Goal: Information Seeking & Learning: Find specific fact

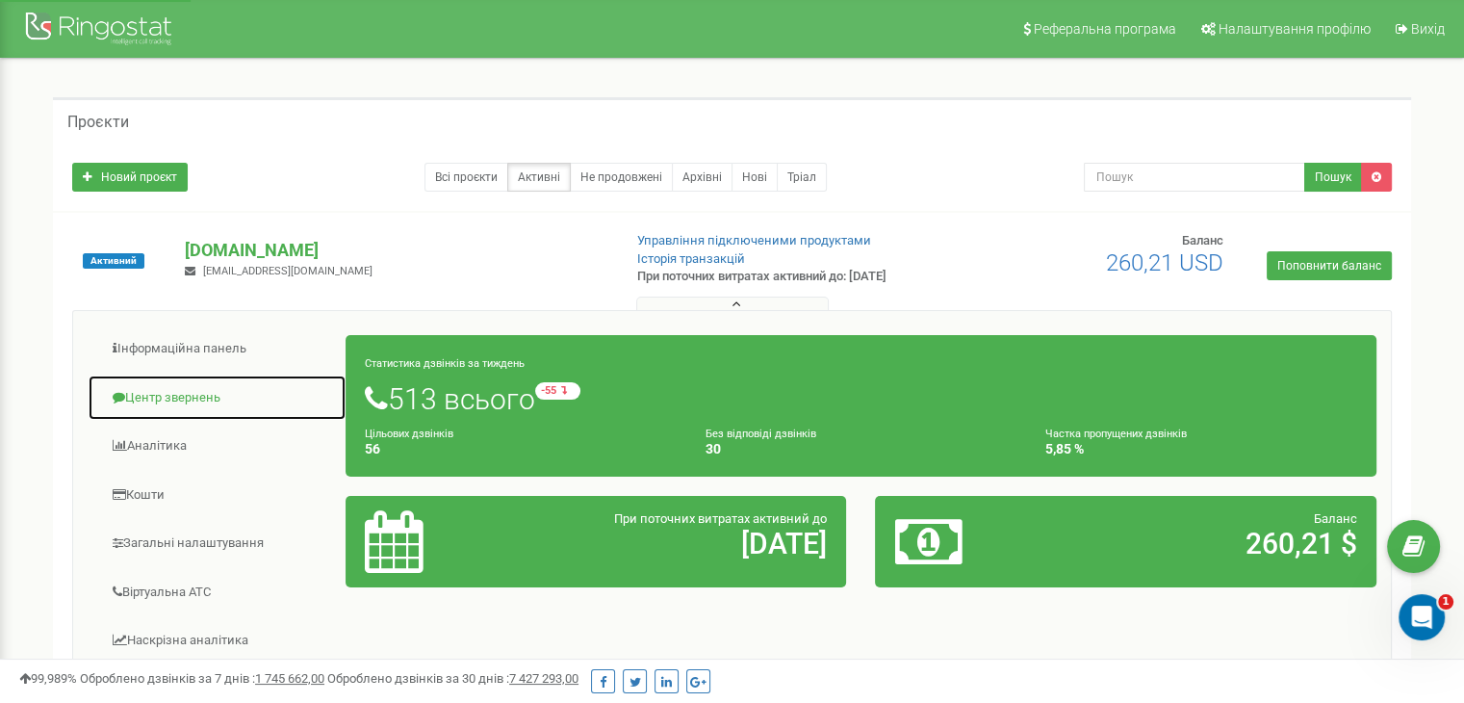
click at [181, 394] on link "Центр звернень" at bounding box center [217, 398] width 259 height 47
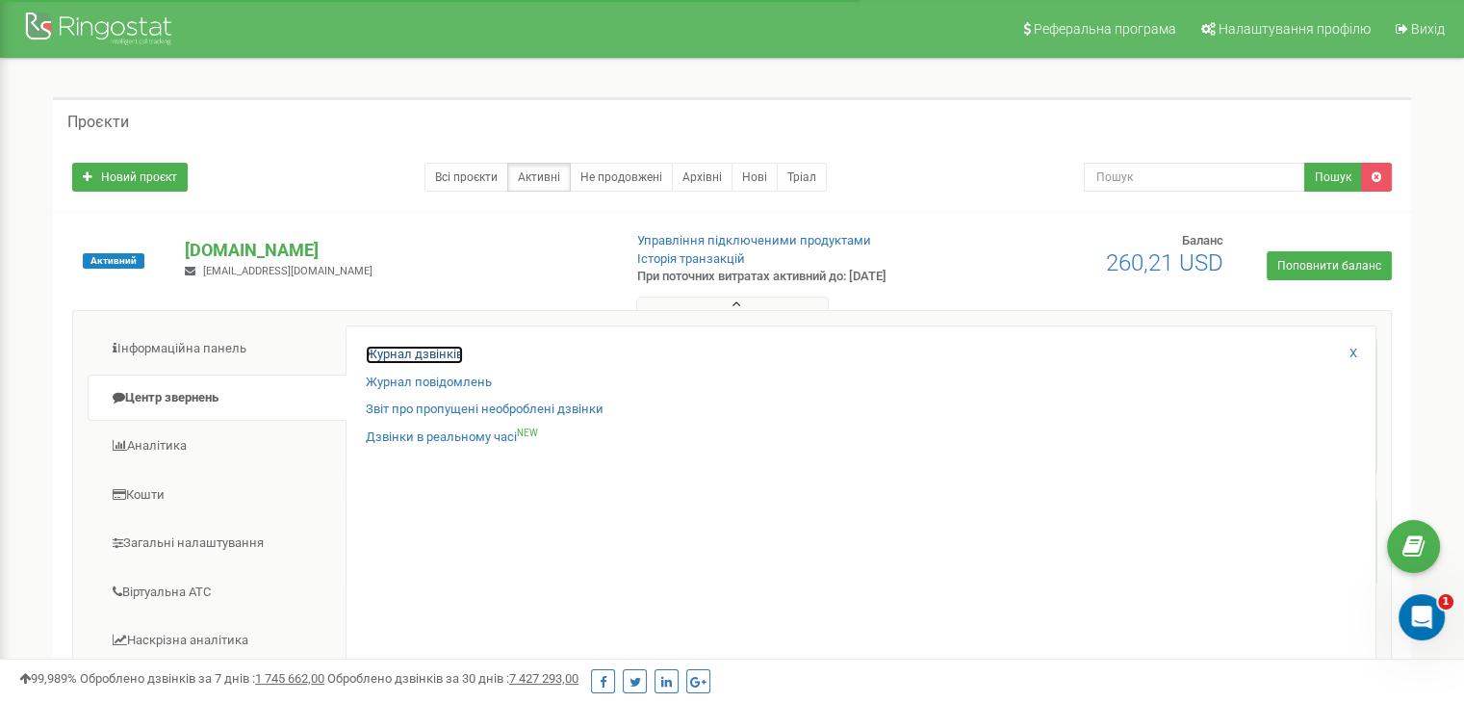
click at [432, 348] on link "Журнал дзвінків" at bounding box center [414, 355] width 97 height 18
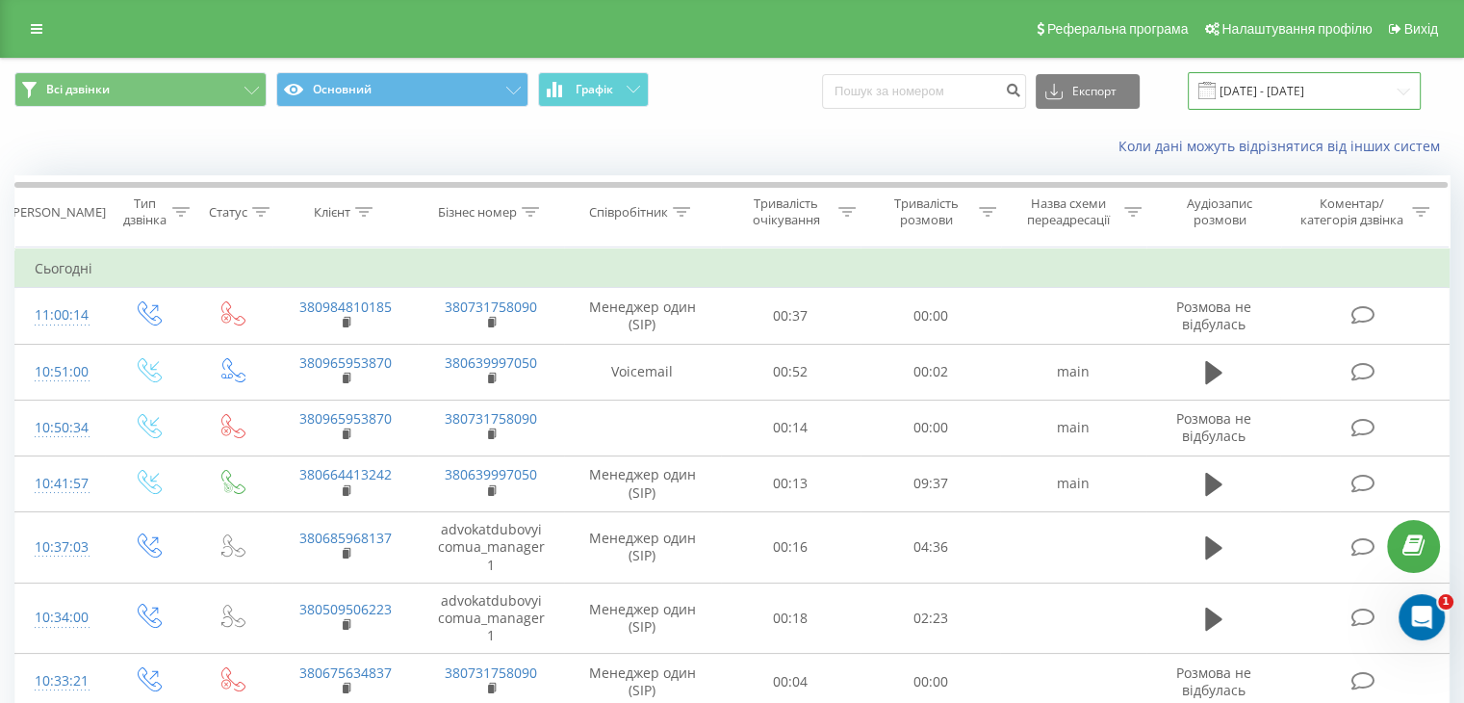
click at [1244, 84] on input "[DATE] - [DATE]" at bounding box center [1304, 91] width 233 height 38
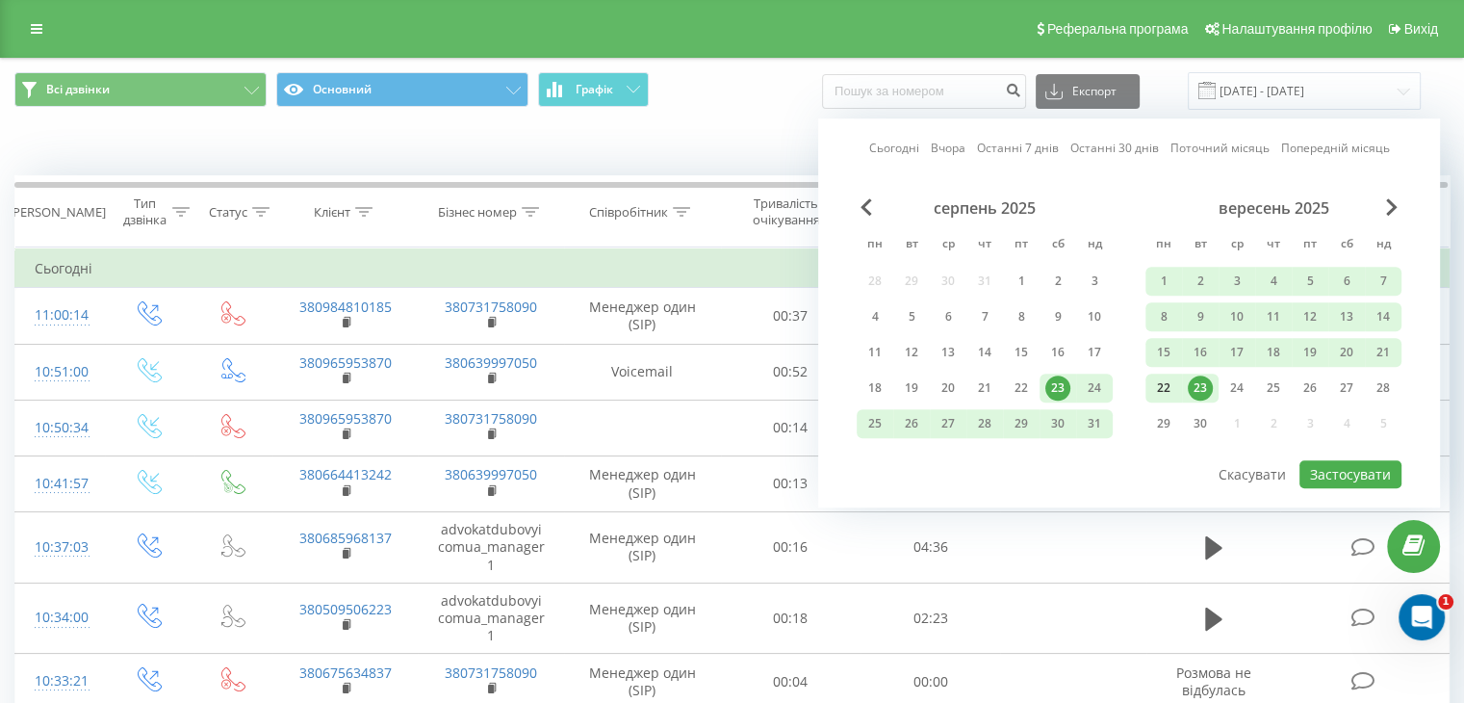
click at [1157, 386] on div "22" at bounding box center [1164, 387] width 25 height 25
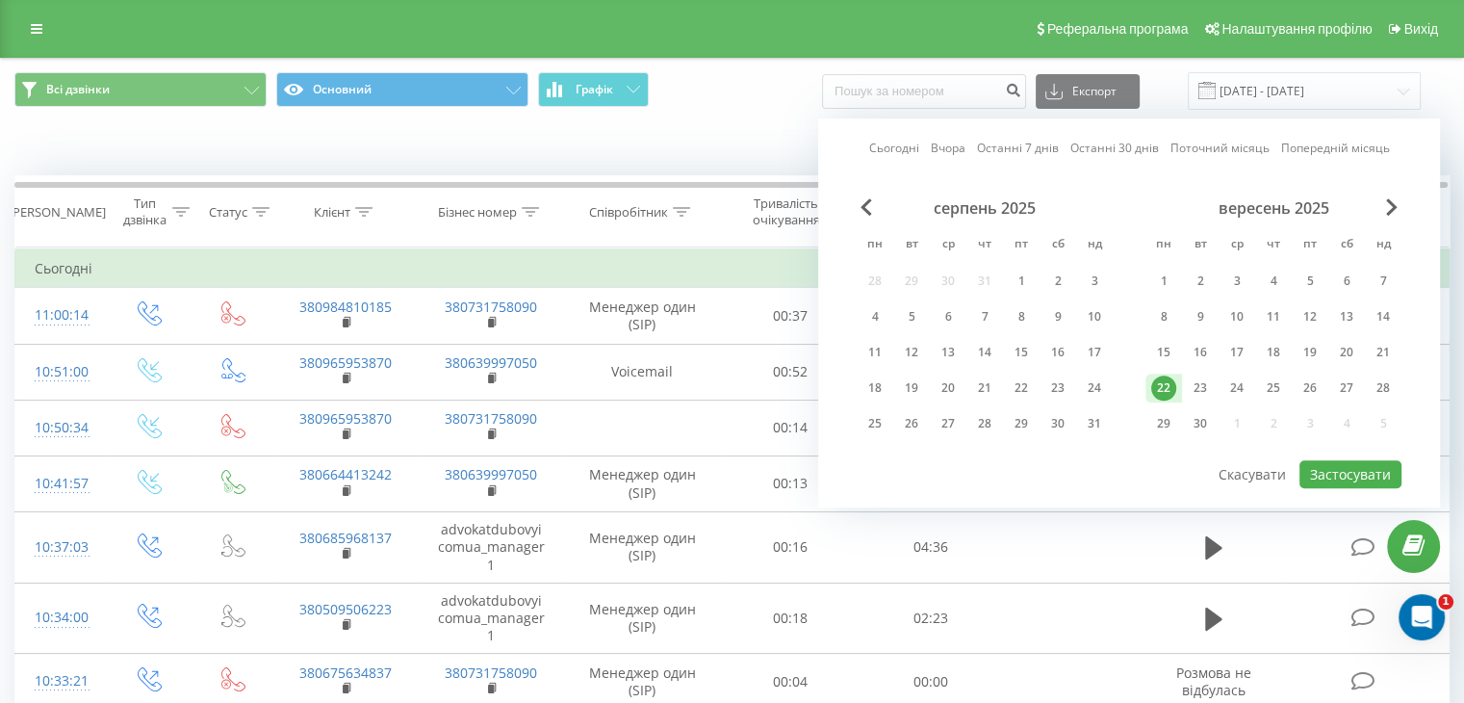
click at [1157, 386] on div "22" at bounding box center [1164, 387] width 25 height 25
click at [1346, 472] on button "Застосувати" at bounding box center [1351, 474] width 102 height 28
type input "[DATE] - [DATE]"
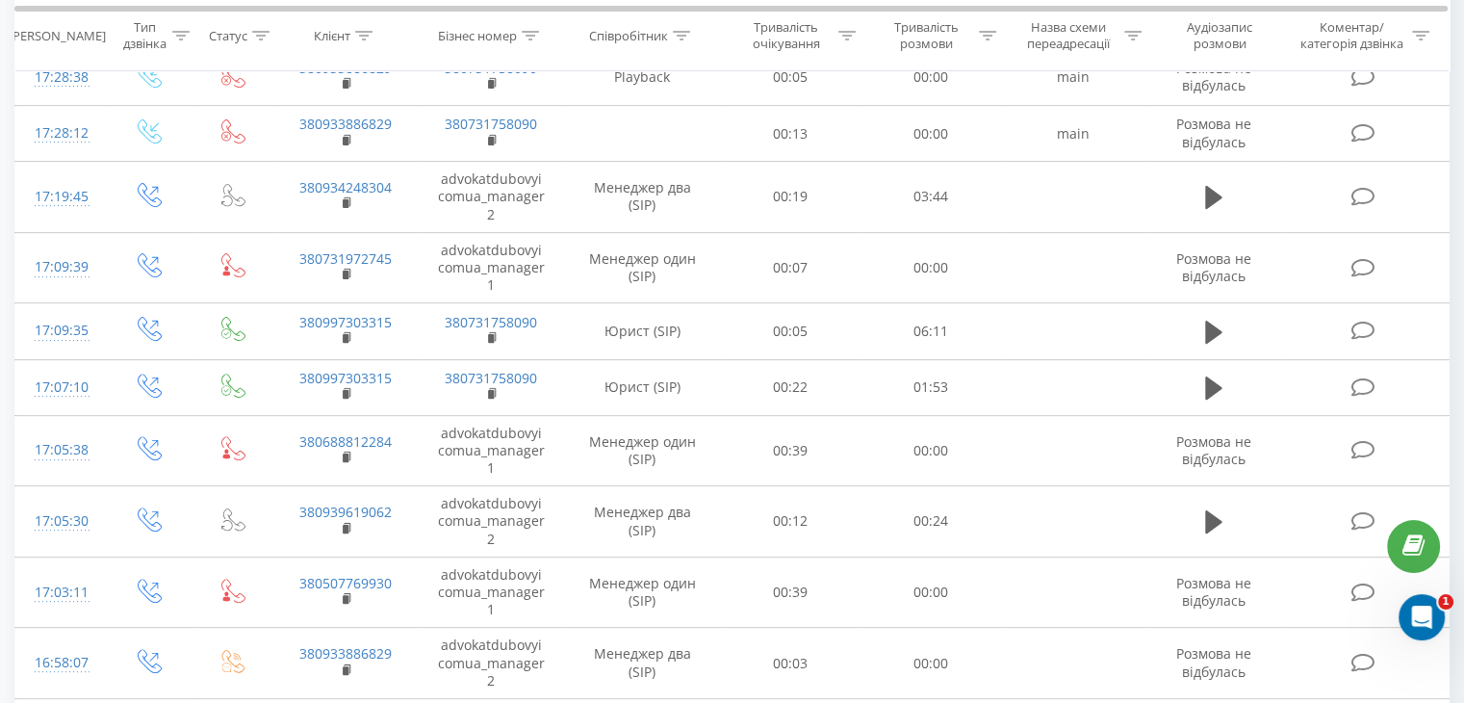
scroll to position [1052, 0]
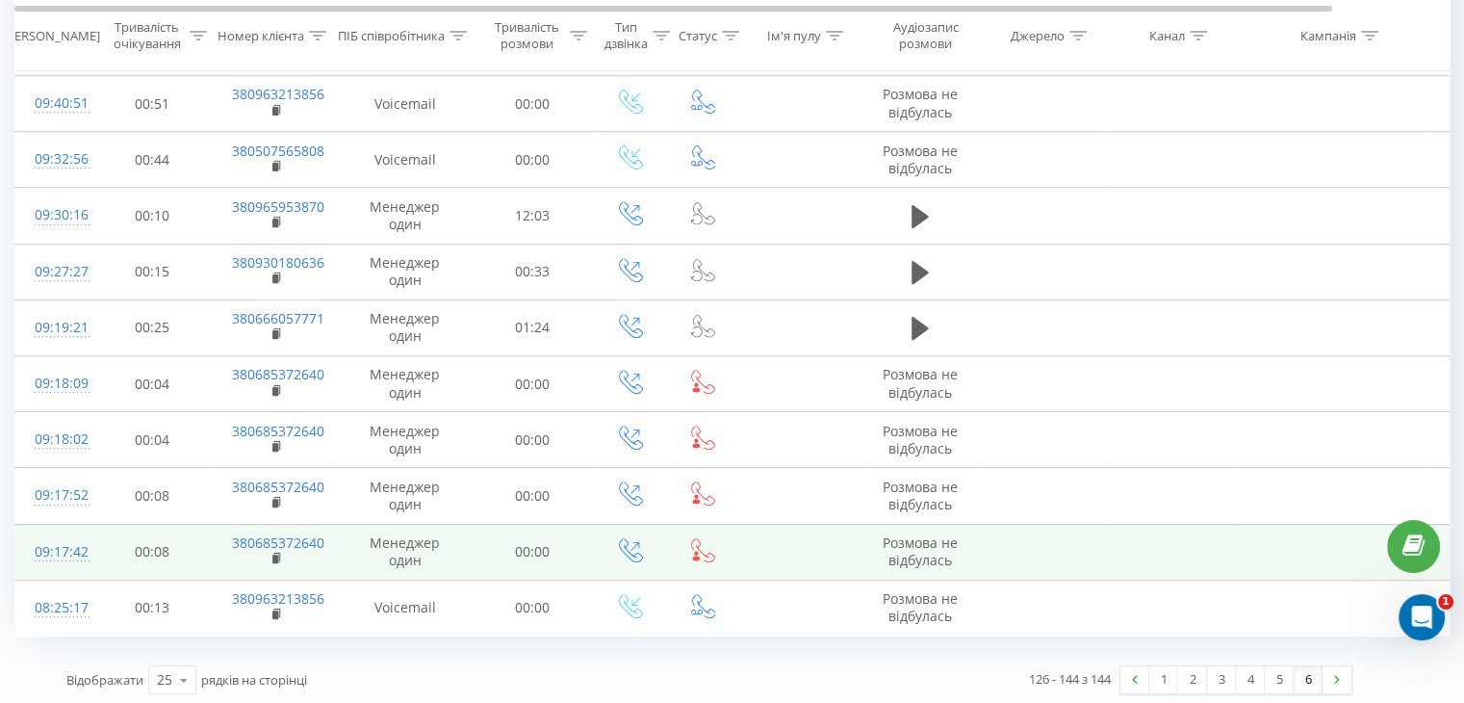
scroll to position [717, 0]
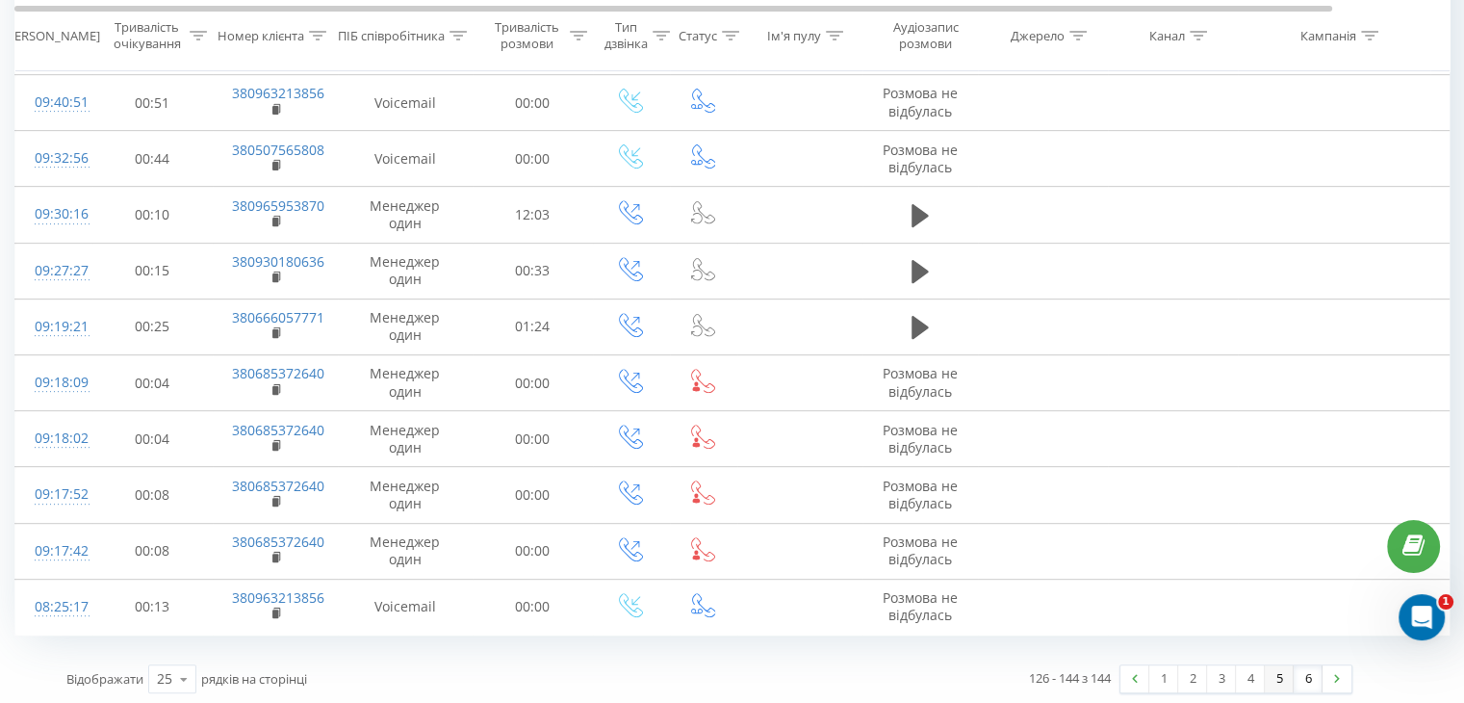
click at [1274, 675] on link "5" at bounding box center [1279, 678] width 29 height 27
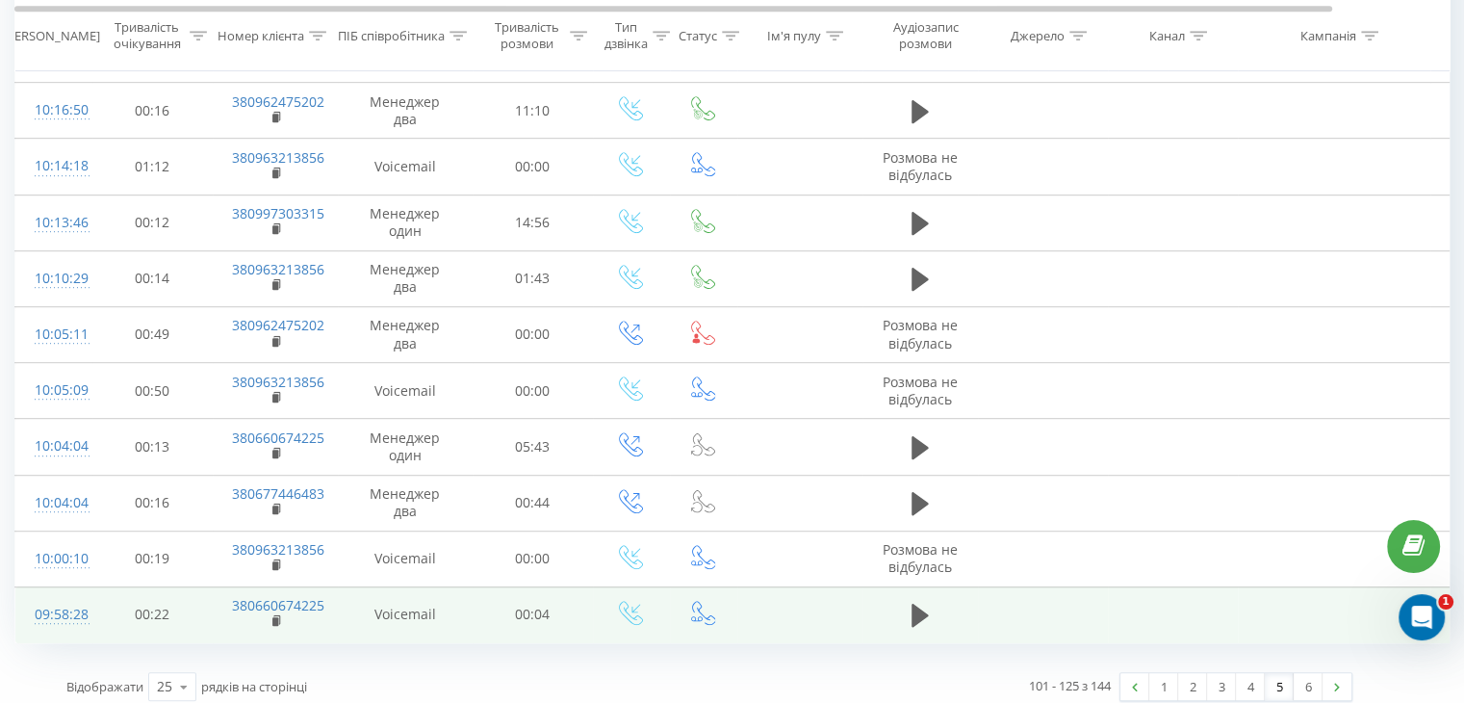
scroll to position [1052, 0]
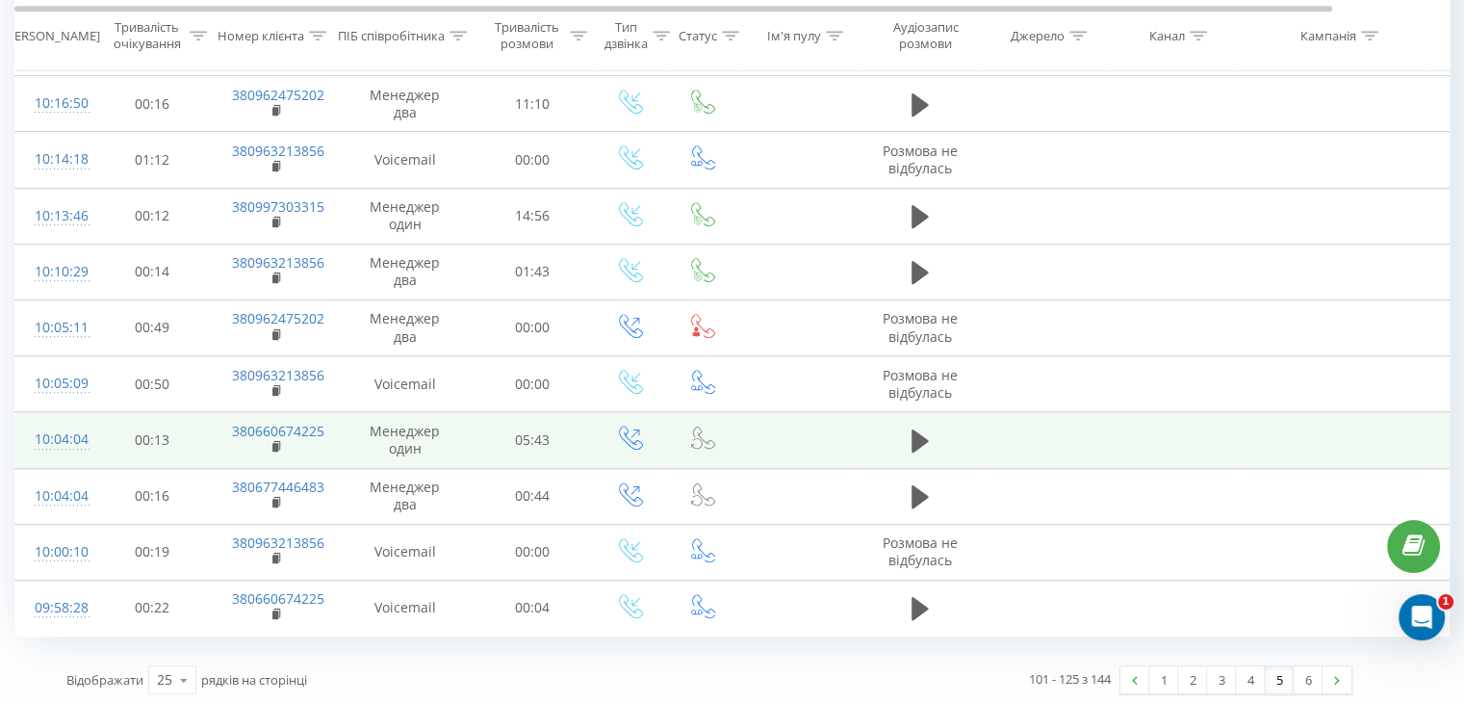
click at [901, 427] on td at bounding box center [921, 440] width 116 height 56
click at [920, 440] on icon at bounding box center [920, 440] width 17 height 23
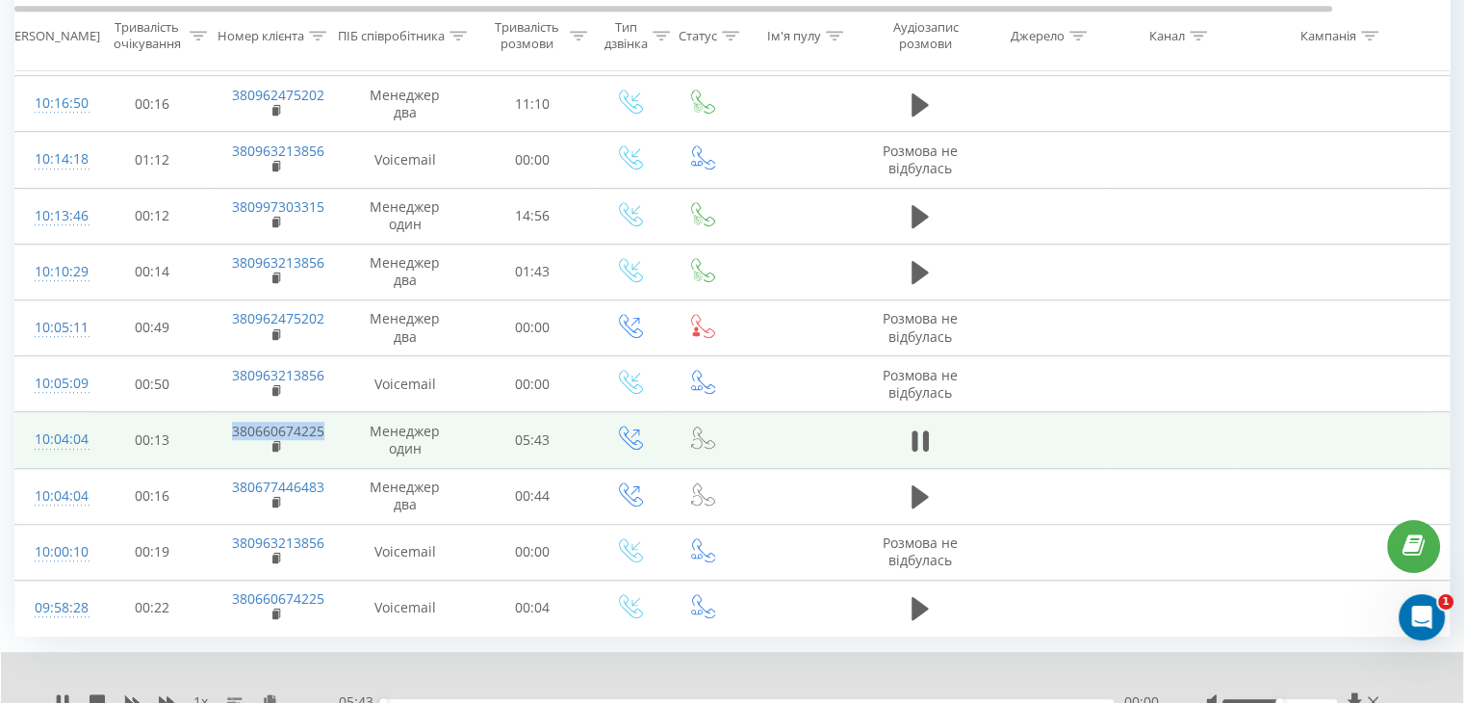
drag, startPoint x: 206, startPoint y: 423, endPoint x: 327, endPoint y: 430, distance: 121.6
click at [327, 430] on tr "10:04:04 00:13 380660674225 Менеджер один 05:43" at bounding box center [795, 440] width 1560 height 56
copy tr "380660674225"
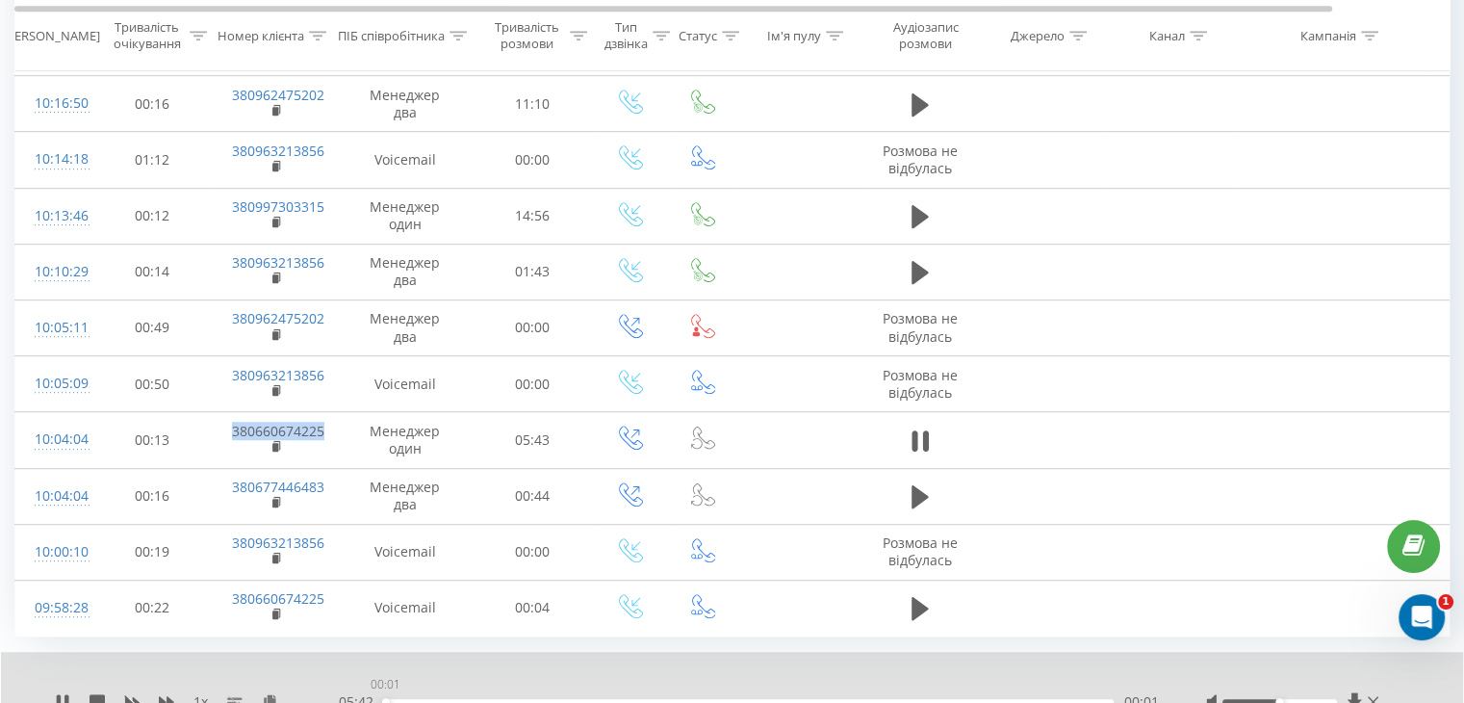
click at [385, 699] on div "00:01" at bounding box center [748, 702] width 731 height 6
click at [267, 694] on icon at bounding box center [270, 700] width 16 height 13
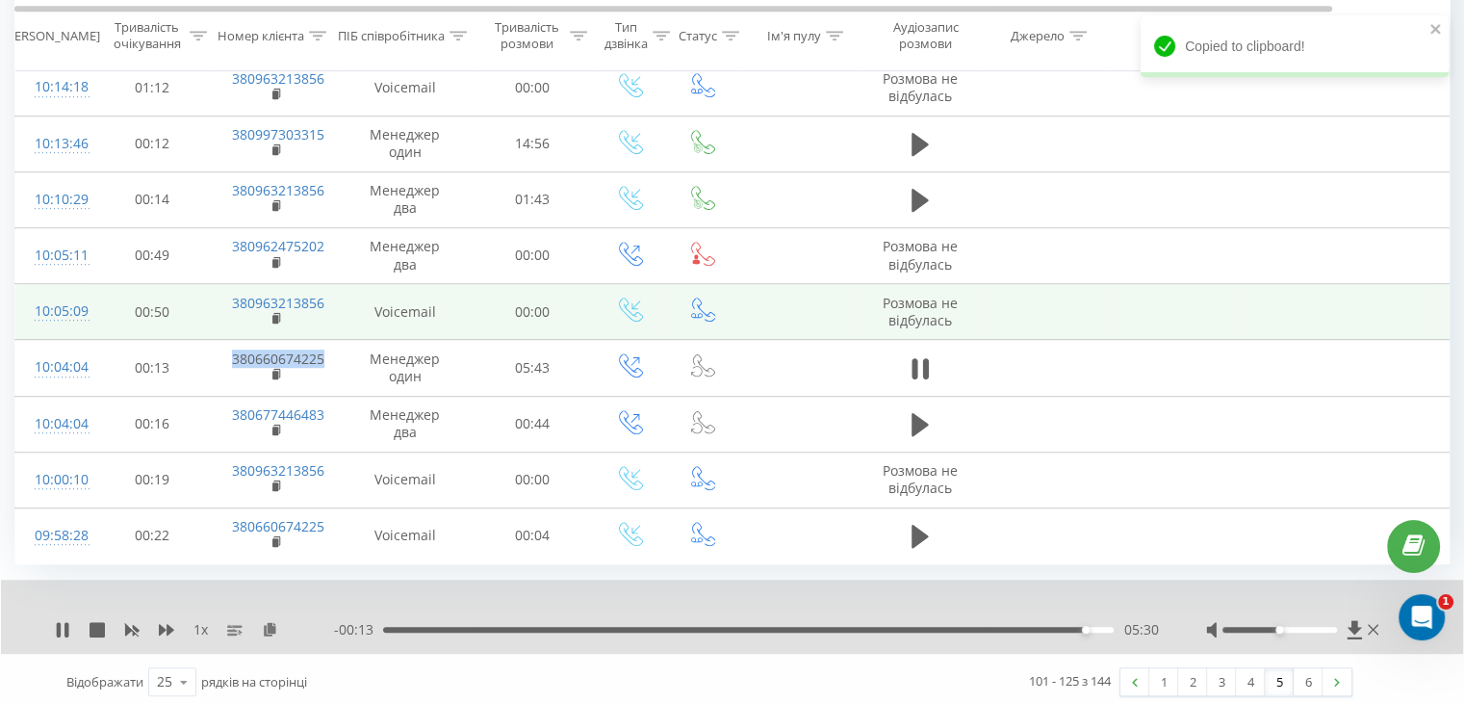
scroll to position [1126, 0]
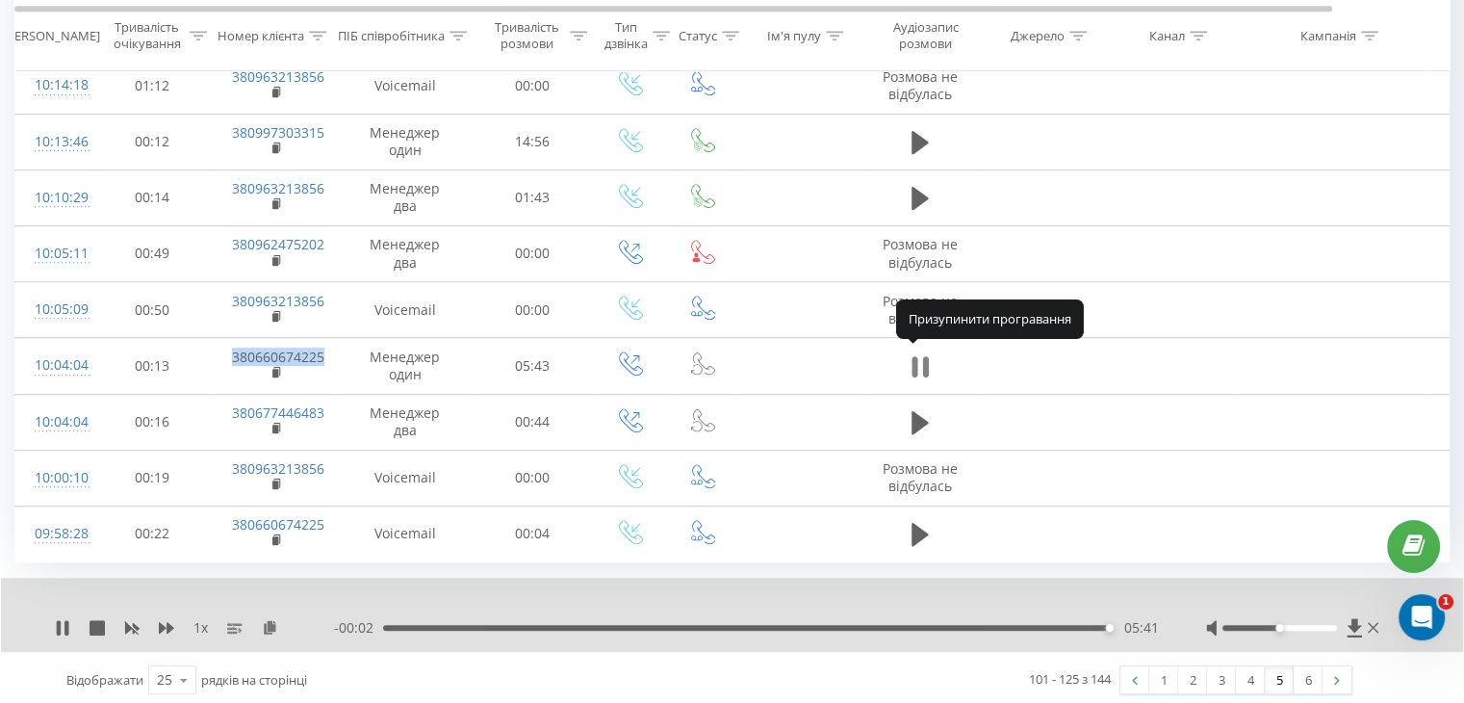
click at [918, 359] on icon at bounding box center [920, 366] width 17 height 27
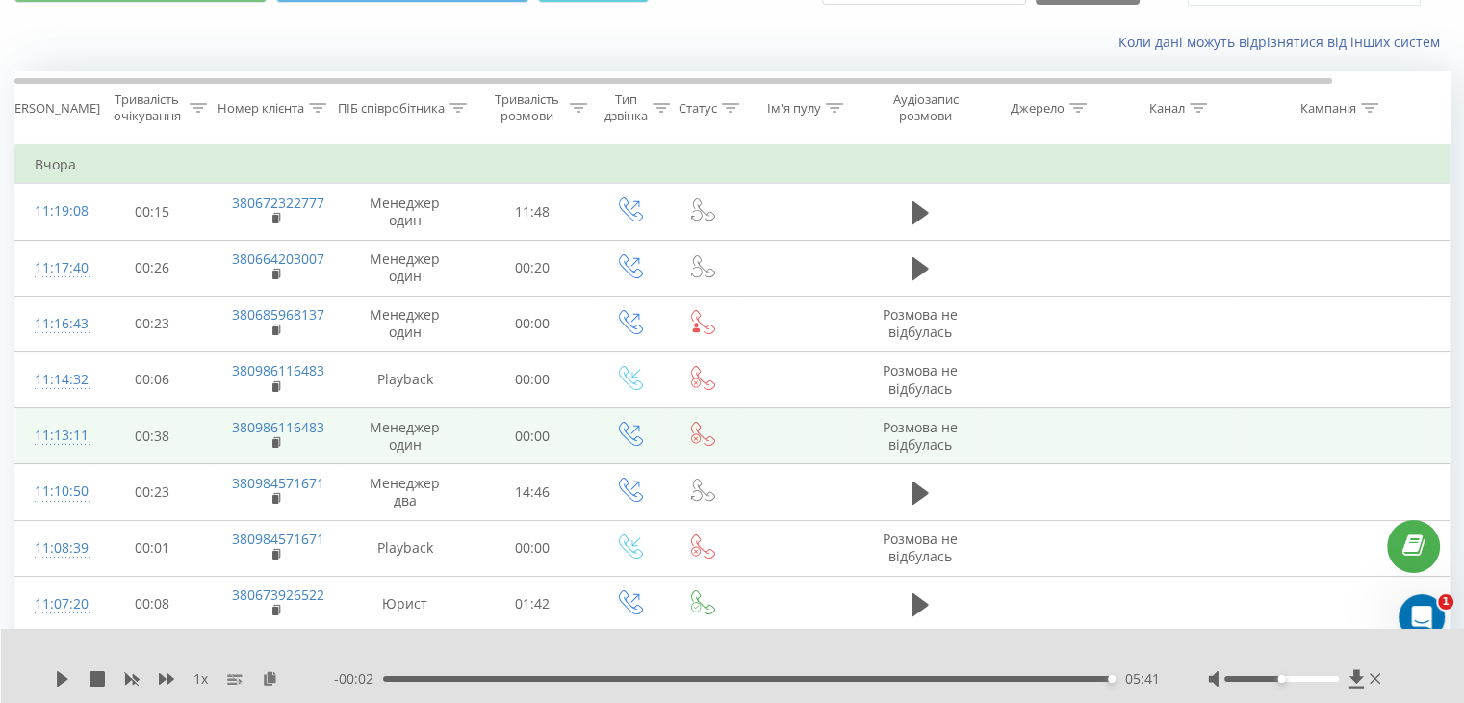
scroll to position [0, 0]
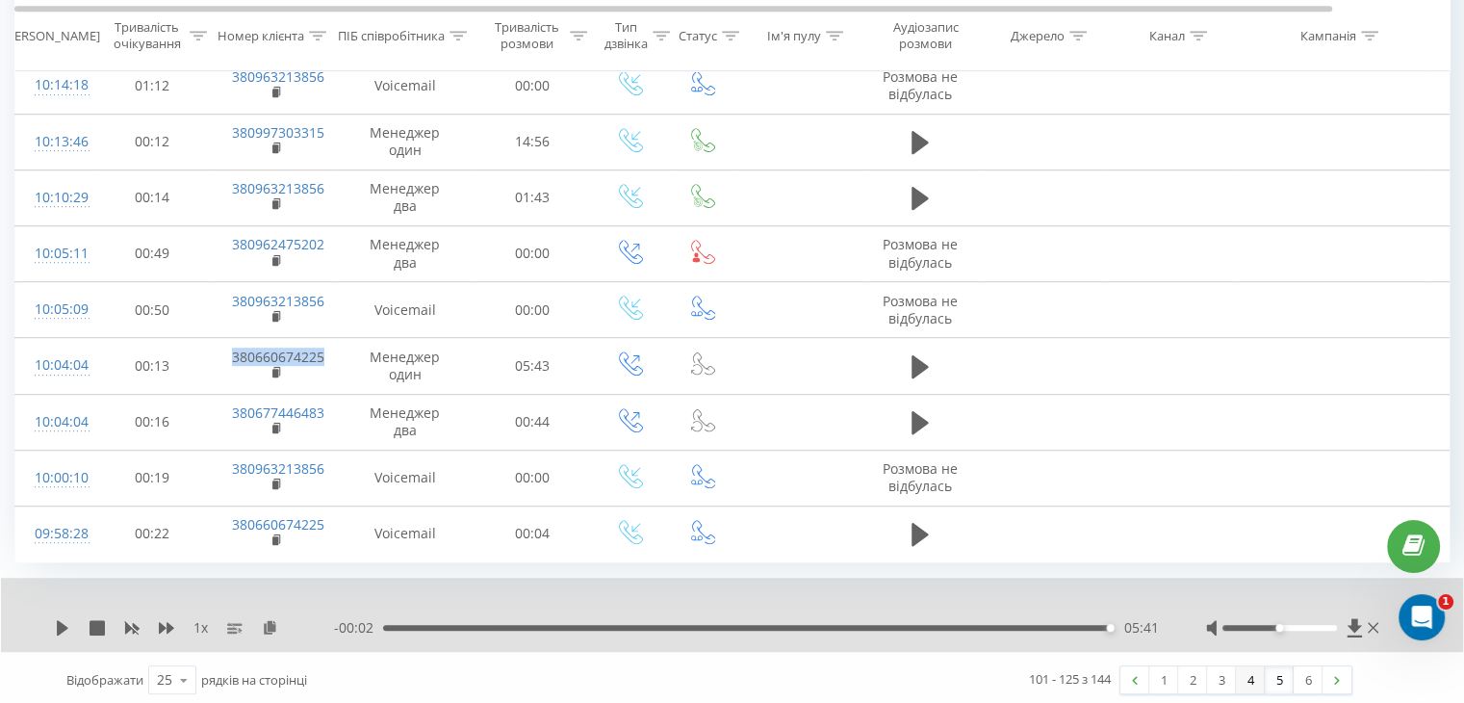
click at [1243, 667] on link "4" at bounding box center [1250, 679] width 29 height 27
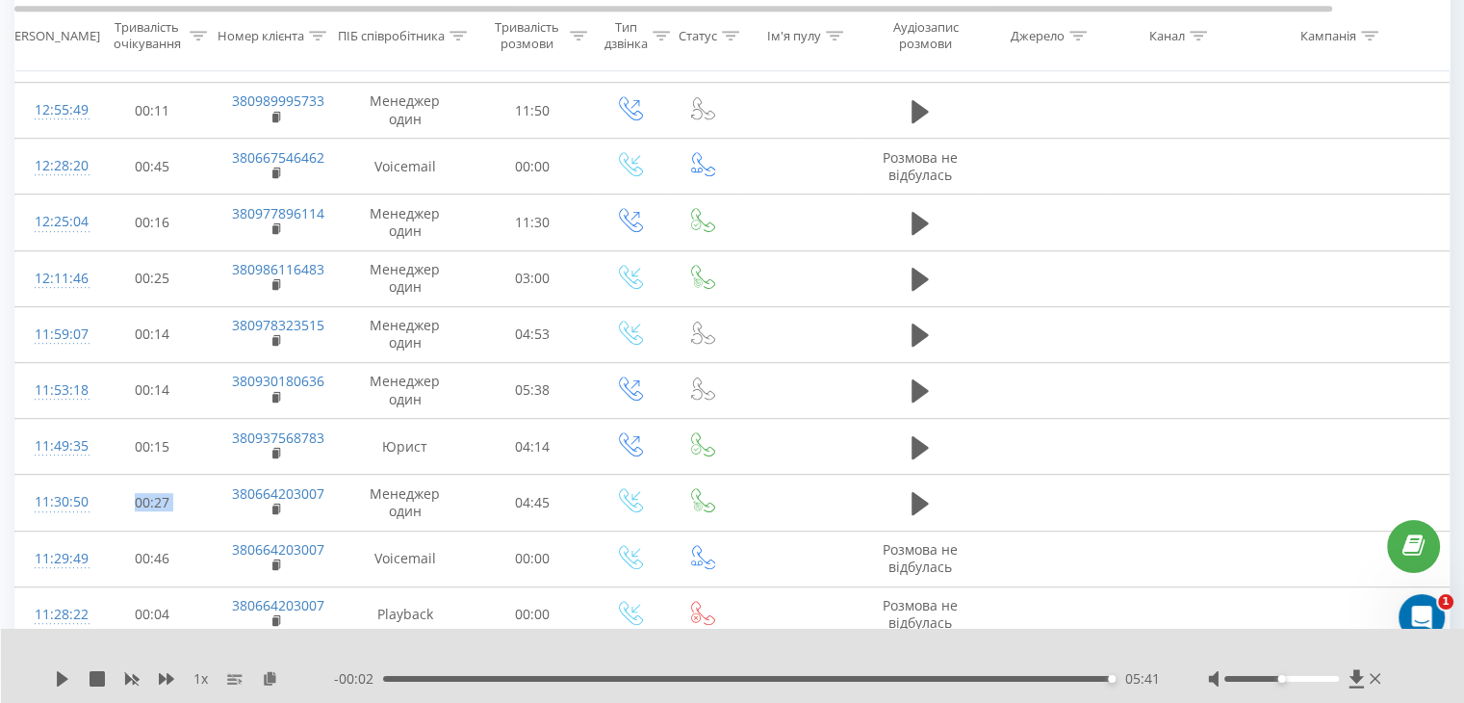
scroll to position [994, 0]
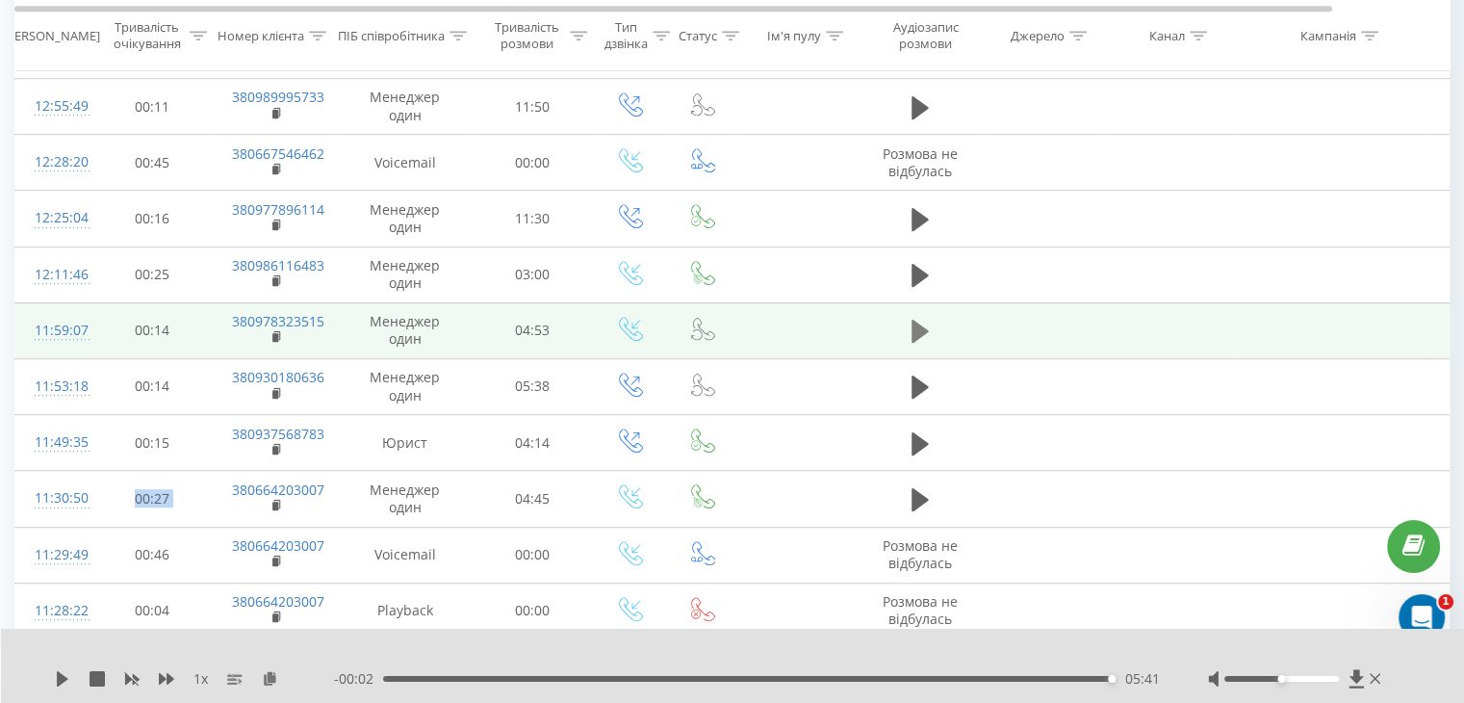
click at [913, 325] on icon at bounding box center [920, 331] width 17 height 23
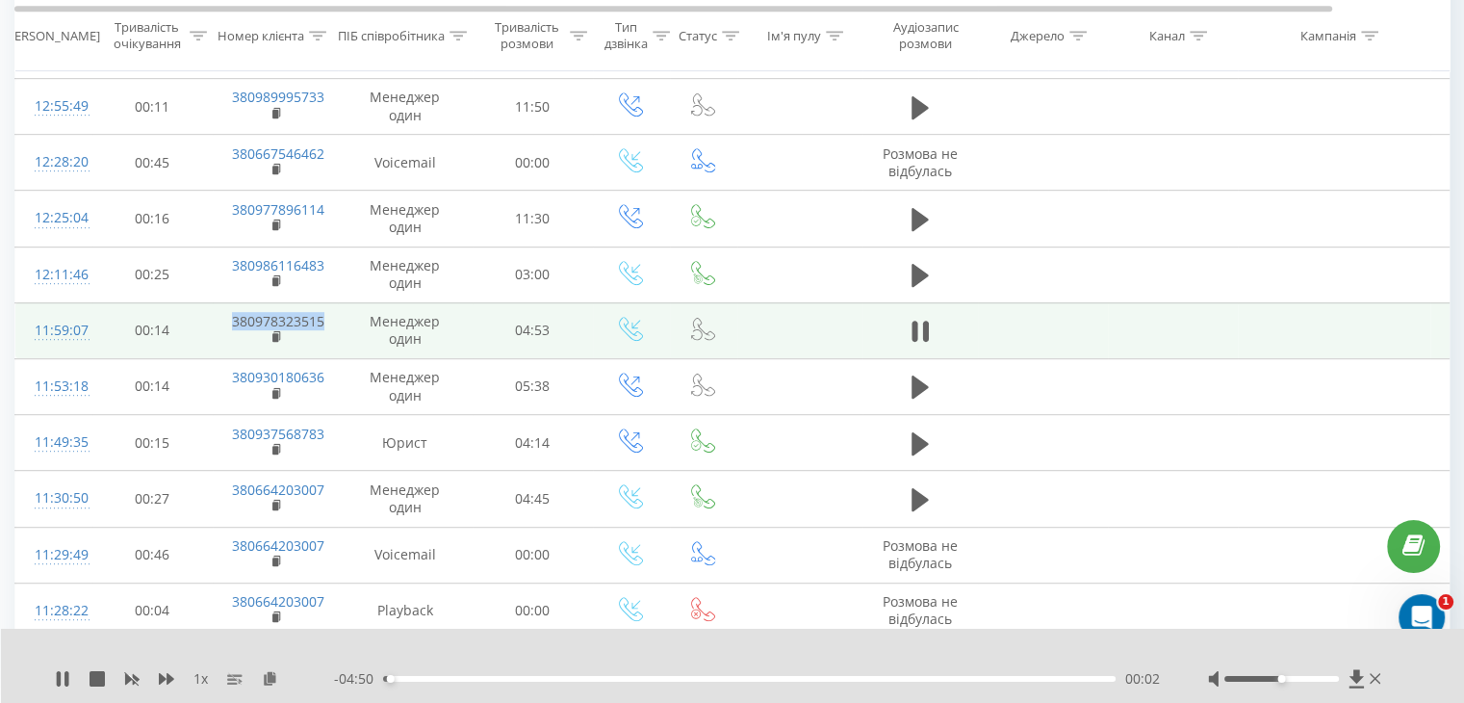
drag, startPoint x: 218, startPoint y: 319, endPoint x: 329, endPoint y: 309, distance: 112.1
click at [329, 309] on td "380978323515" at bounding box center [275, 330] width 125 height 56
copy link "380978323515"
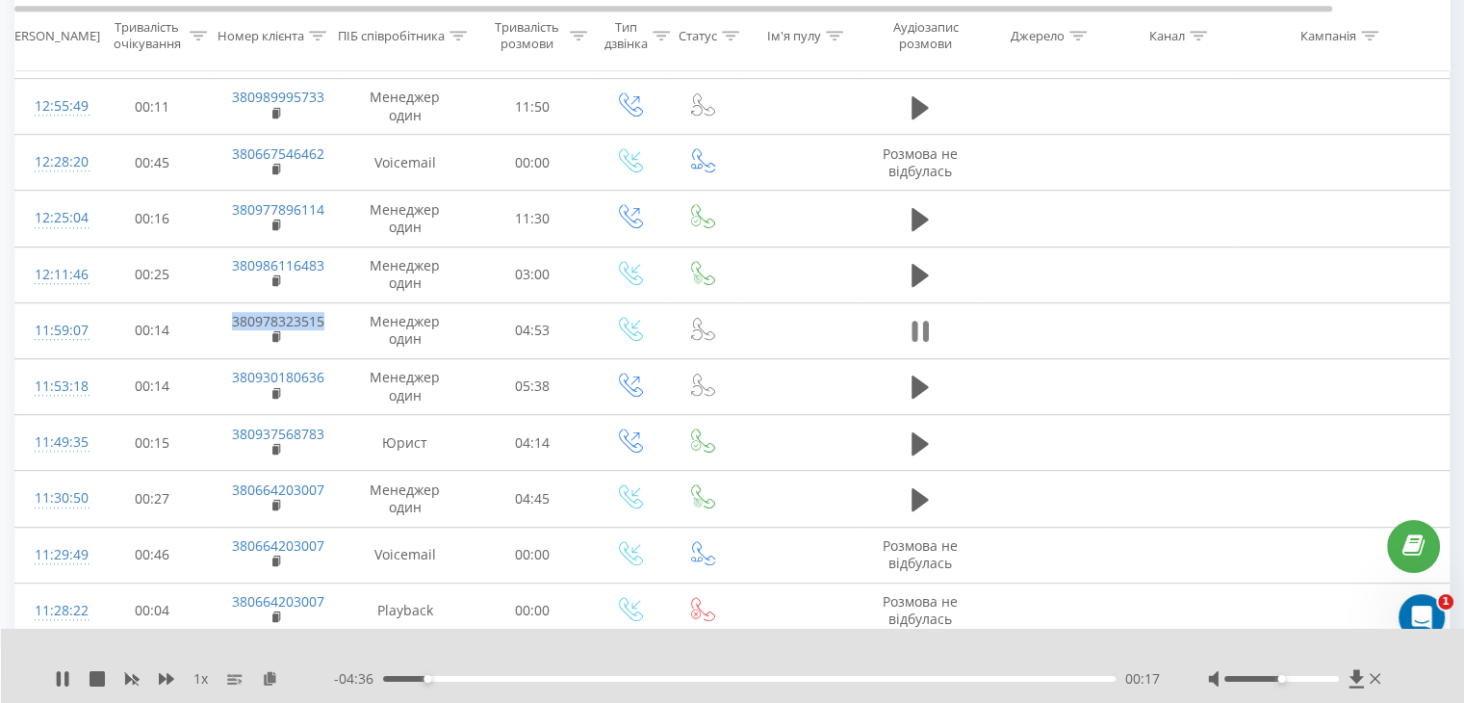
click at [928, 327] on icon at bounding box center [925, 331] width 6 height 21
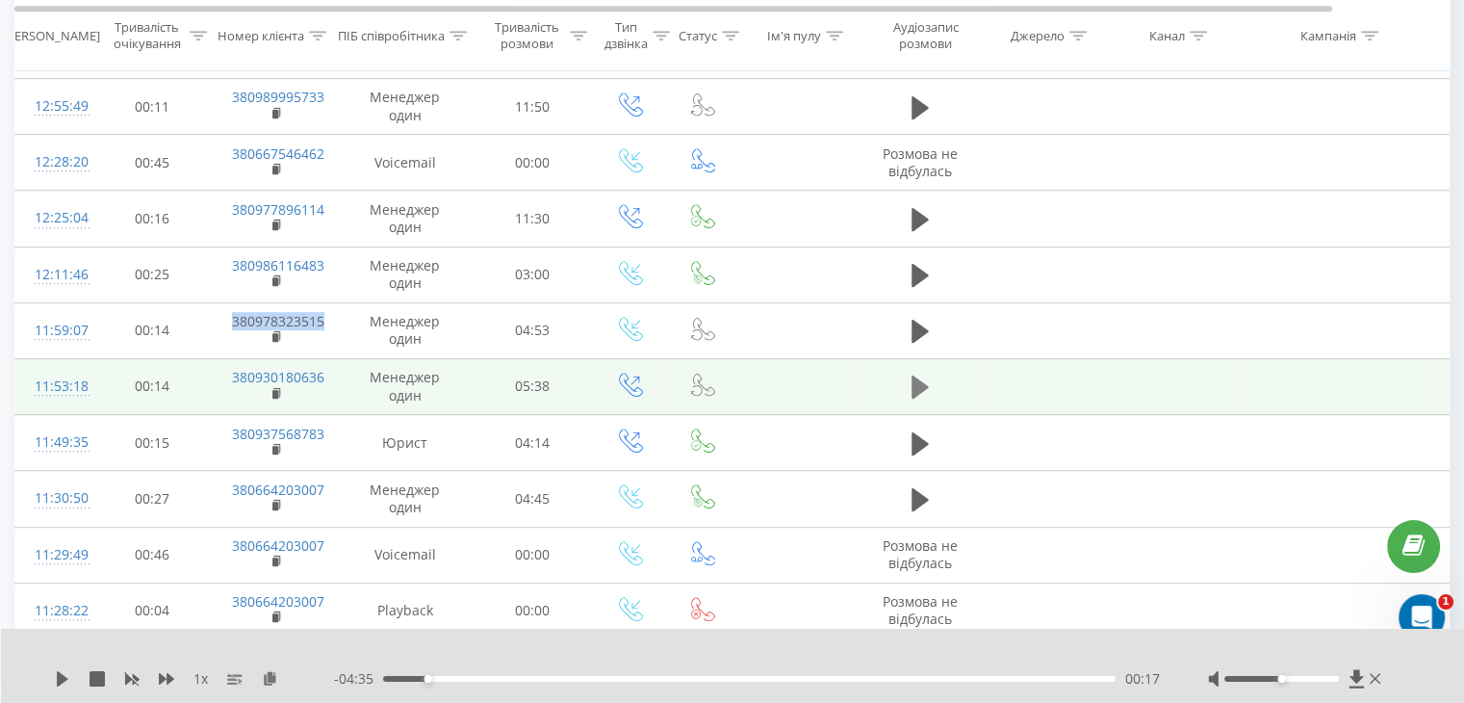
click at [913, 382] on icon at bounding box center [920, 386] width 17 height 23
drag, startPoint x: 220, startPoint y: 371, endPoint x: 334, endPoint y: 365, distance: 113.8
click at [334, 365] on td "380930180636" at bounding box center [275, 386] width 125 height 56
copy link "380930180636"
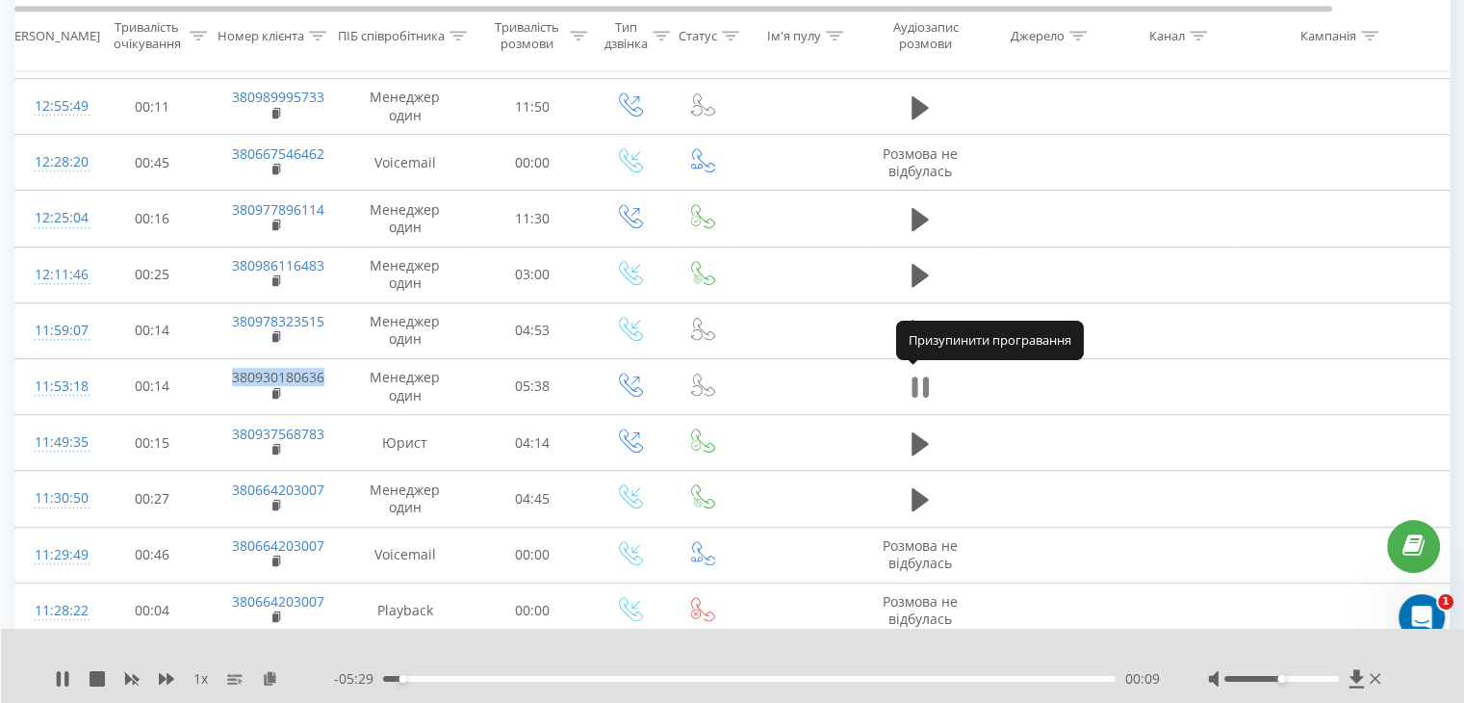
click at [926, 382] on icon at bounding box center [925, 386] width 6 height 21
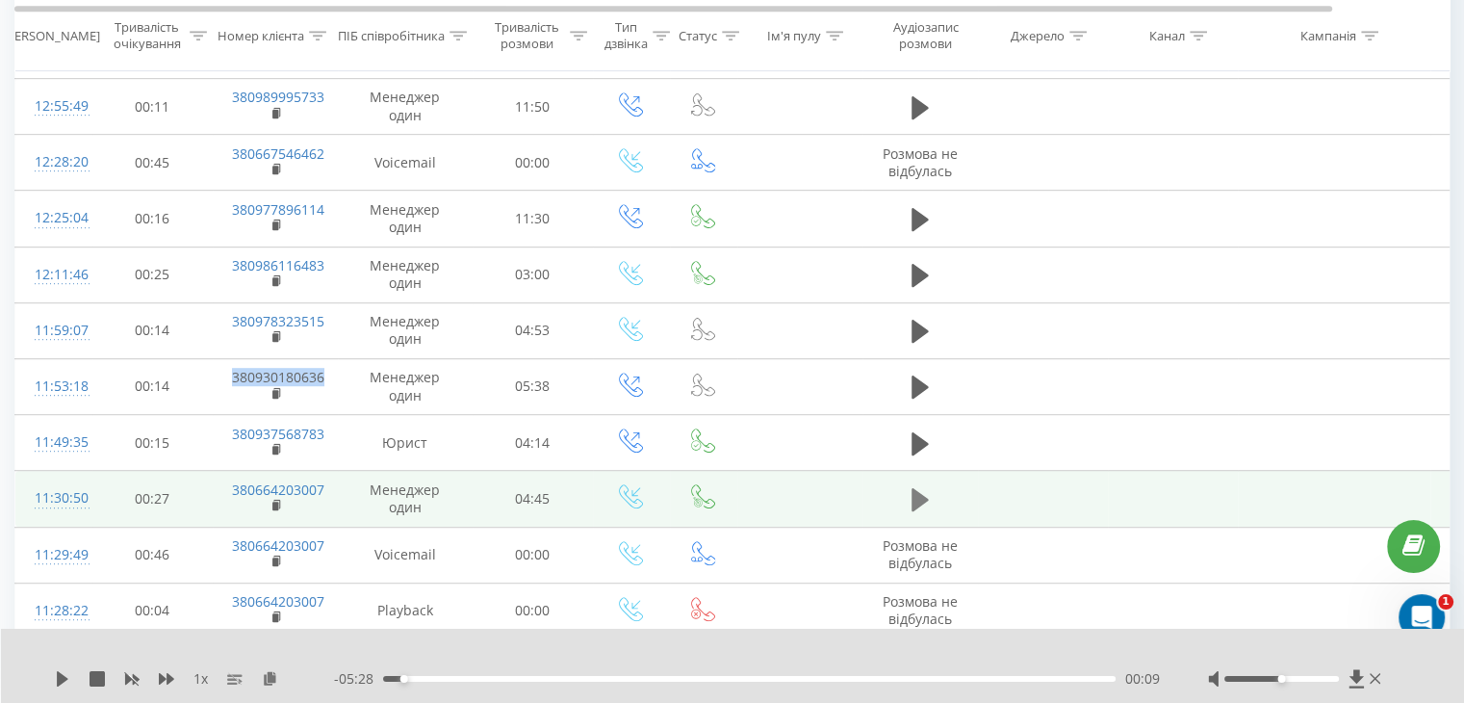
click at [925, 494] on icon at bounding box center [920, 499] width 17 height 23
drag, startPoint x: 223, startPoint y: 486, endPoint x: 344, endPoint y: 482, distance: 120.4
click at [347, 482] on tr "11:30:50 00:27 380664203007 Менеджер один 04:45" at bounding box center [795, 499] width 1560 height 56
copy td "380664203007"
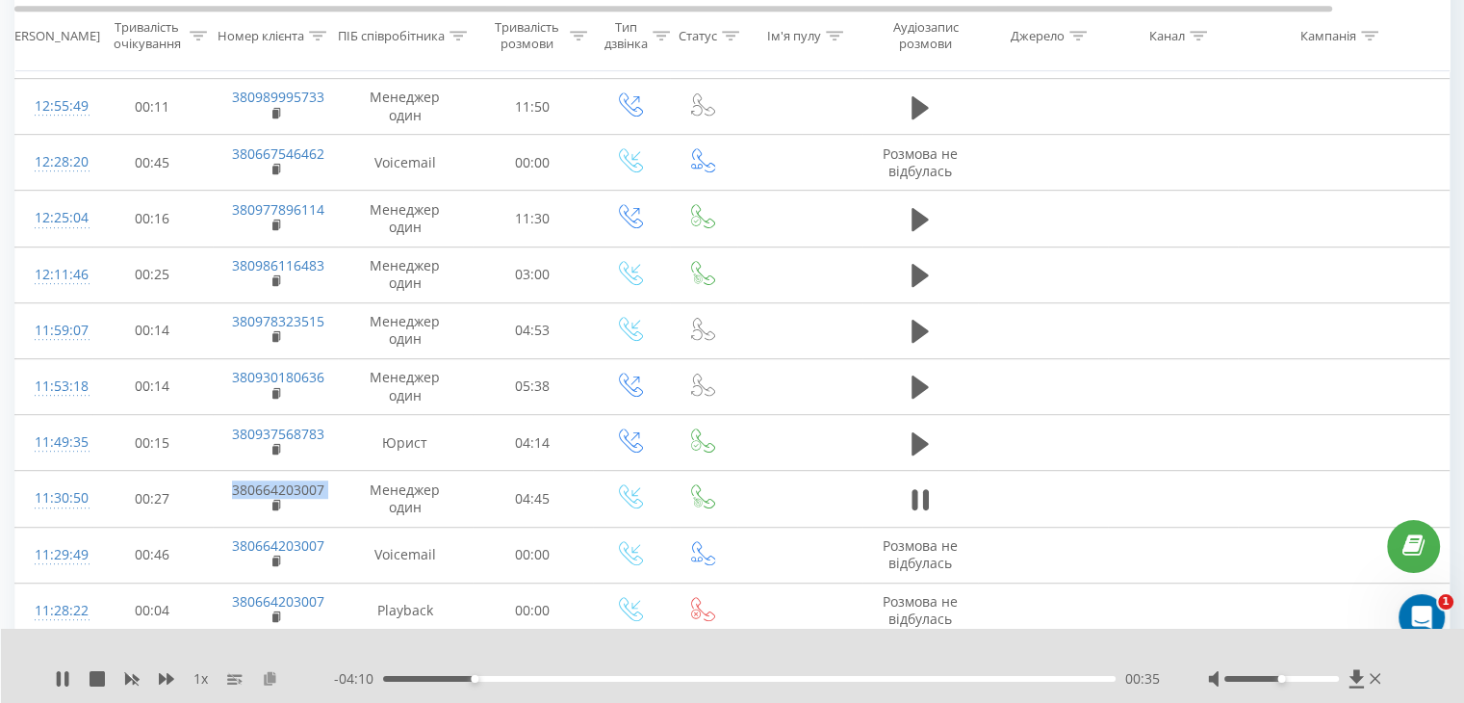
click at [272, 679] on icon at bounding box center [270, 677] width 16 height 13
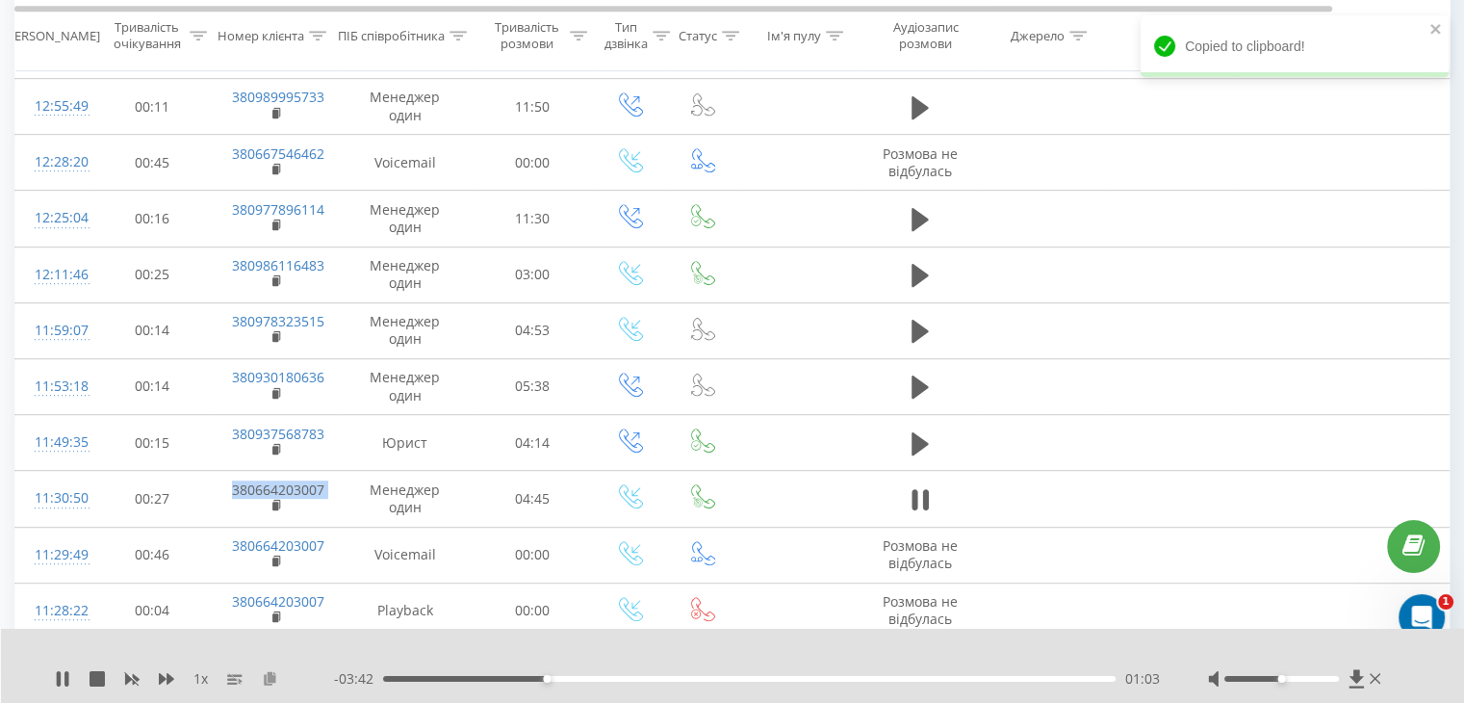
click at [267, 681] on icon at bounding box center [270, 677] width 16 height 13
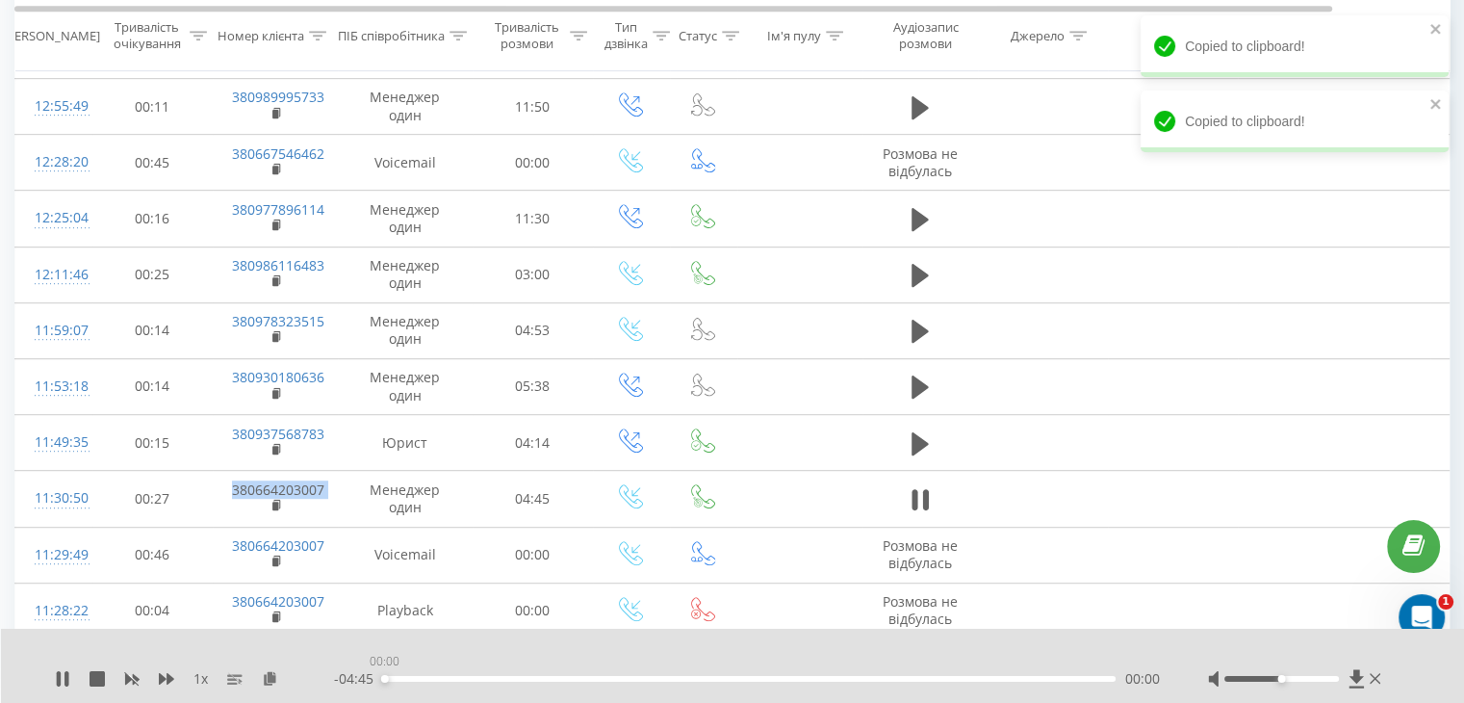
click at [384, 676] on div "00:00" at bounding box center [749, 679] width 733 height 6
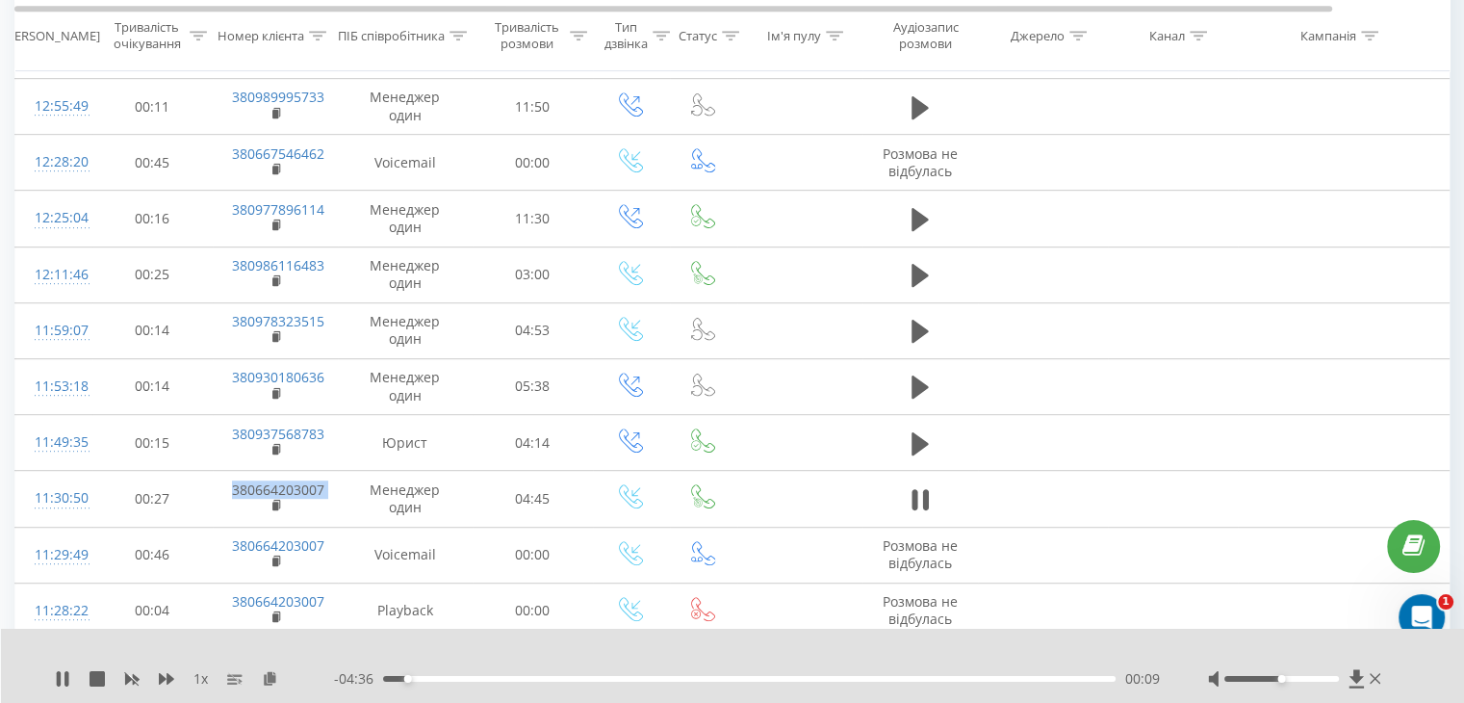
click at [387, 676] on div "00:09" at bounding box center [749, 679] width 733 height 6
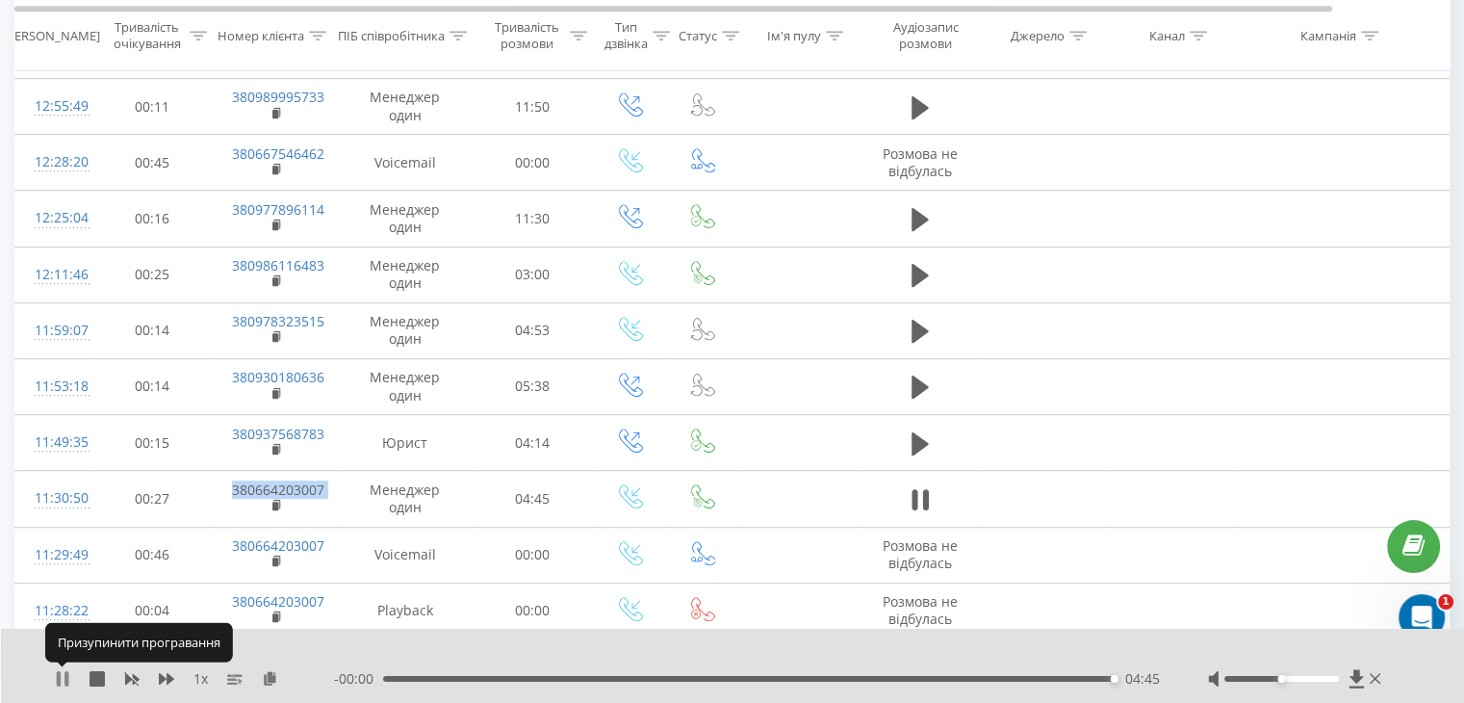
click at [68, 679] on icon at bounding box center [67, 678] width 4 height 15
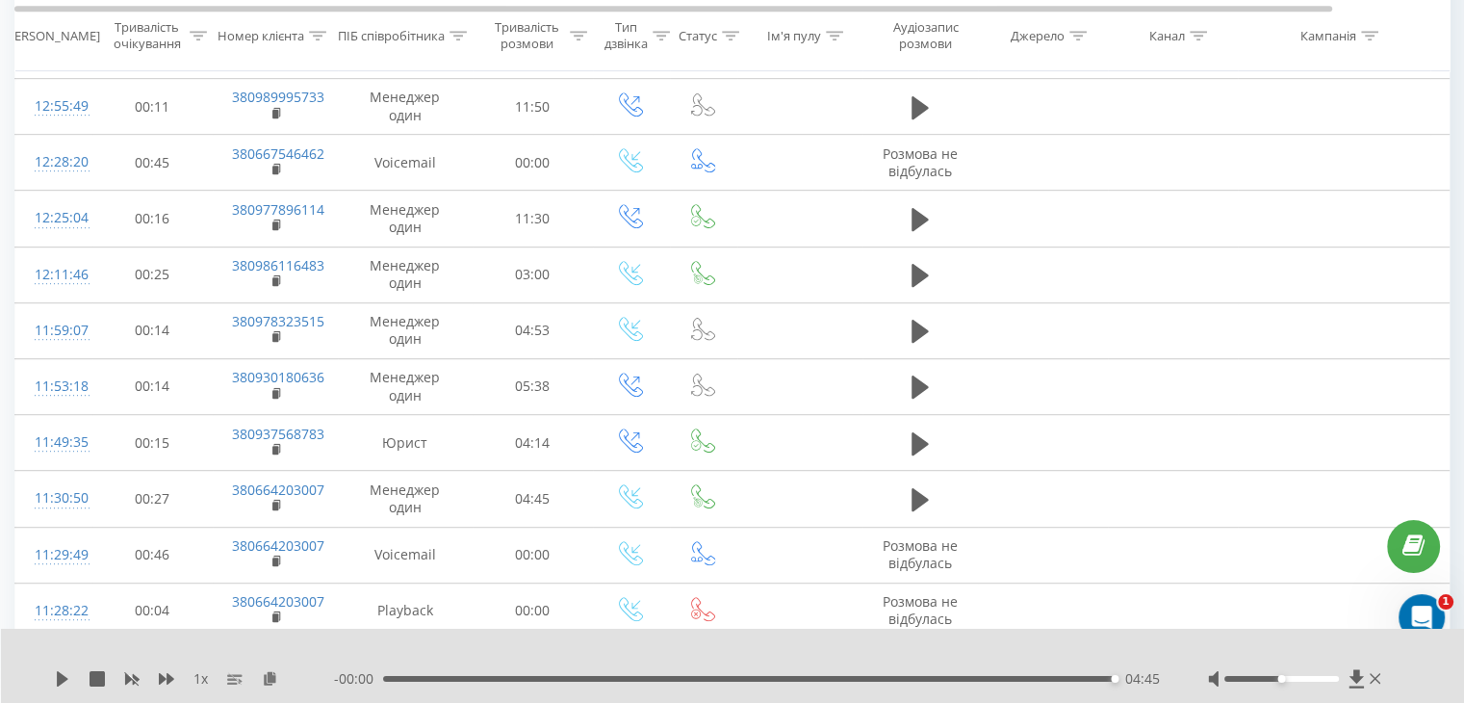
click at [53, 673] on div "1 x - 00:00 04:45 04:45" at bounding box center [733, 666] width 1464 height 74
click at [59, 677] on icon at bounding box center [63, 678] width 12 height 15
click at [65, 676] on icon at bounding box center [63, 678] width 12 height 15
click at [62, 676] on icon at bounding box center [63, 678] width 12 height 15
click at [919, 494] on icon at bounding box center [920, 499] width 17 height 23
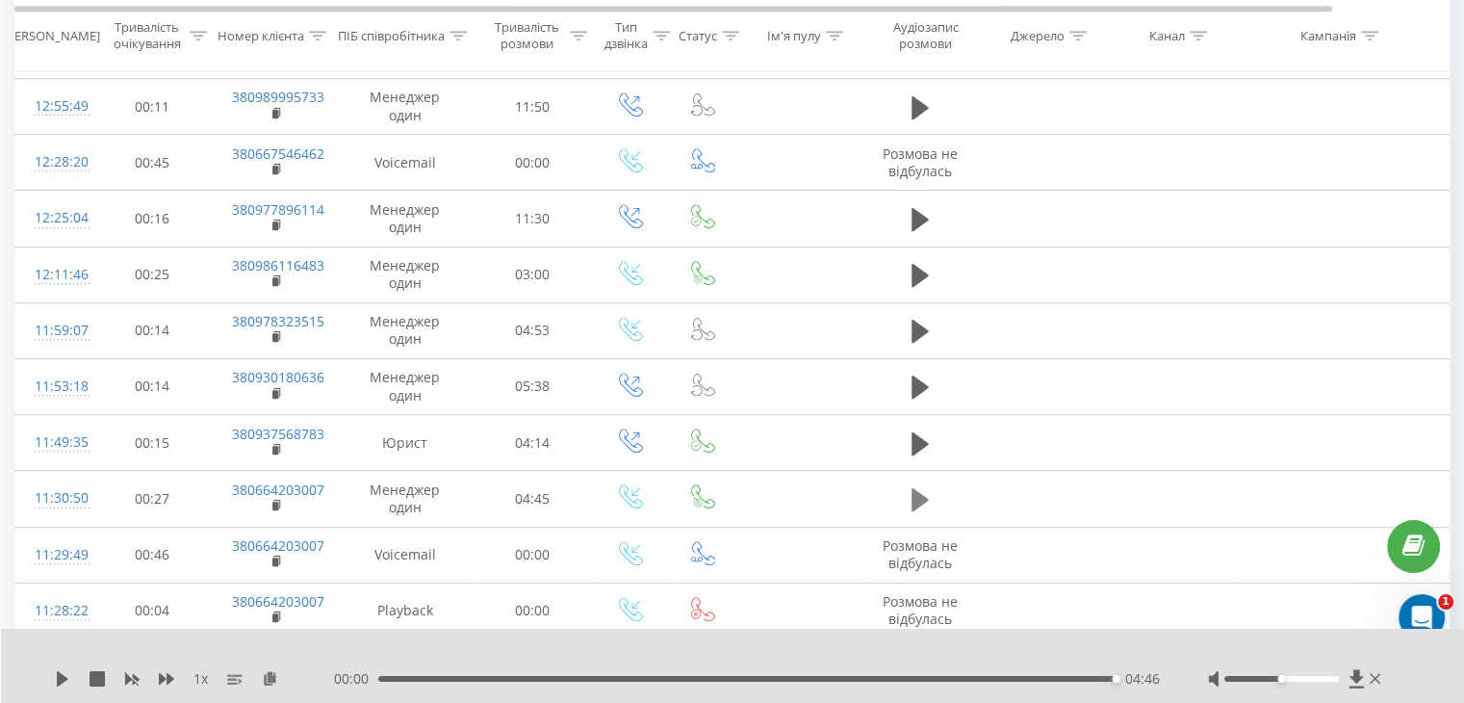
click at [912, 491] on icon at bounding box center [920, 499] width 17 height 23
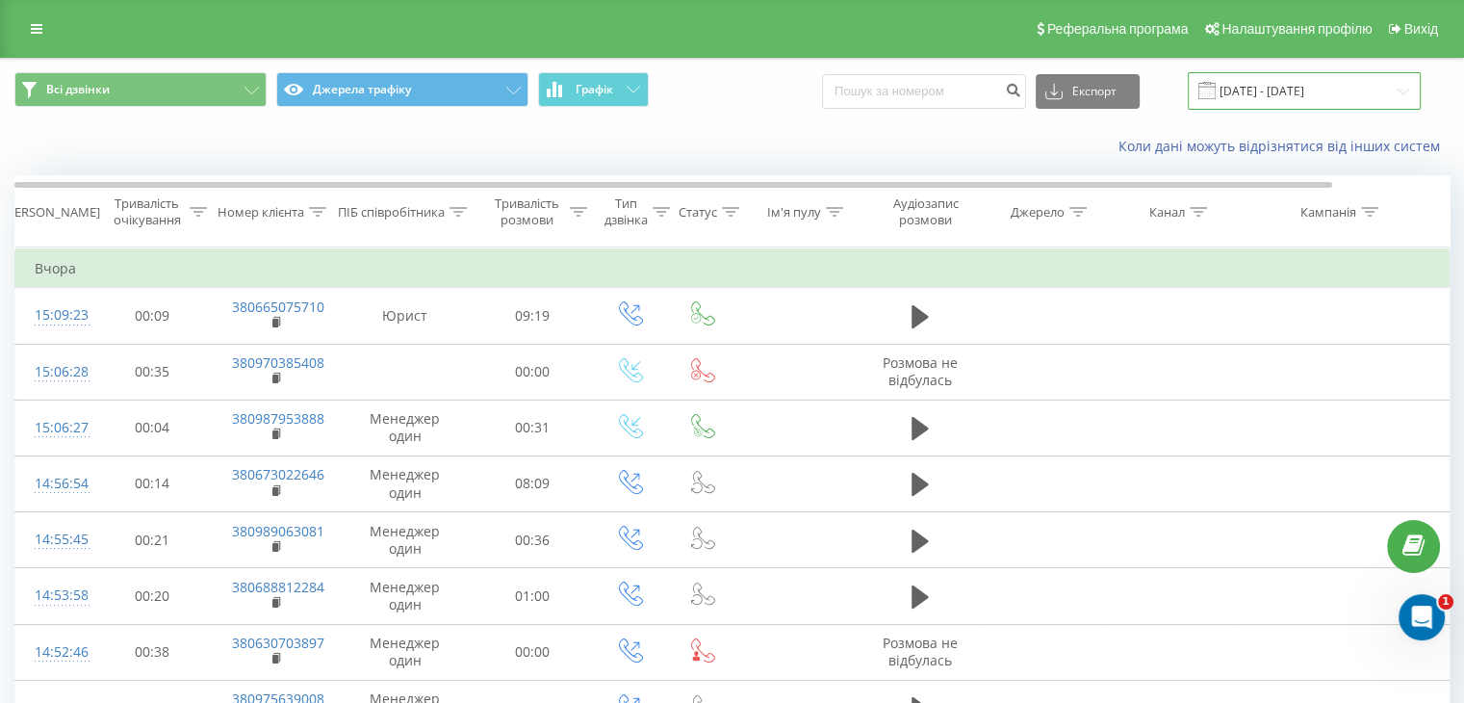
click at [1275, 90] on input "[DATE] - [DATE]" at bounding box center [1304, 91] width 233 height 38
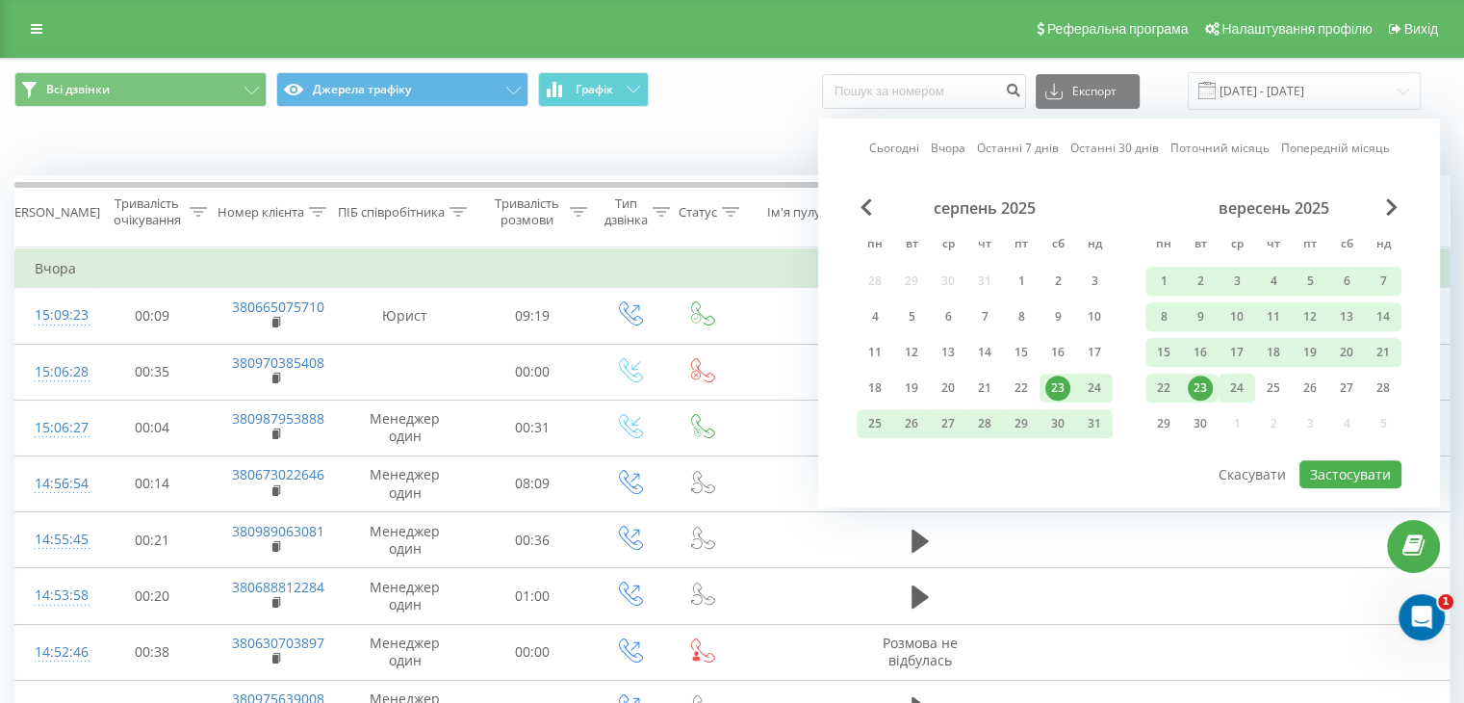
click at [1235, 380] on div "24" at bounding box center [1237, 387] width 25 height 25
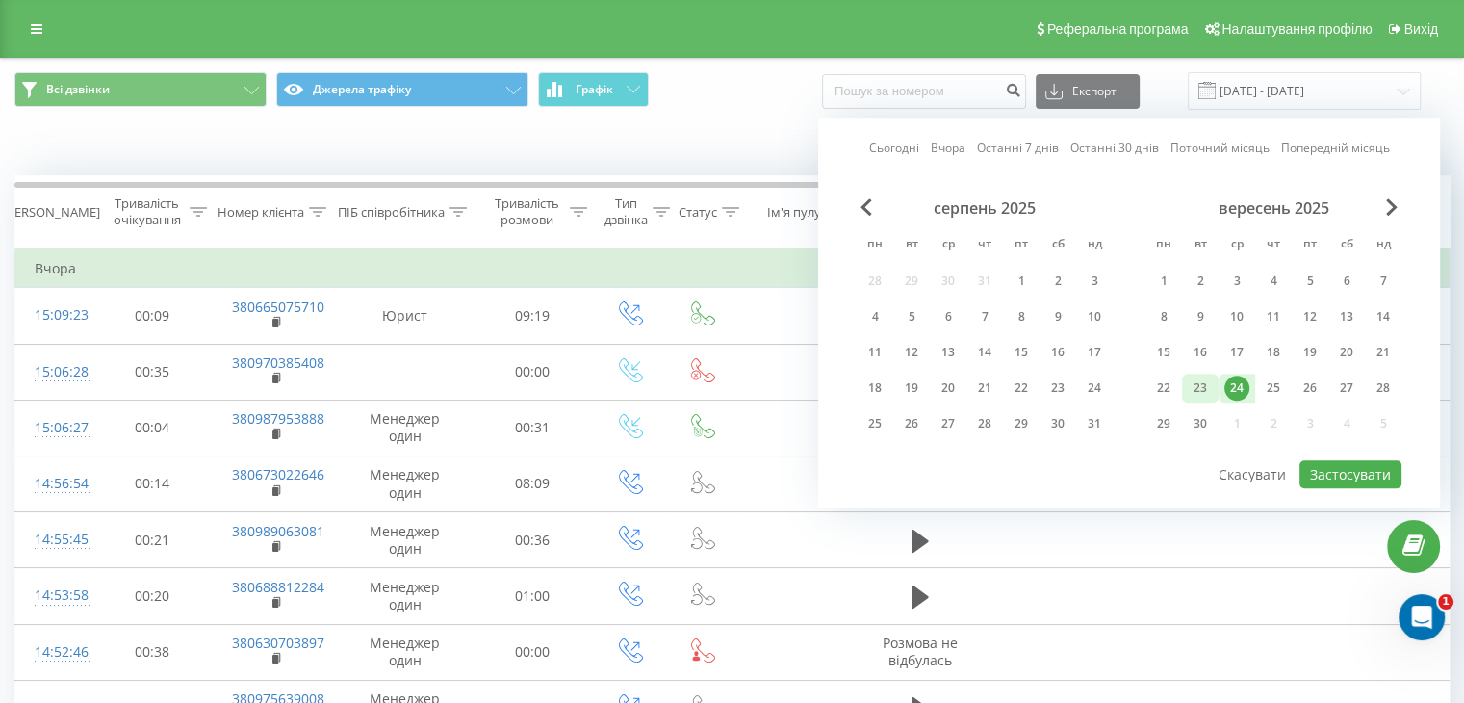
click at [1201, 383] on div "23" at bounding box center [1200, 387] width 25 height 25
click at [1349, 463] on button "Застосувати" at bounding box center [1351, 474] width 102 height 28
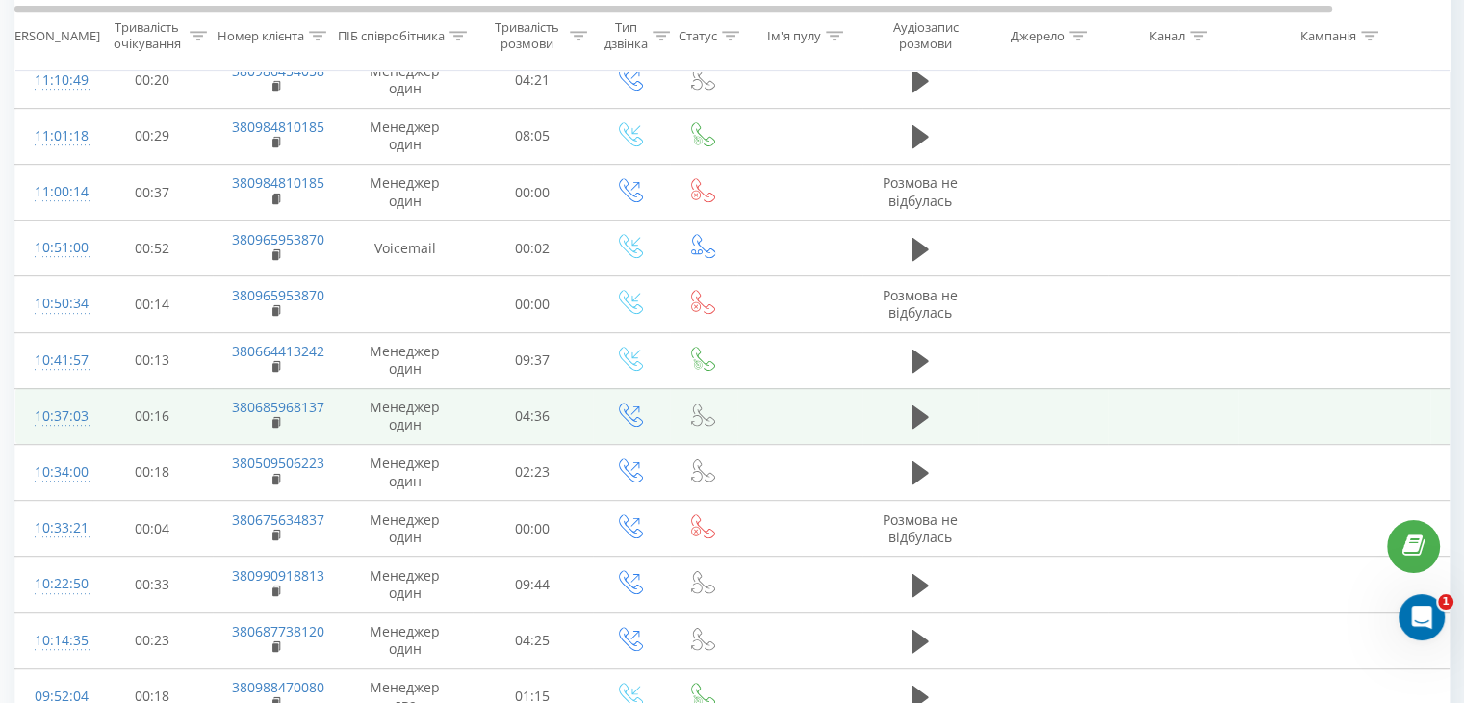
scroll to position [1052, 0]
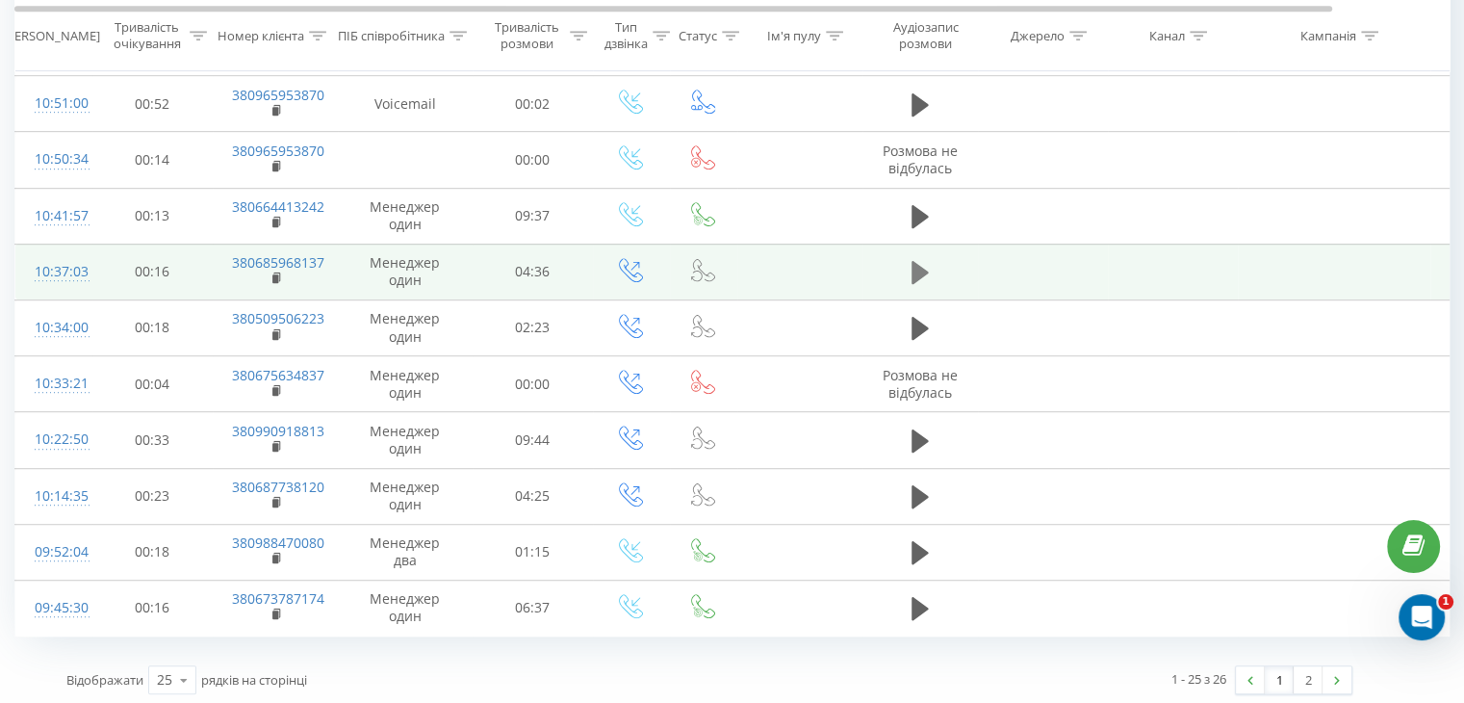
click at [923, 266] on icon at bounding box center [920, 272] width 17 height 23
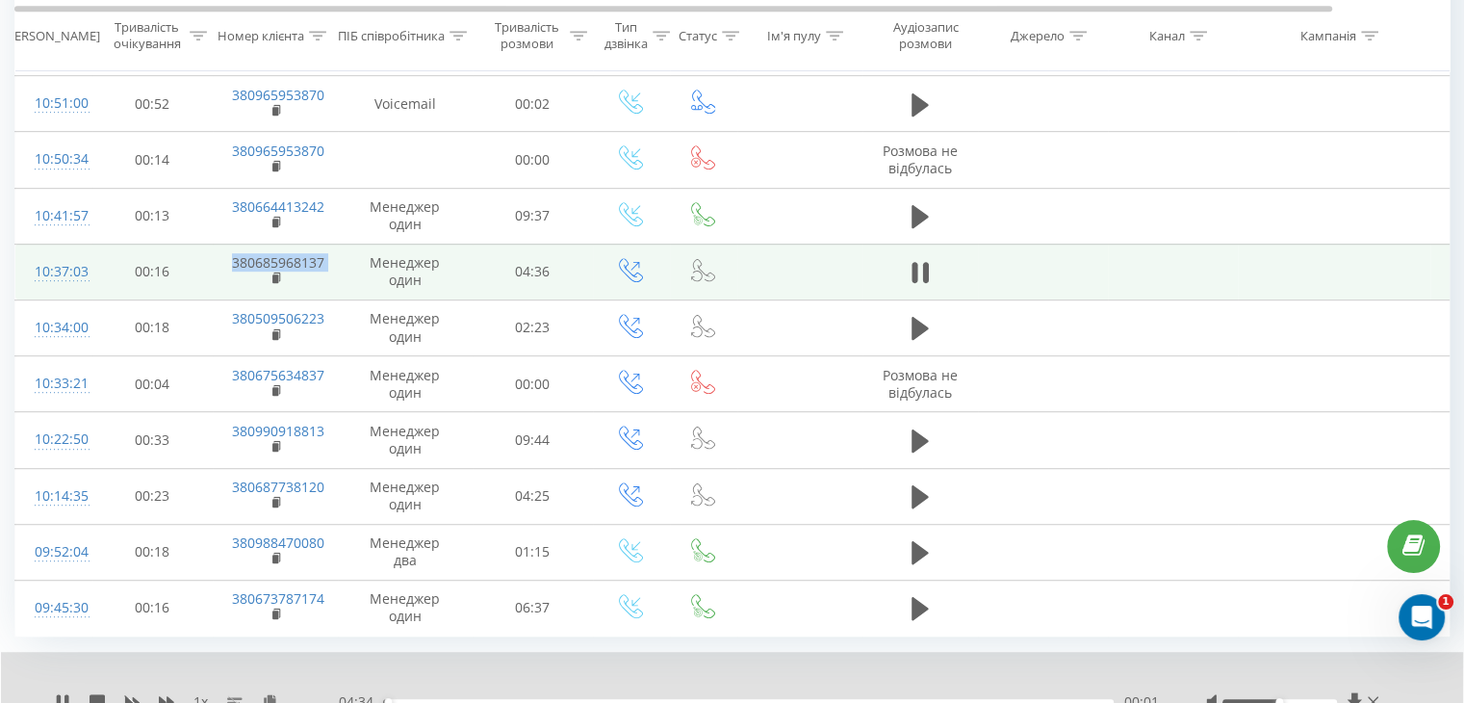
drag, startPoint x: 212, startPoint y: 263, endPoint x: 338, endPoint y: 260, distance: 126.2
click at [338, 260] on tr "10:37:03 00:16 380685968137 Менеджер один 04:36" at bounding box center [795, 272] width 1560 height 56
copy td "380685968137"
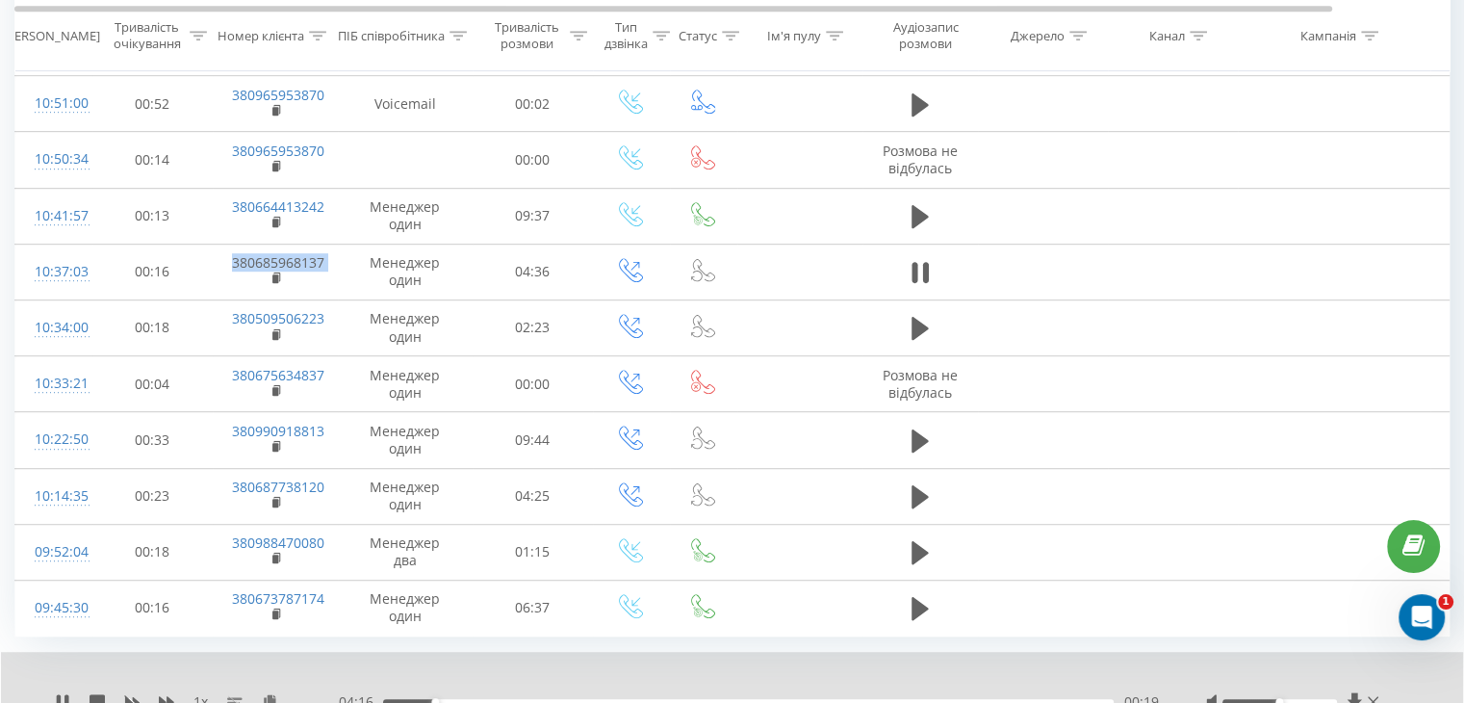
click at [386, 699] on div "00:19" at bounding box center [748, 702] width 731 height 6
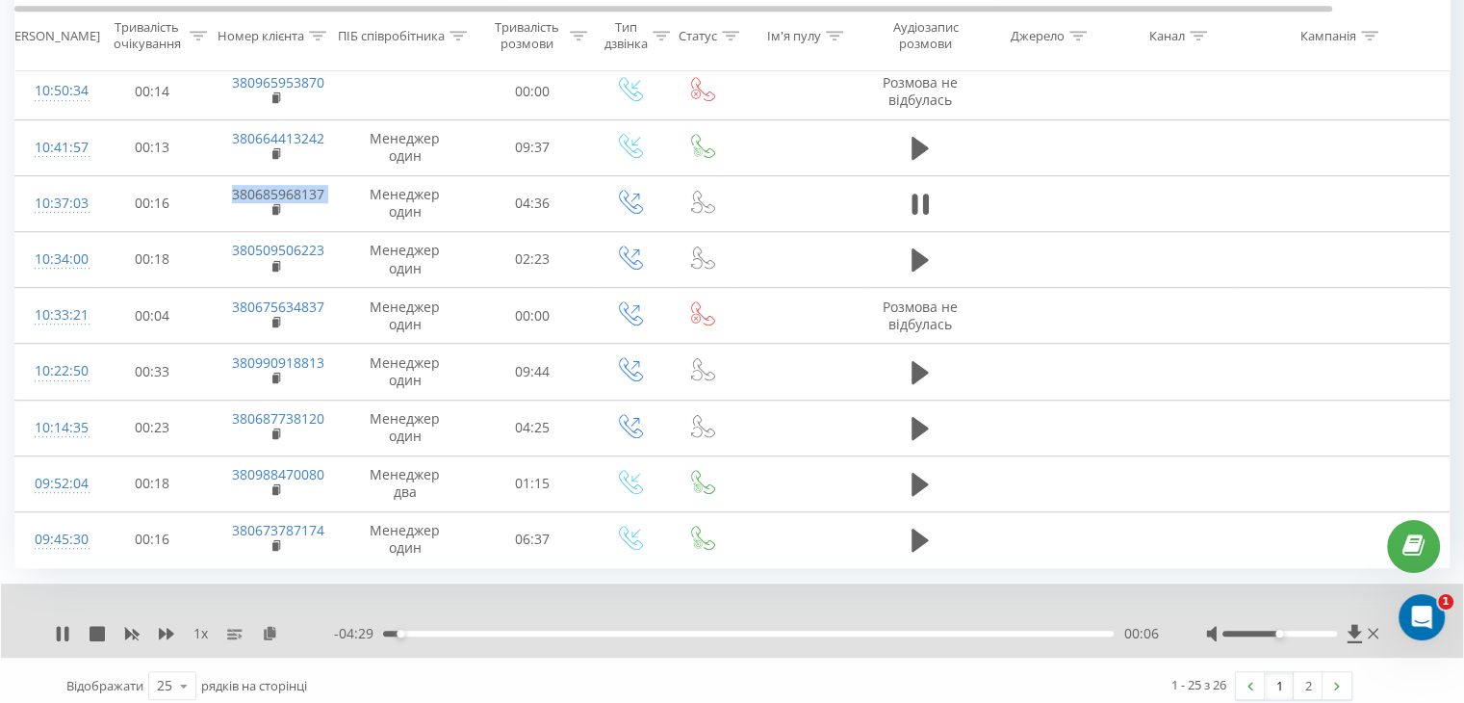
scroll to position [1126, 0]
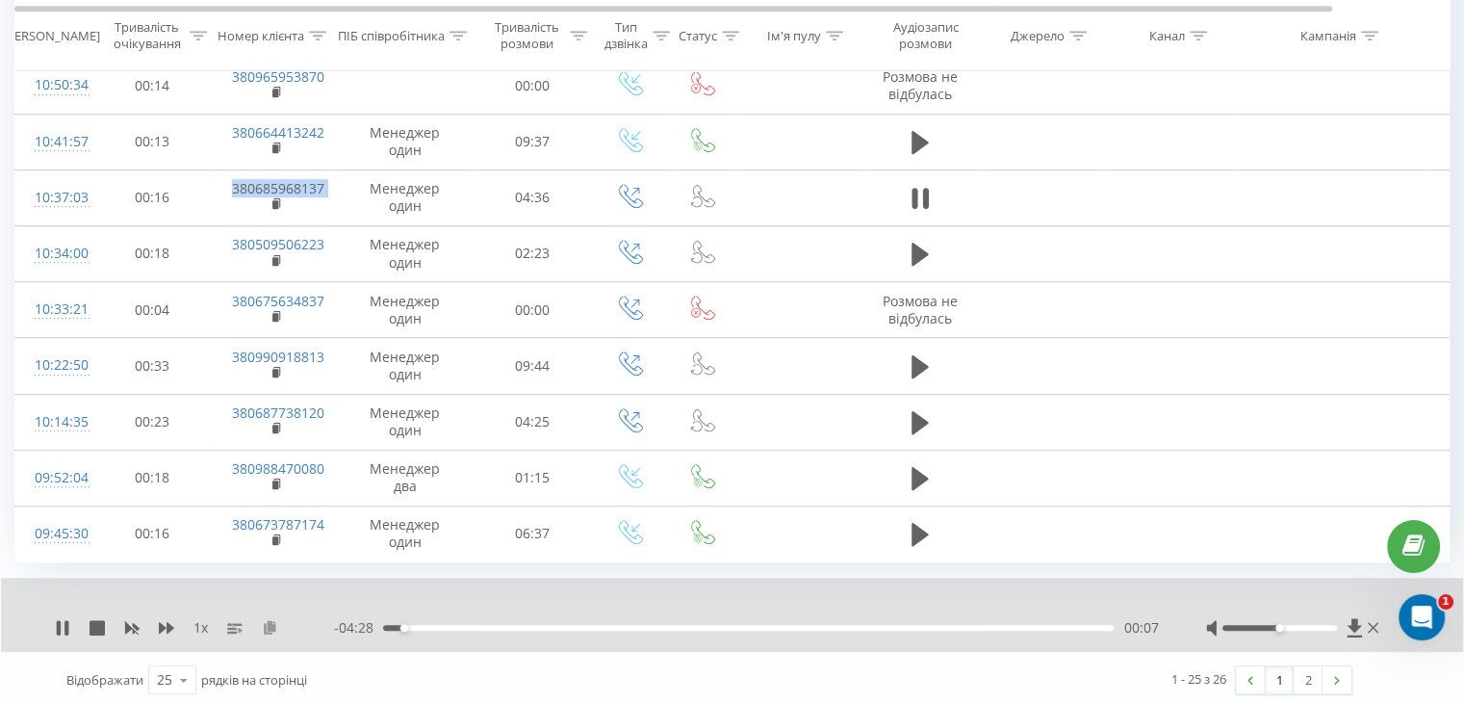
click at [267, 620] on icon at bounding box center [270, 626] width 16 height 13
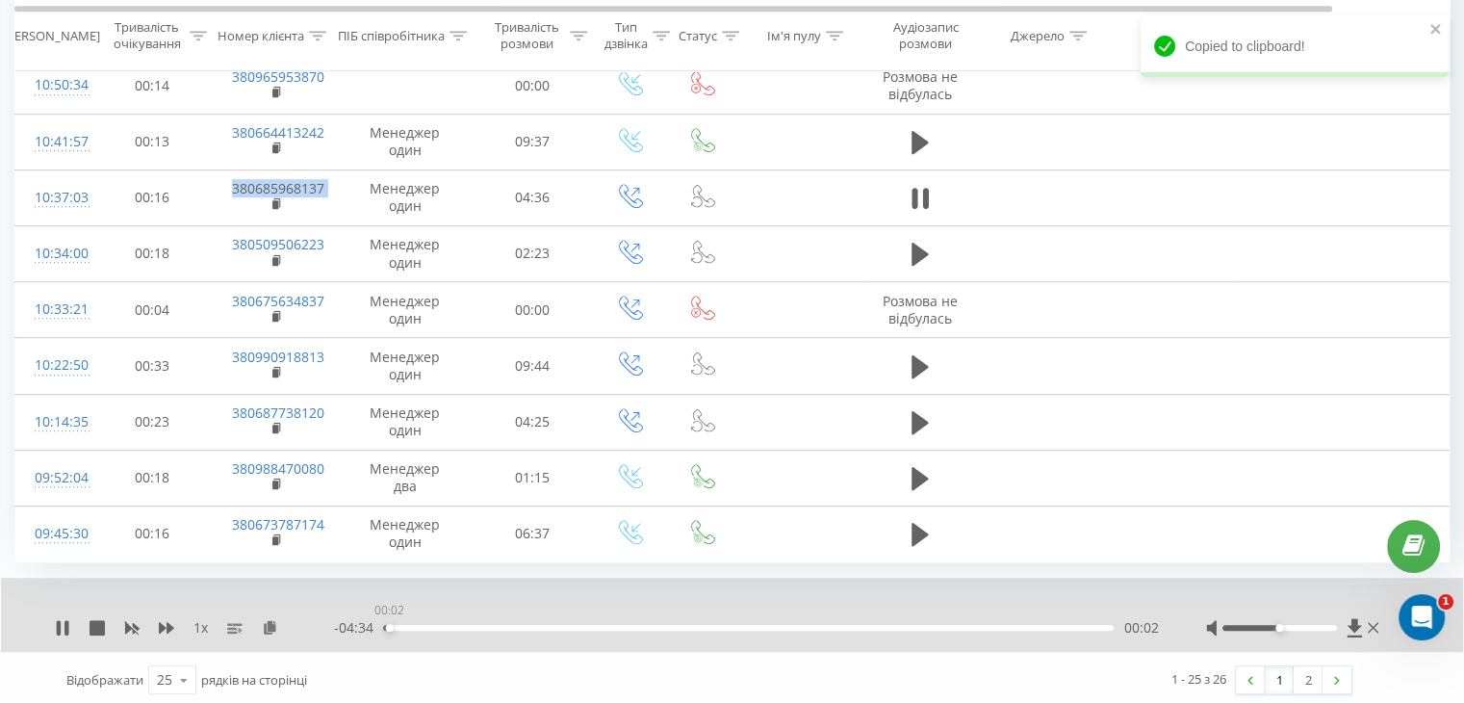
click at [389, 625] on div "00:02" at bounding box center [748, 628] width 731 height 6
click at [387, 625] on div "00:03" at bounding box center [748, 628] width 731 height 6
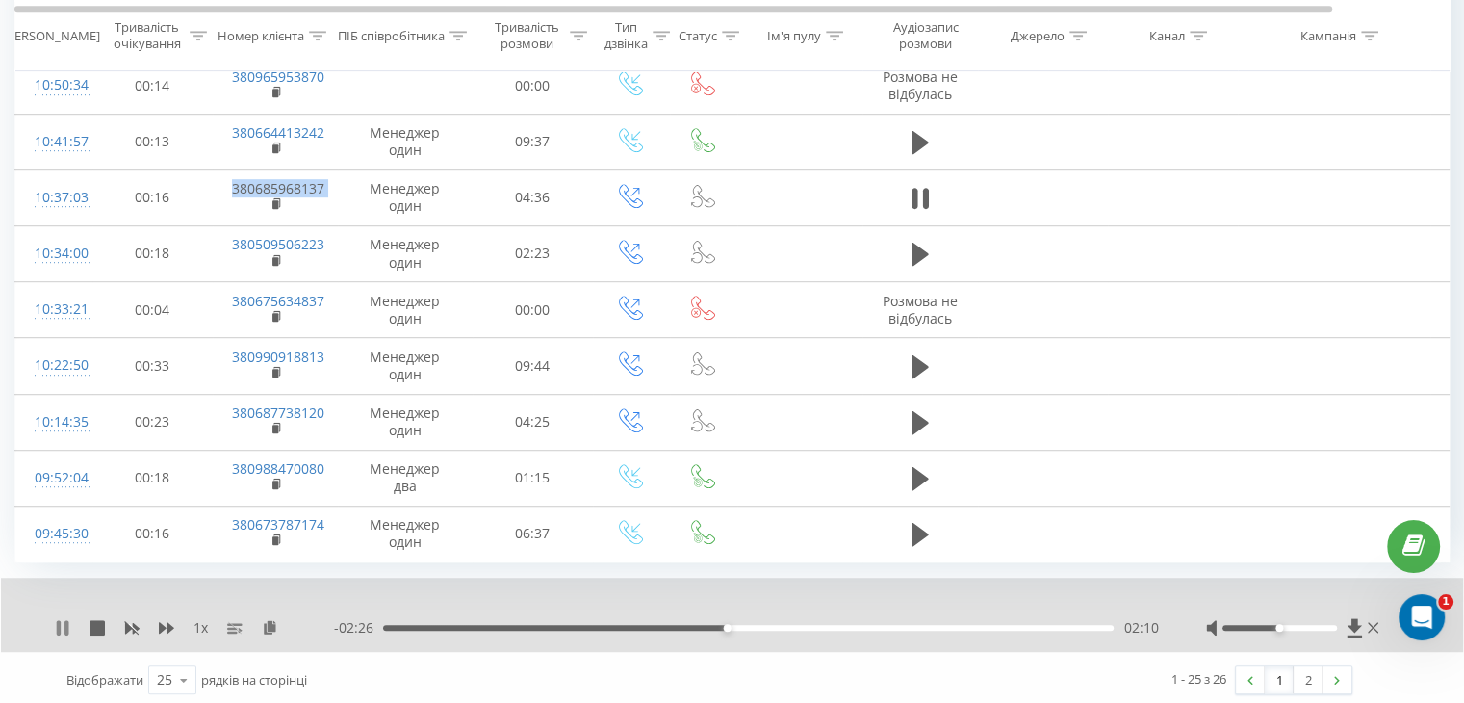
click at [65, 620] on icon at bounding box center [67, 627] width 4 height 15
click at [75, 618] on div "1 x" at bounding box center [194, 627] width 279 height 19
click at [64, 621] on icon at bounding box center [63, 627] width 12 height 15
click at [1054, 625] on div "04:32" at bounding box center [748, 628] width 731 height 6
click at [1010, 625] on div "03:57" at bounding box center [748, 628] width 731 height 6
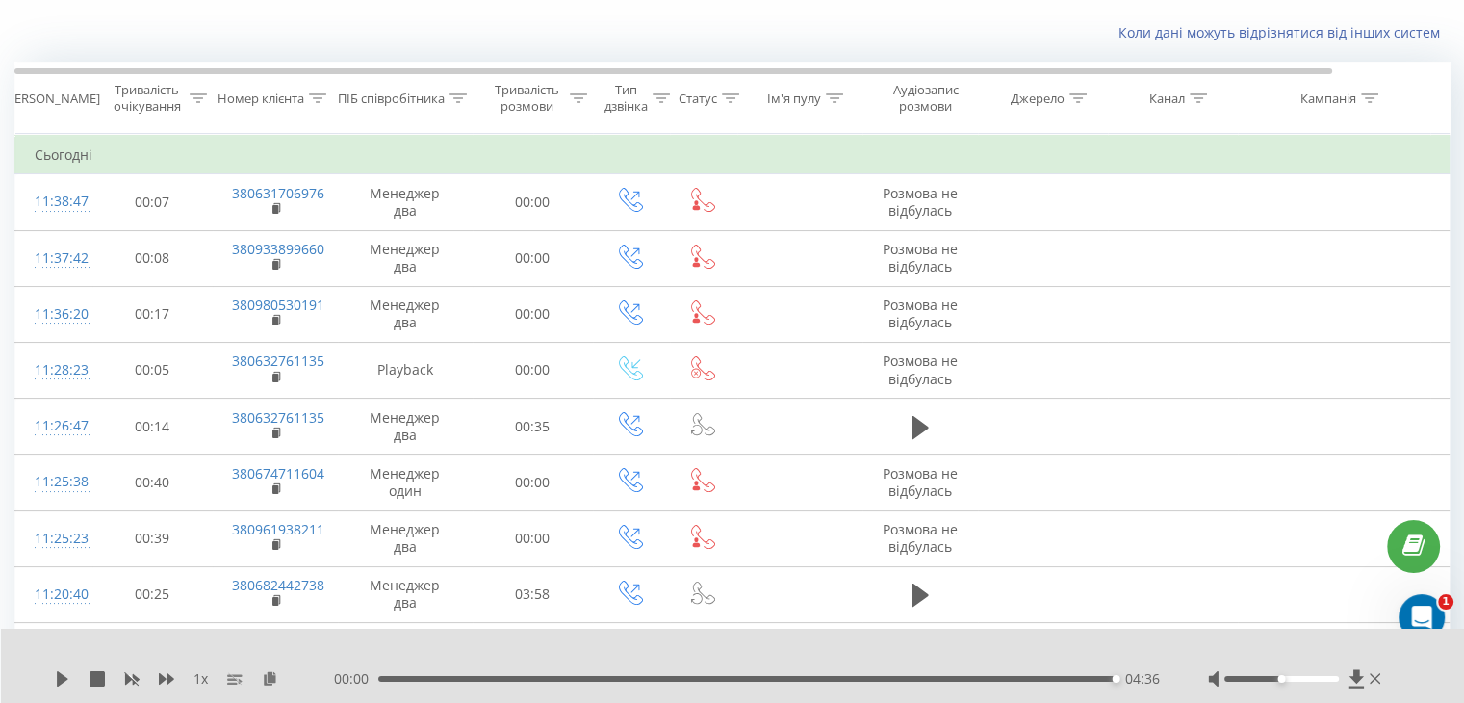
scroll to position [0, 0]
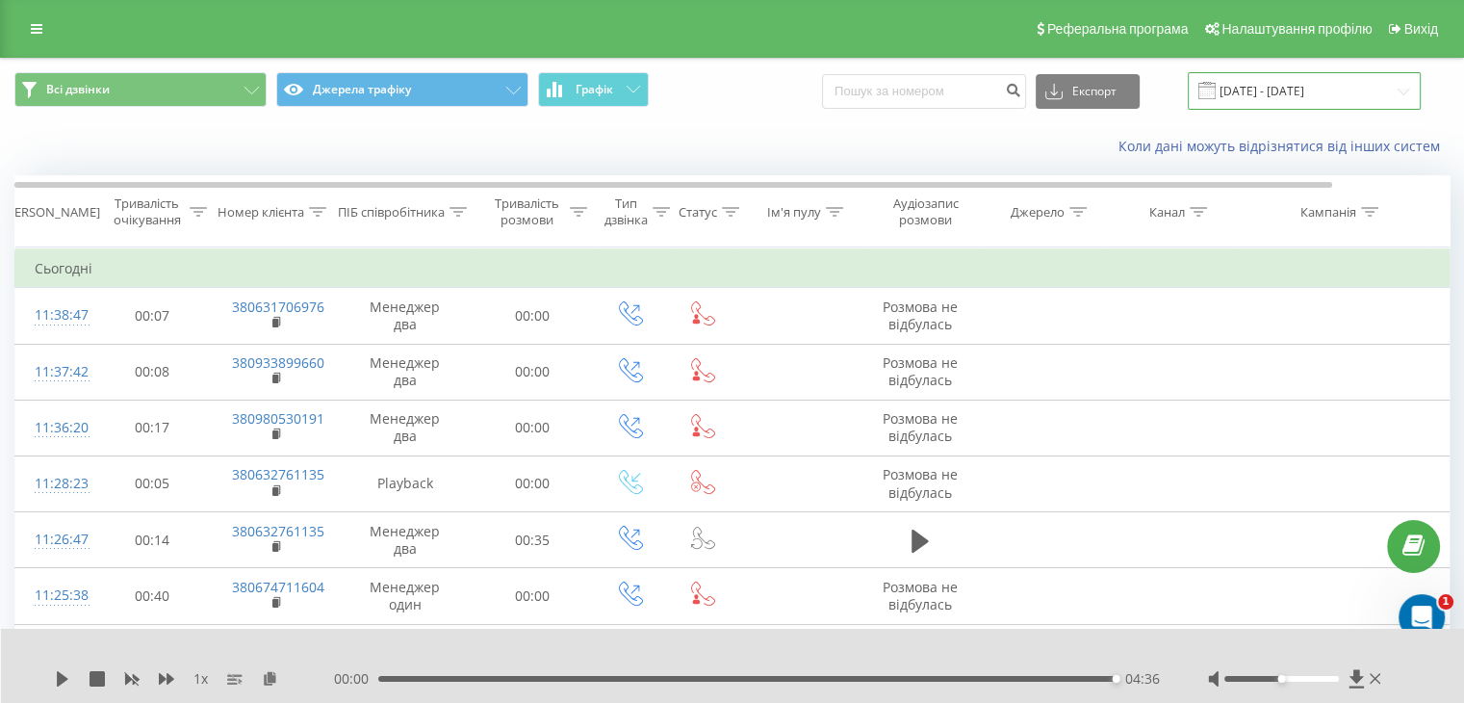
click at [1286, 96] on input "[DATE] - [DATE]" at bounding box center [1304, 91] width 233 height 38
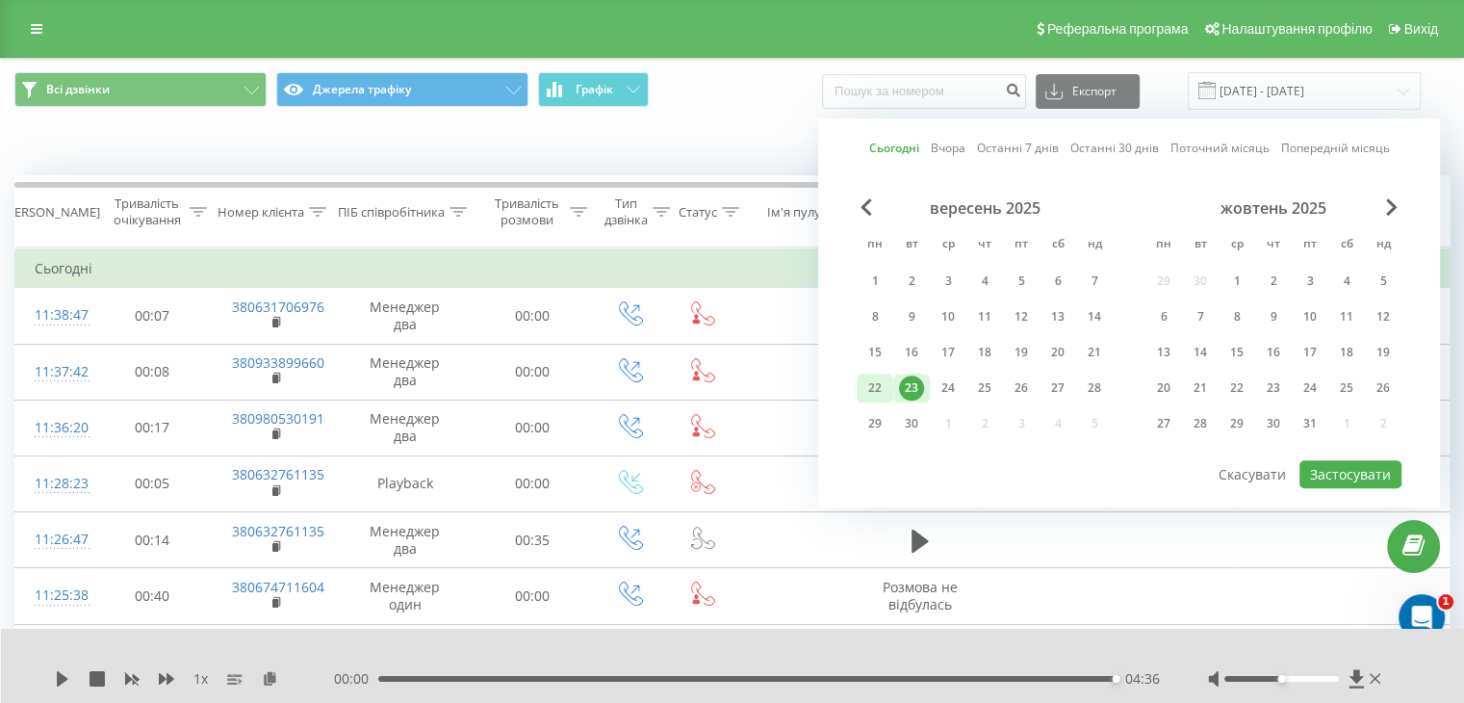
click at [880, 378] on div "22" at bounding box center [875, 387] width 25 height 25
click at [1333, 472] on button "Застосувати" at bounding box center [1351, 474] width 102 height 28
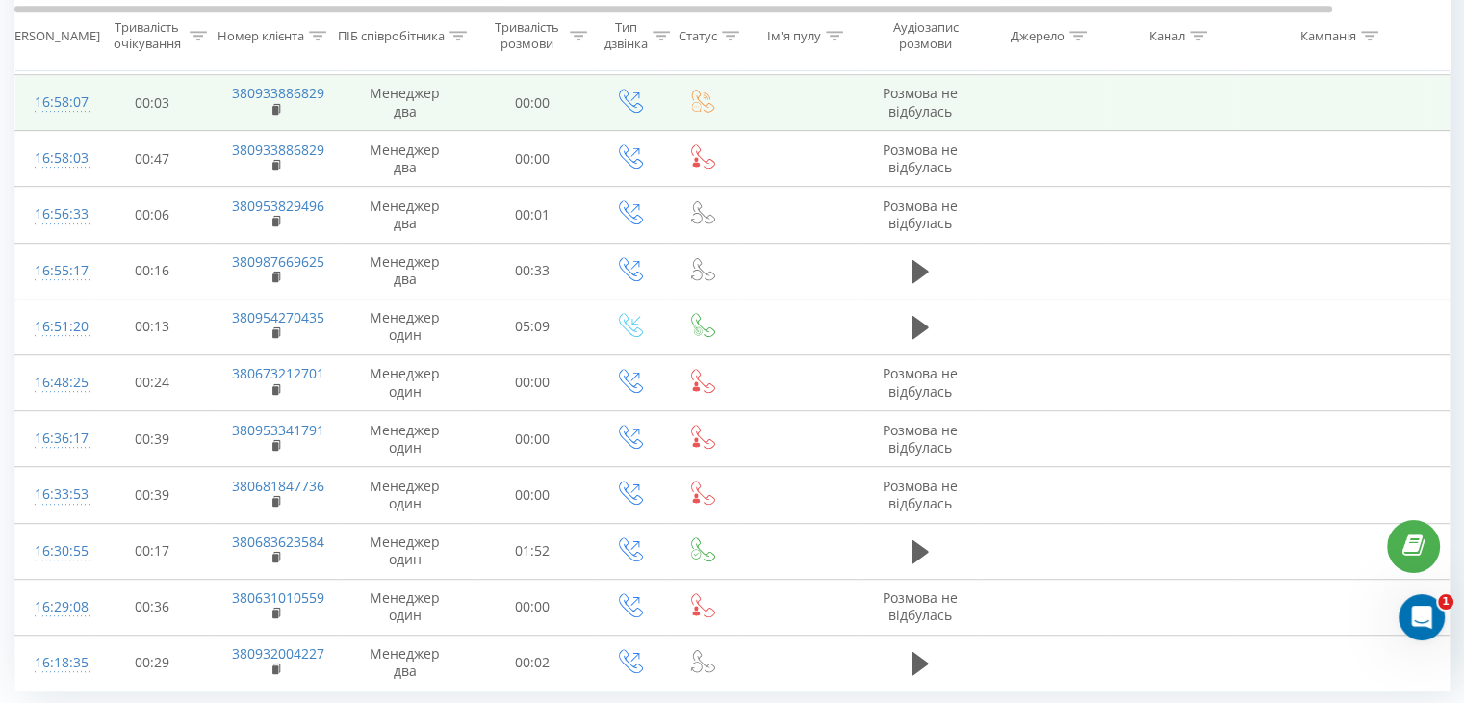
scroll to position [1052, 0]
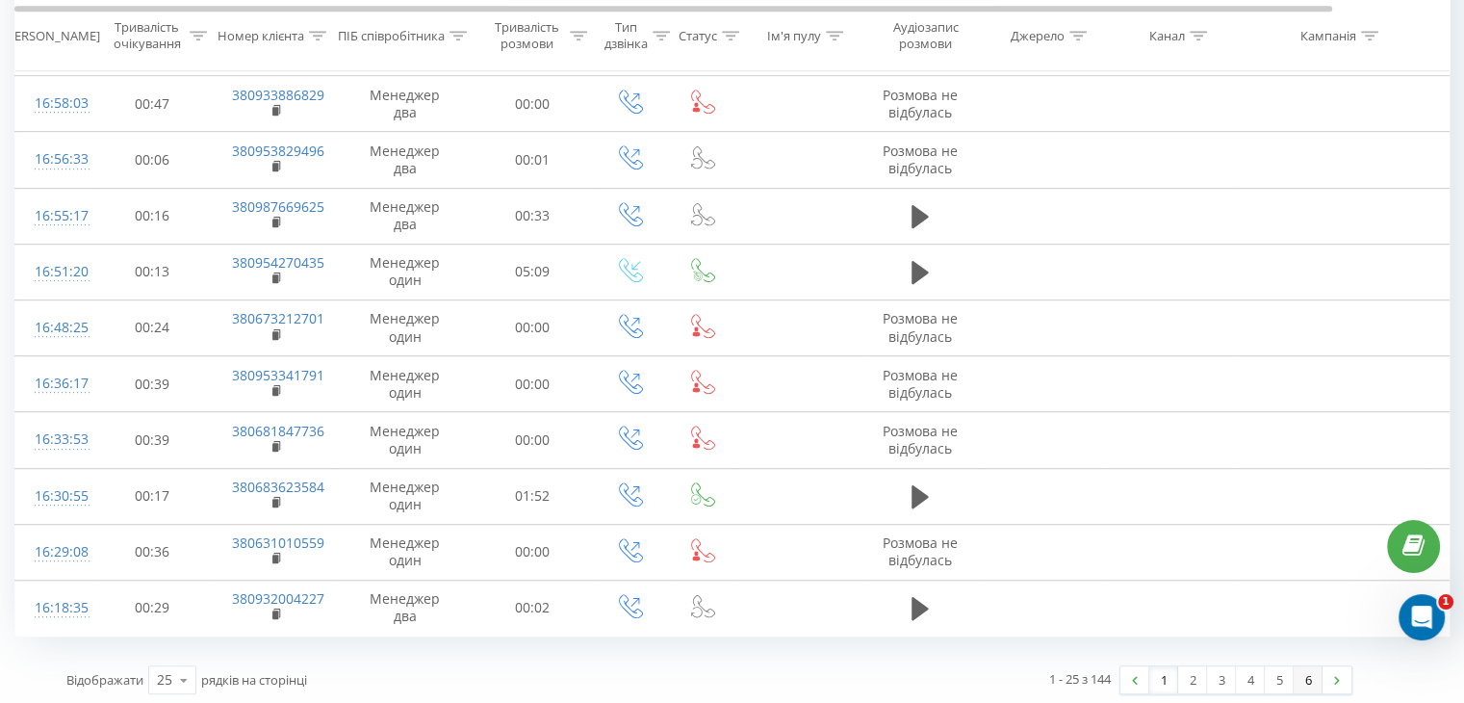
click at [1309, 672] on link "6" at bounding box center [1308, 679] width 29 height 27
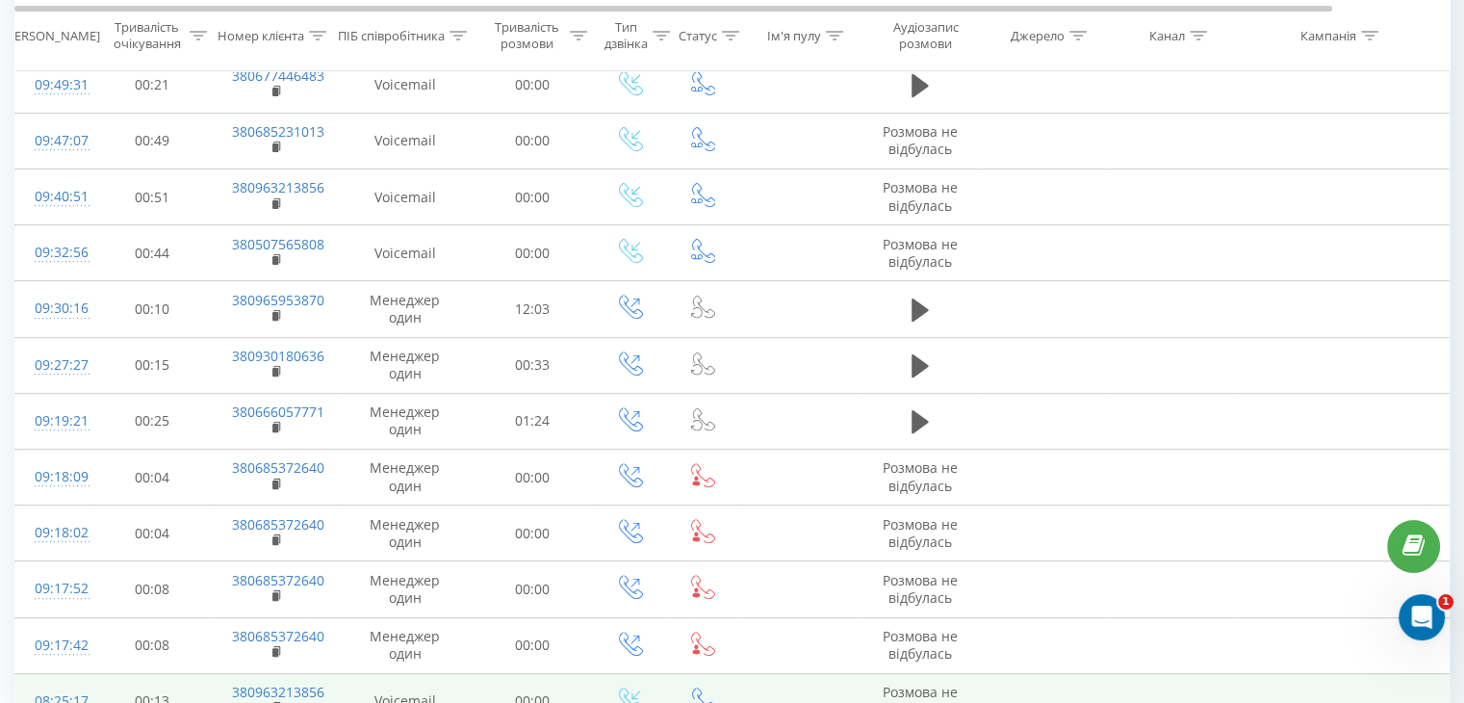
scroll to position [717, 0]
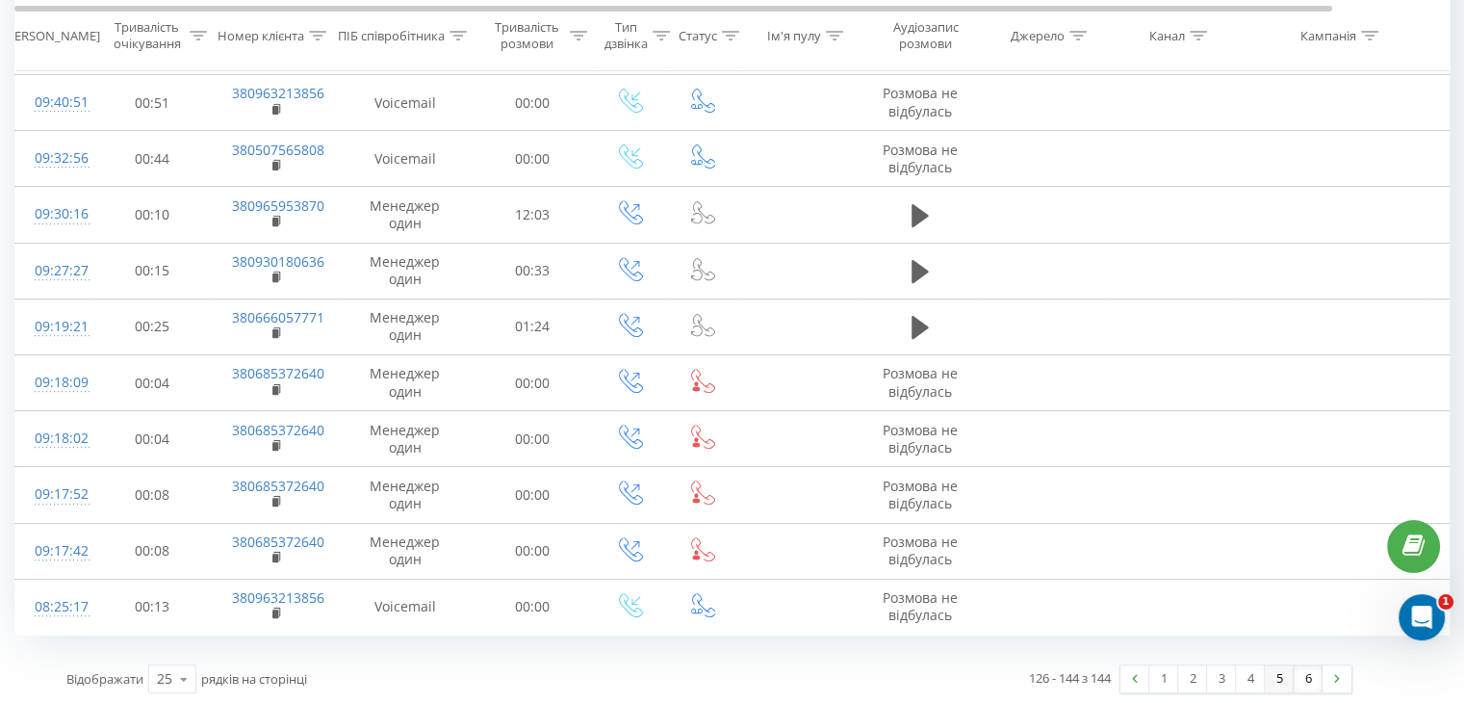
click at [1277, 670] on link "5" at bounding box center [1279, 678] width 29 height 27
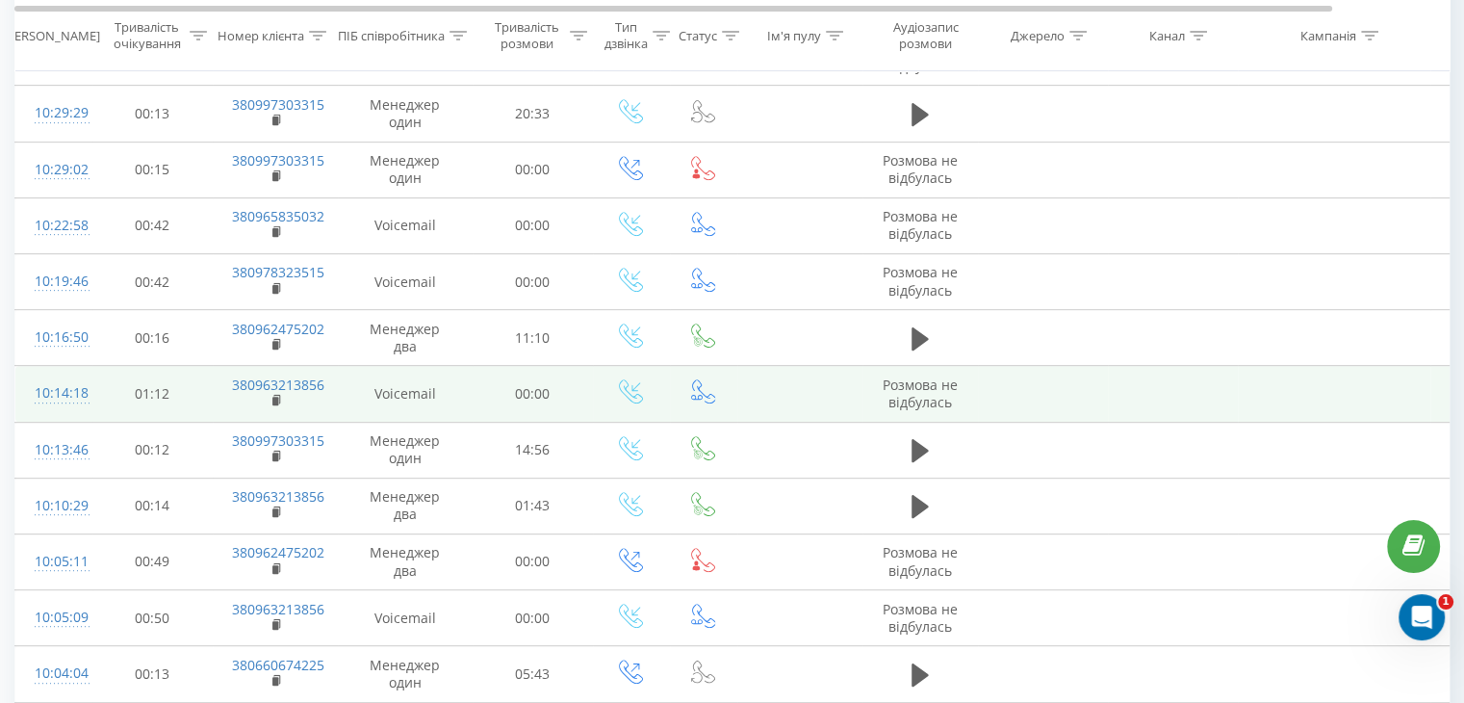
scroll to position [764, 0]
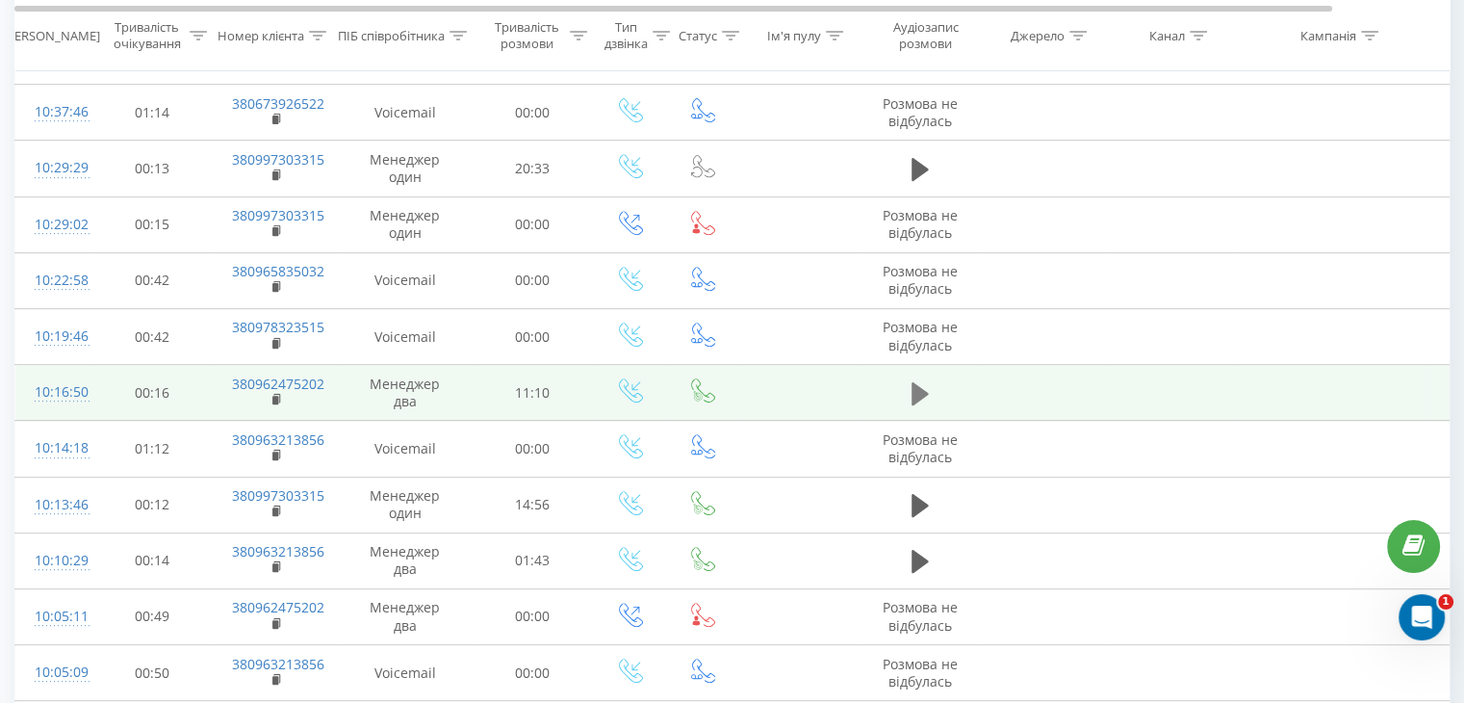
click at [918, 394] on icon at bounding box center [920, 393] width 17 height 23
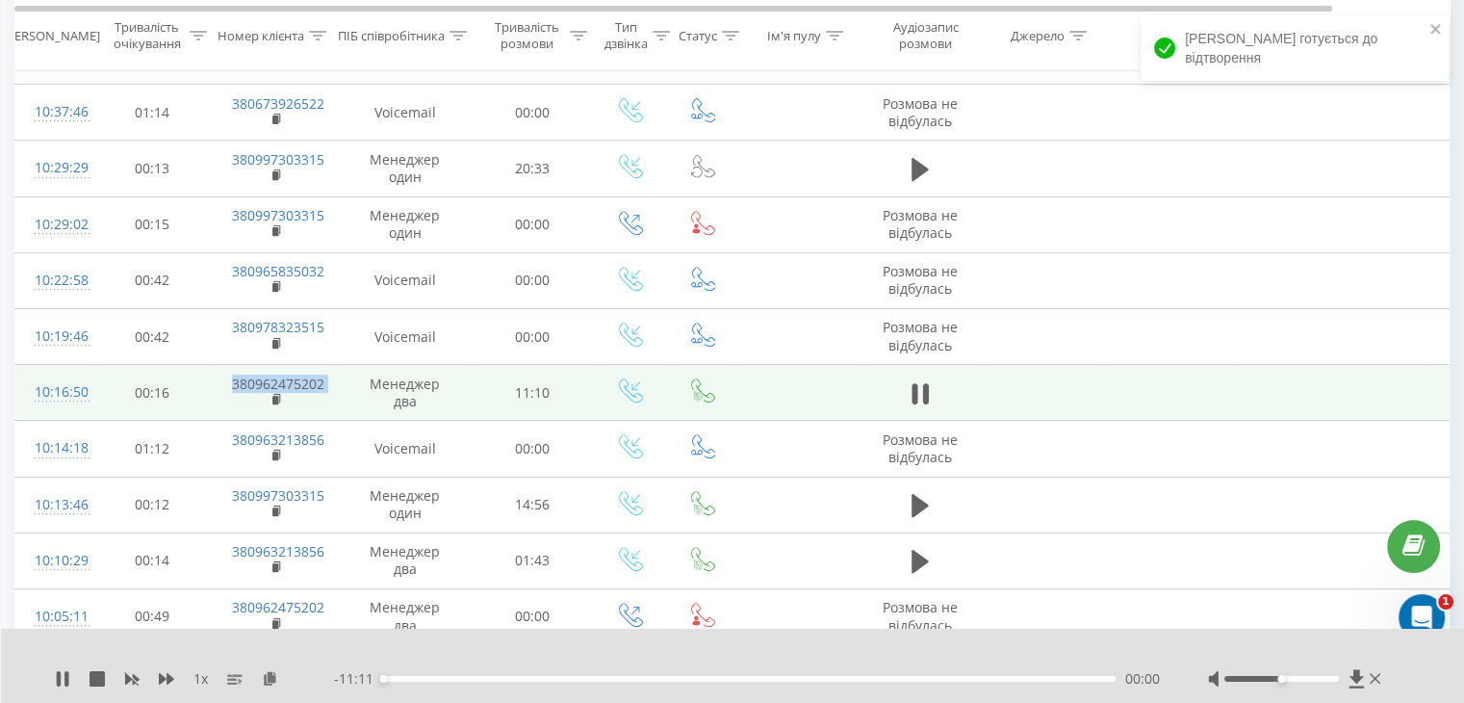
drag, startPoint x: 208, startPoint y: 378, endPoint x: 338, endPoint y: 383, distance: 130.1
click at [338, 383] on tr "10:16:50 00:16 380962475202 Менеджер два 11:10" at bounding box center [795, 393] width 1560 height 56
copy tr "380962475202"
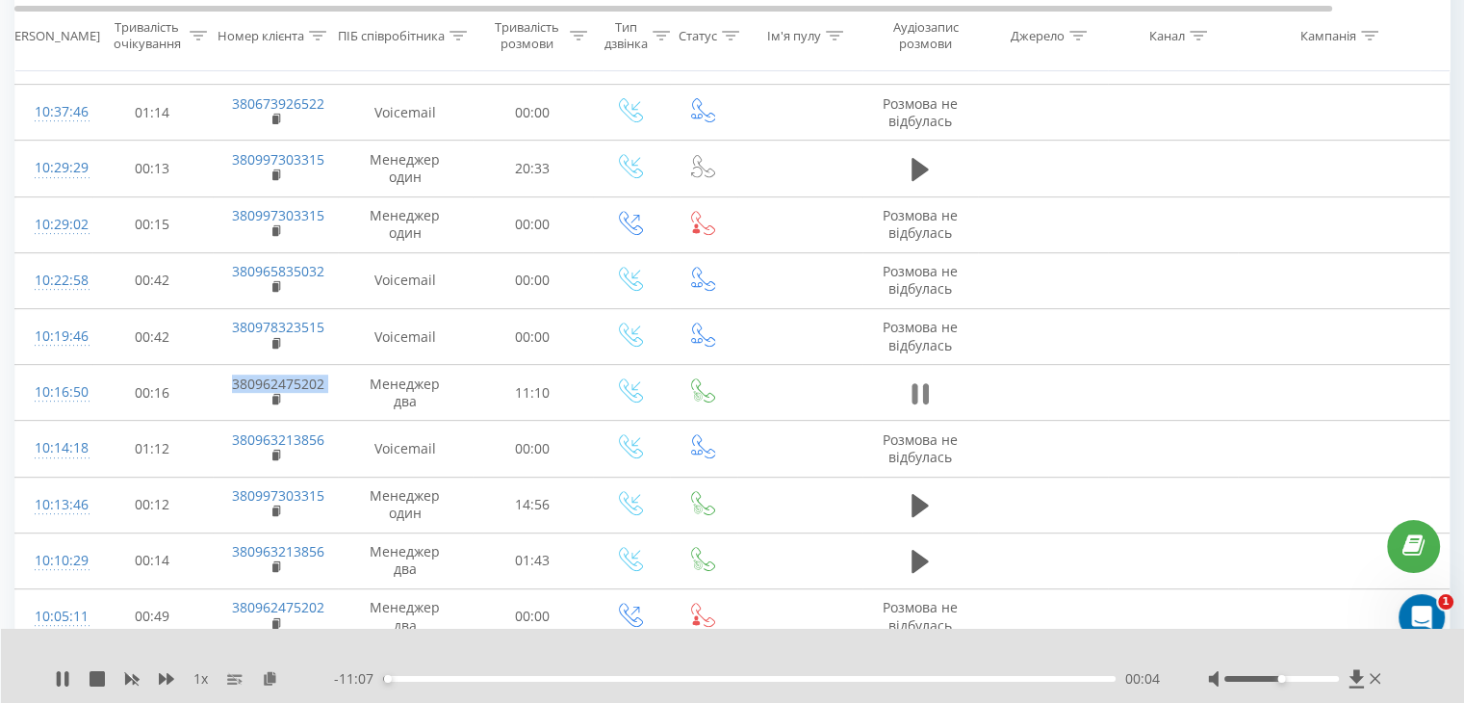
click at [917, 384] on icon at bounding box center [915, 393] width 6 height 21
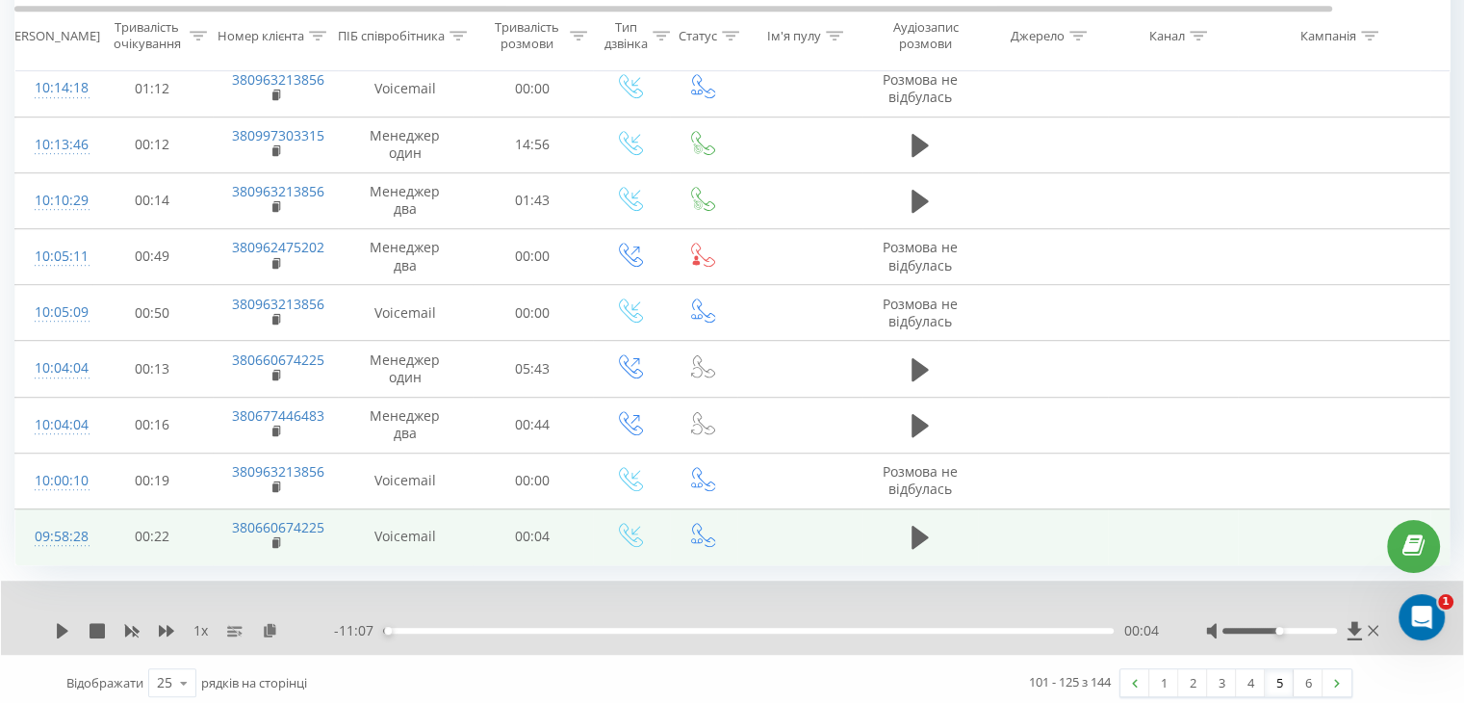
scroll to position [1126, 0]
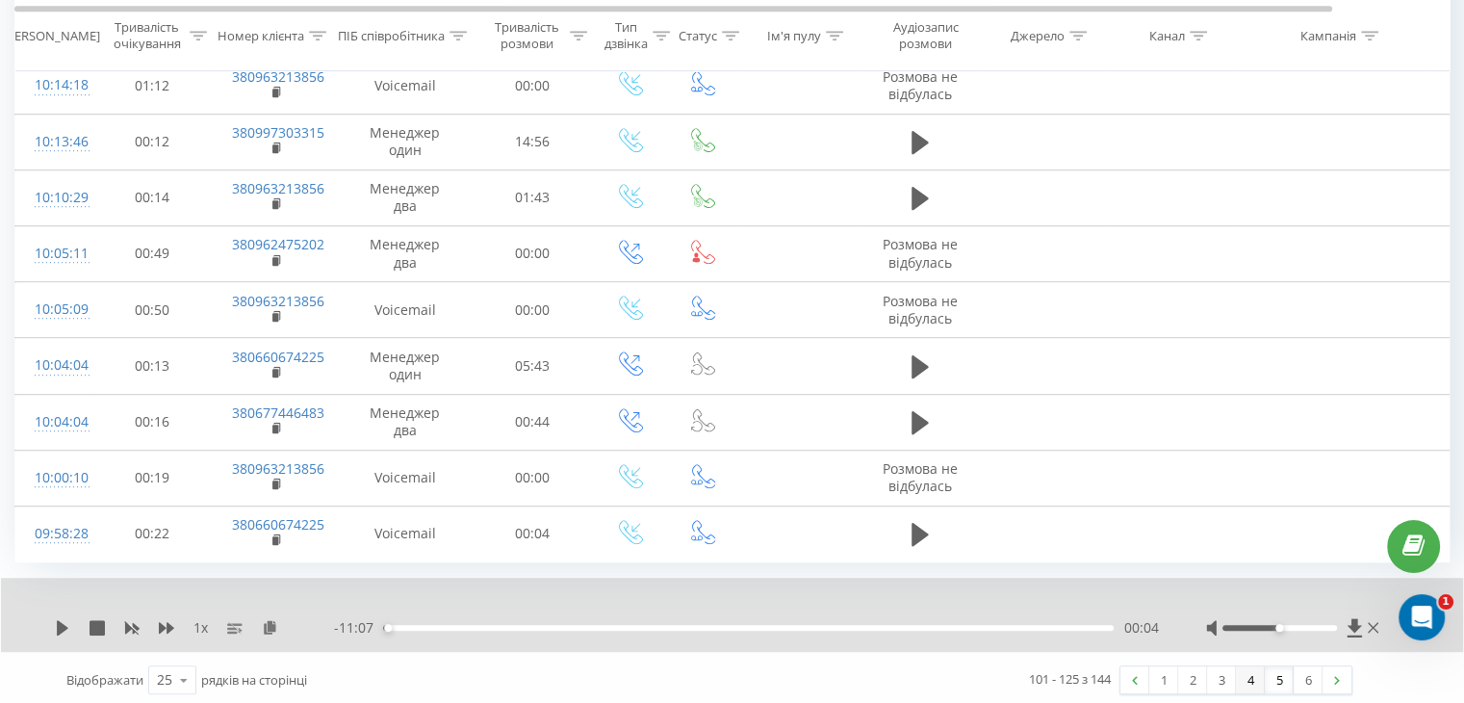
click at [1249, 674] on link "4" at bounding box center [1250, 679] width 29 height 27
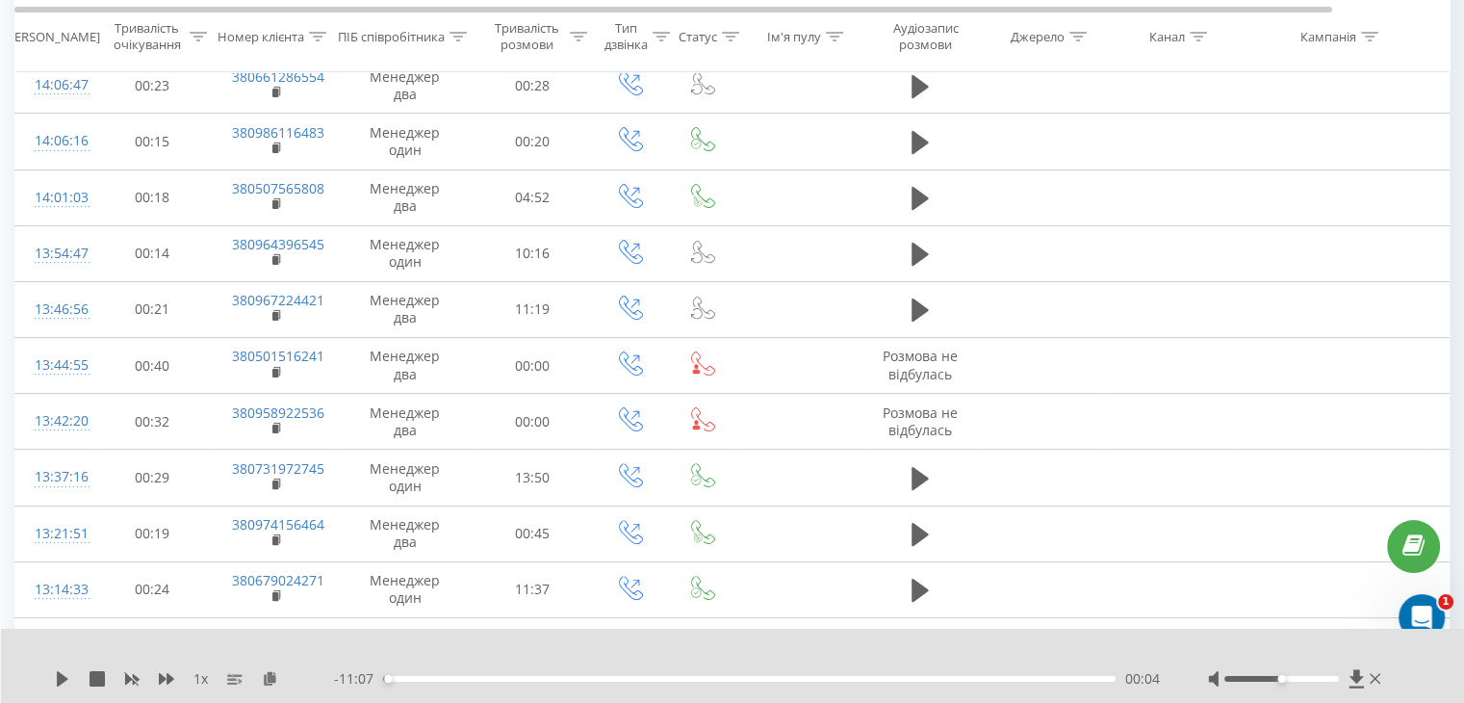
scroll to position [453, 0]
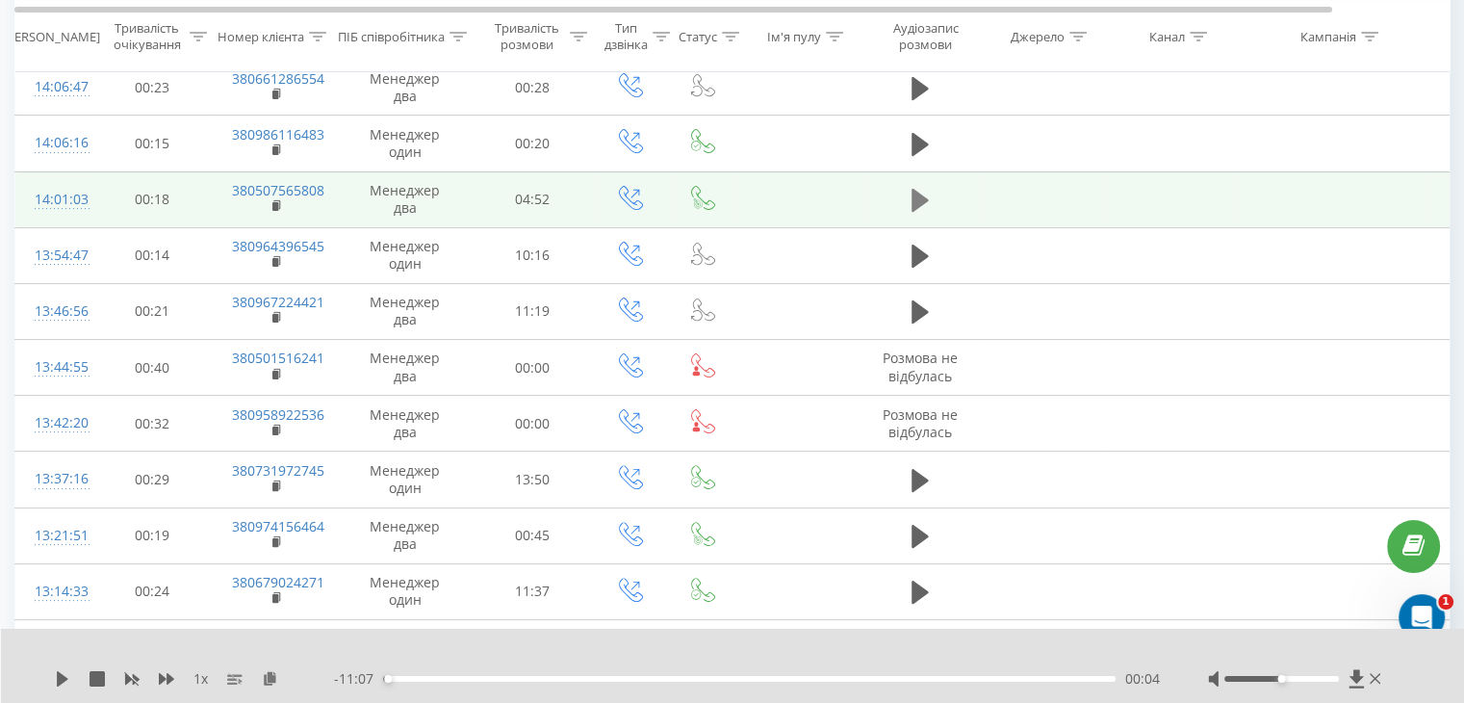
click at [920, 201] on icon at bounding box center [920, 200] width 17 height 23
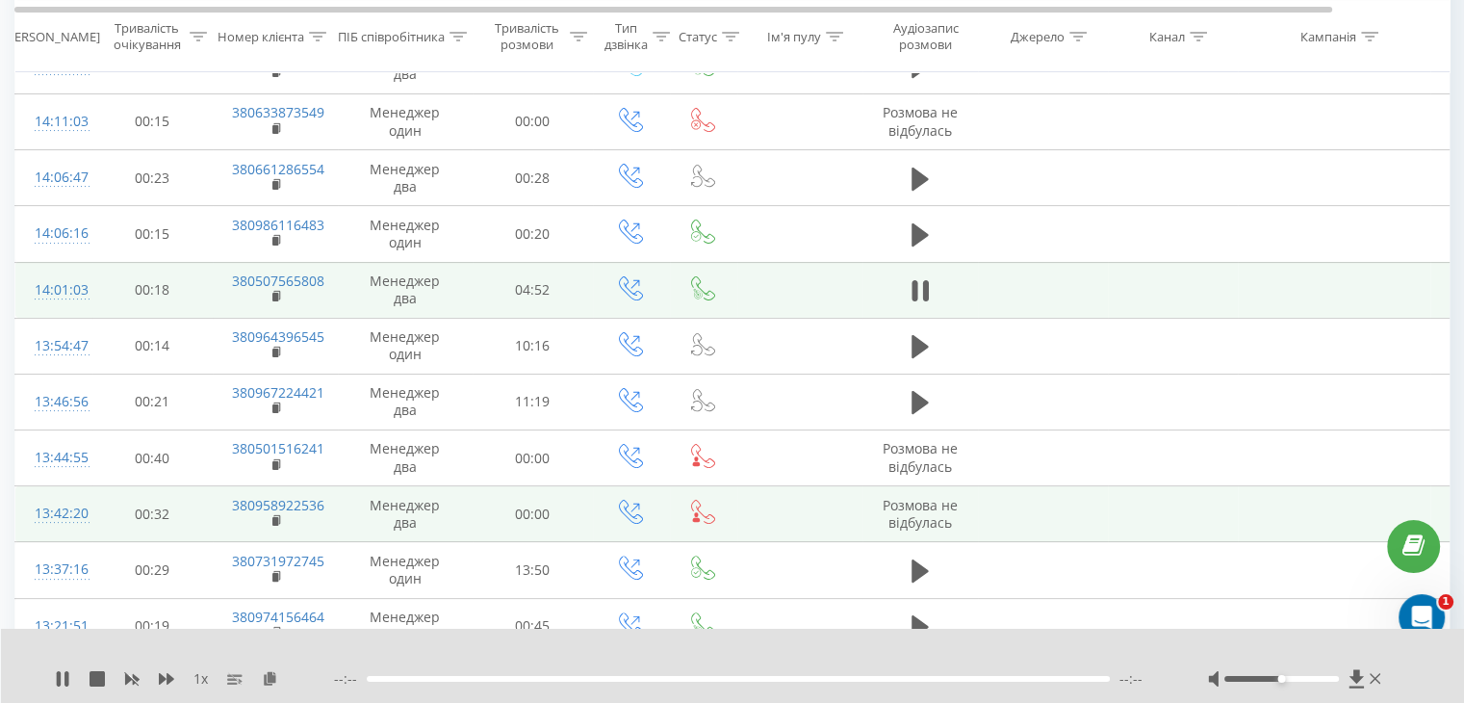
scroll to position [356, 0]
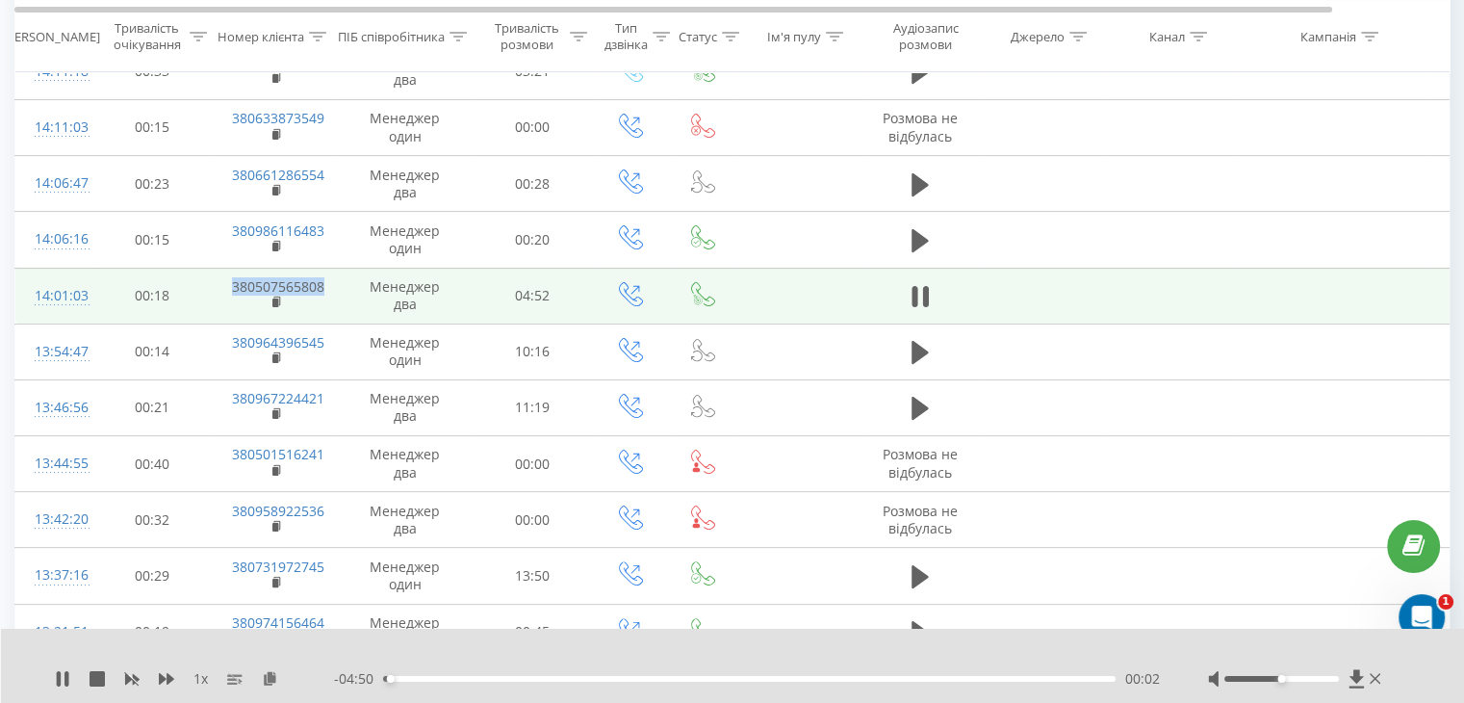
drag, startPoint x: 211, startPoint y: 286, endPoint x: 325, endPoint y: 279, distance: 114.8
click at [325, 279] on tr "14:01:03 00:18 380507565808 Менеджер два 04:52" at bounding box center [795, 296] width 1560 height 56
copy tr "380507565808"
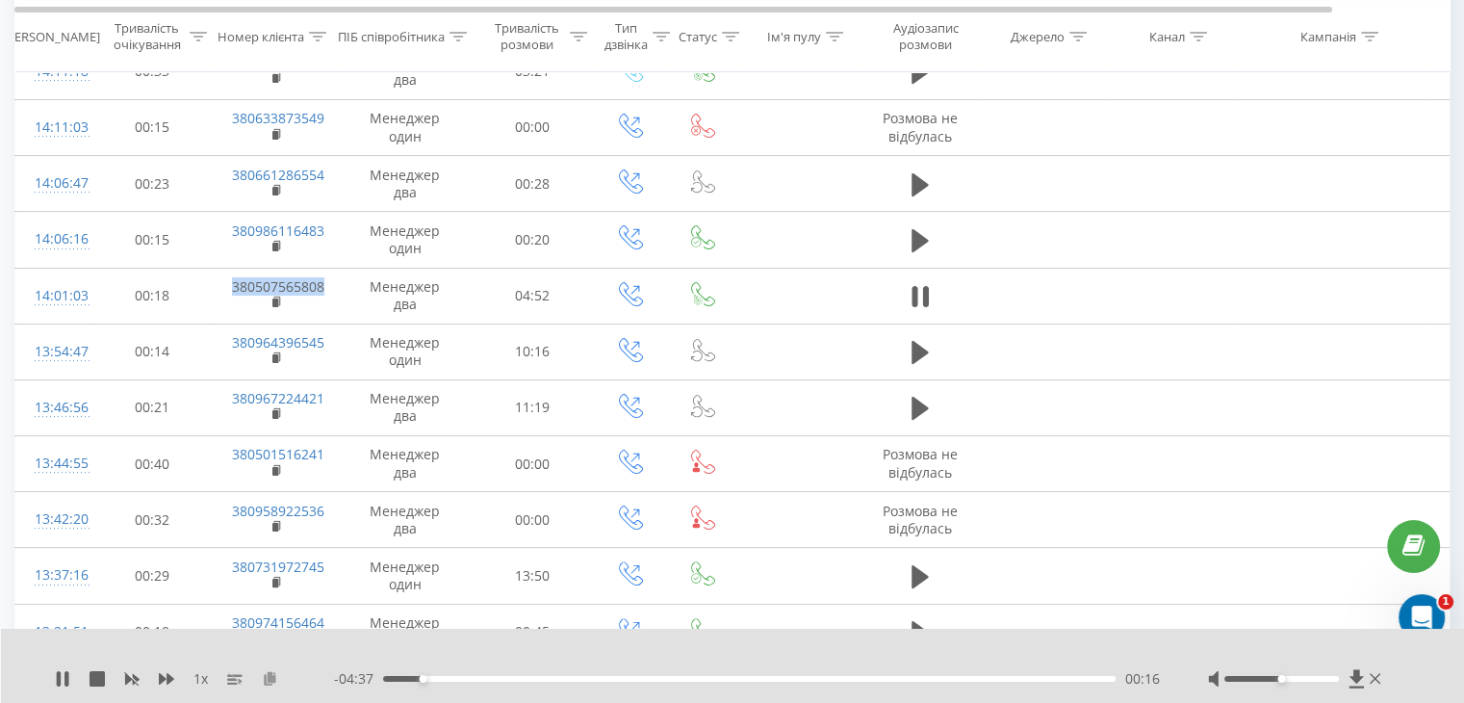
click at [269, 680] on icon at bounding box center [270, 677] width 16 height 13
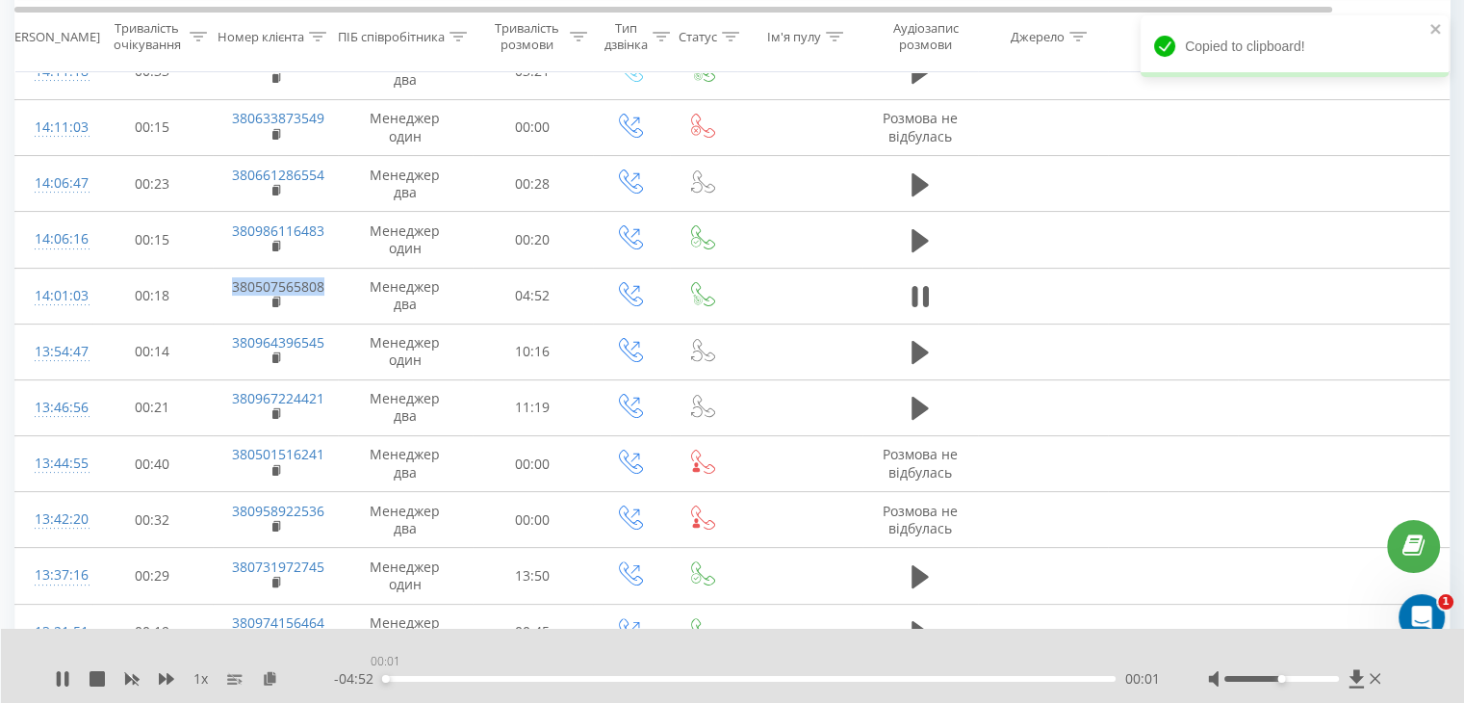
click at [385, 676] on div "00:01" at bounding box center [749, 679] width 733 height 6
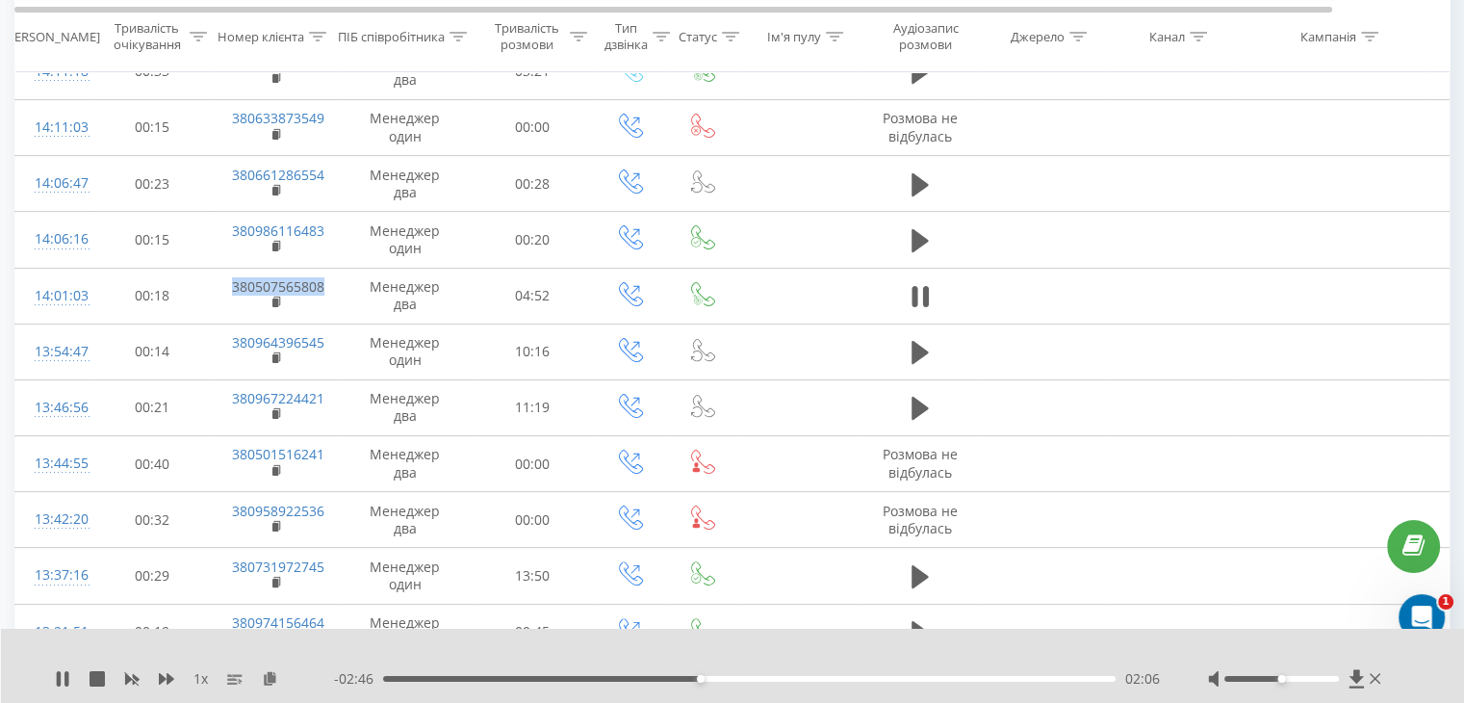
click at [455, 676] on div "02:06" at bounding box center [749, 679] width 733 height 6
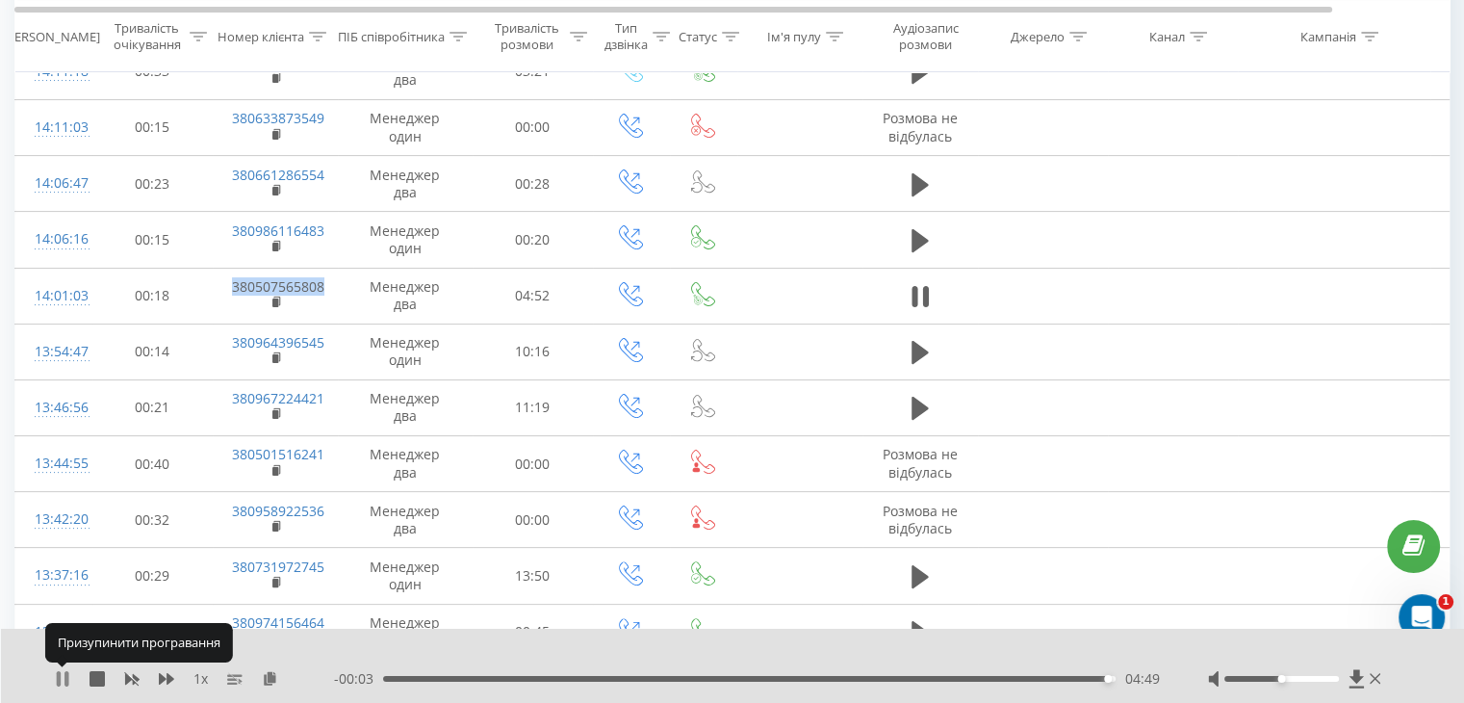
click at [62, 679] on icon at bounding box center [62, 678] width 15 height 15
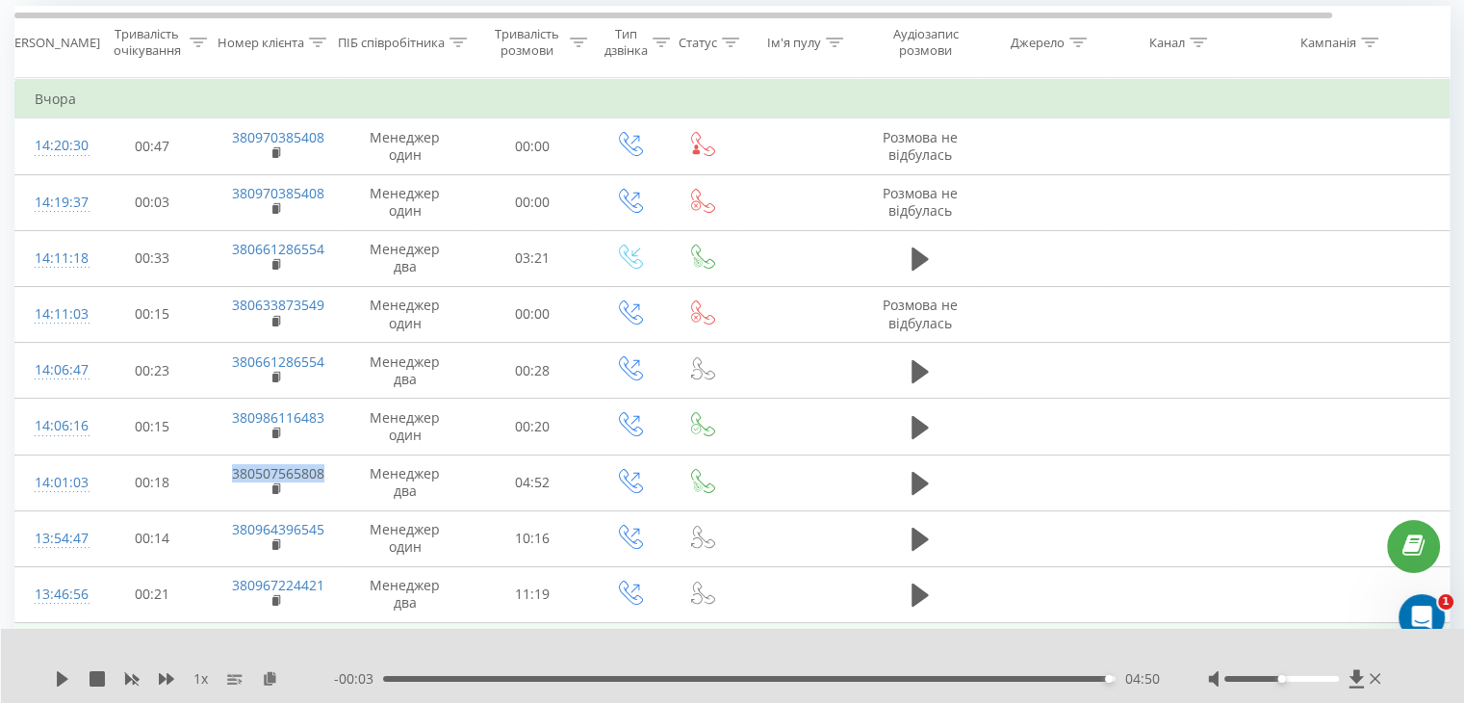
scroll to position [164, 0]
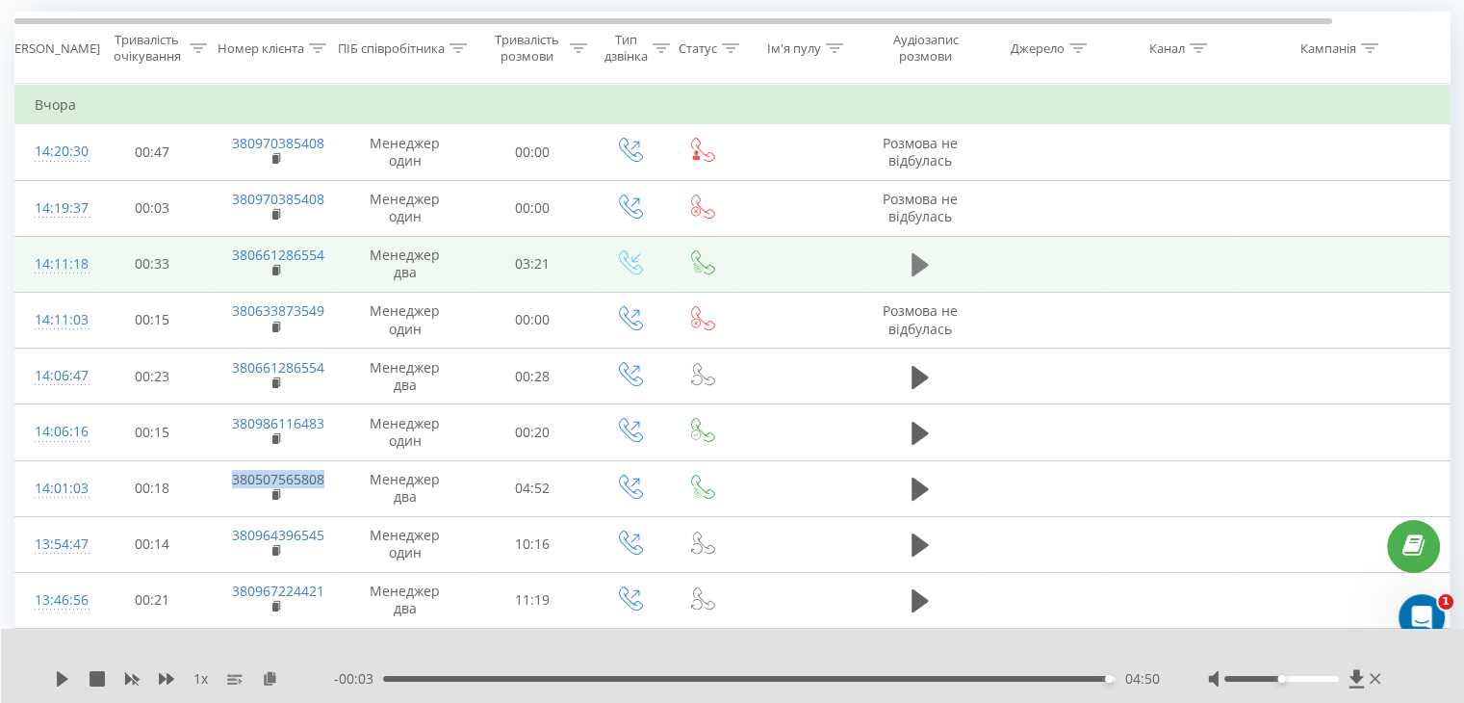
click at [920, 263] on icon at bounding box center [920, 264] width 17 height 23
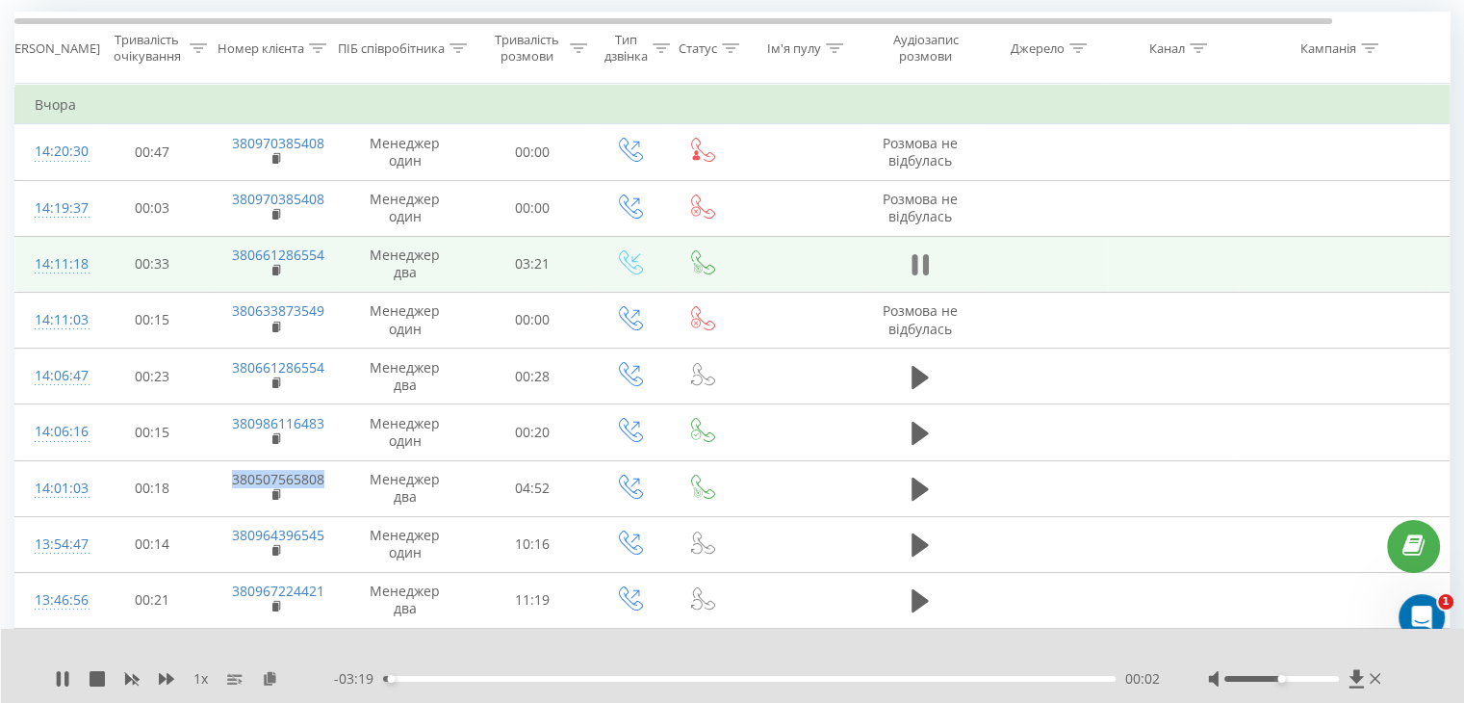
click at [924, 259] on icon at bounding box center [925, 264] width 6 height 21
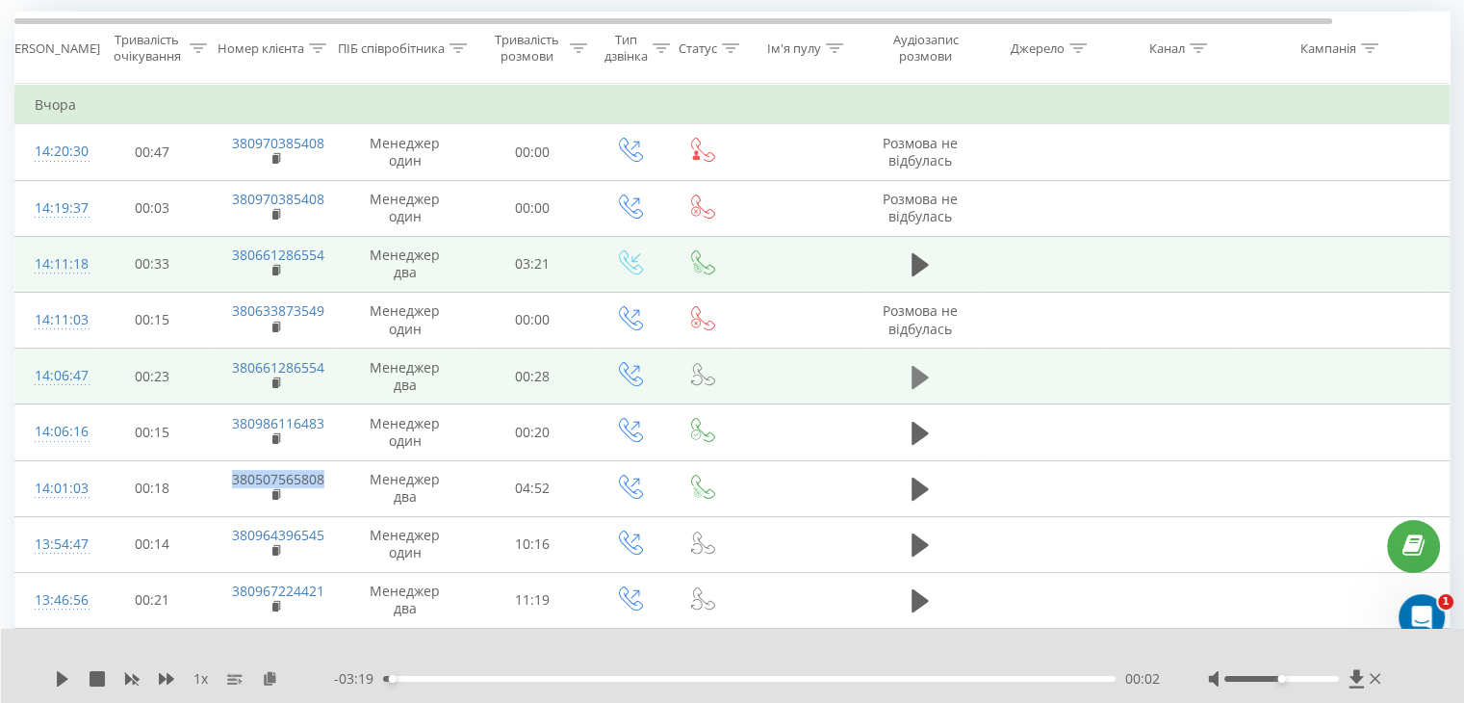
click at [918, 376] on icon at bounding box center [920, 376] width 17 height 23
drag, startPoint x: 208, startPoint y: 367, endPoint x: 327, endPoint y: 362, distance: 119.5
click at [327, 362] on tr "14:06:47 00:23 380661286554 Менеджер два 00:28" at bounding box center [795, 377] width 1560 height 56
copy tr "380661286554"
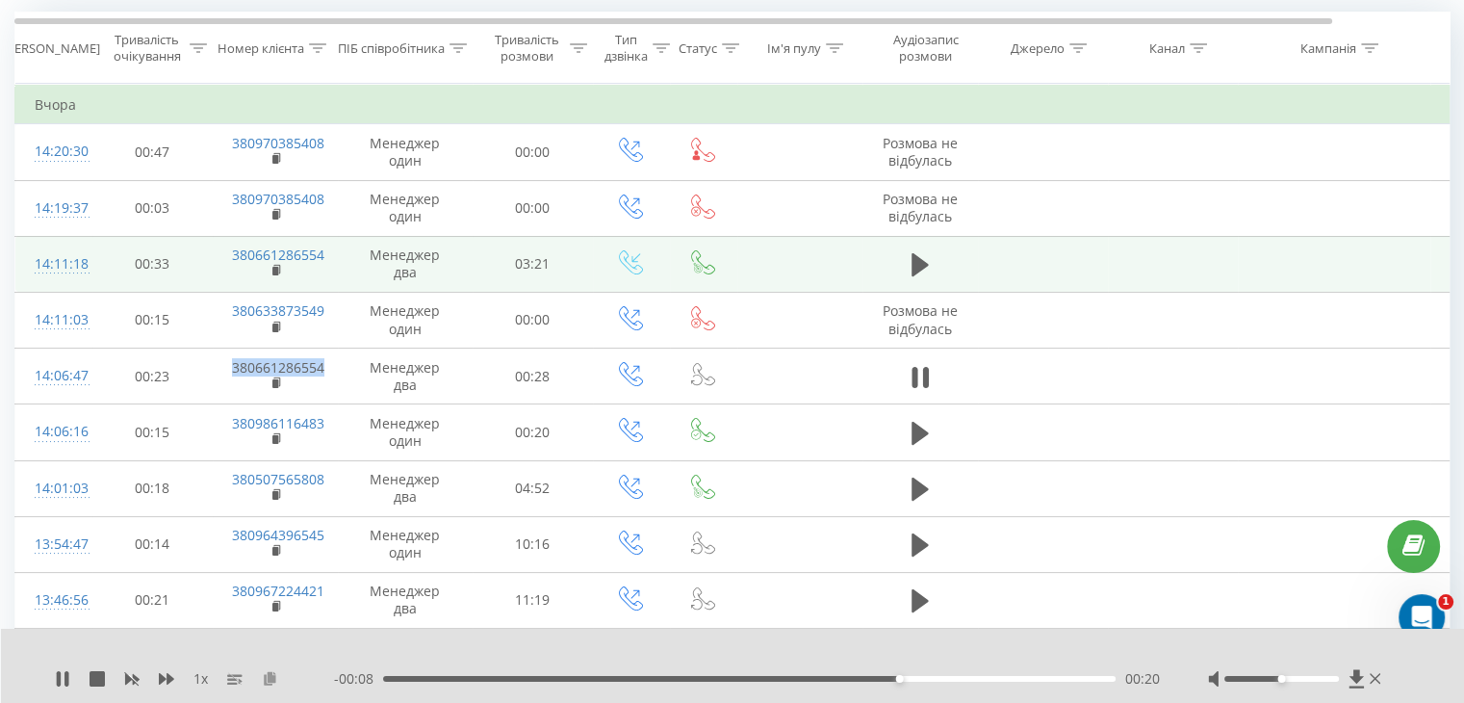
click at [277, 678] on icon at bounding box center [270, 677] width 16 height 13
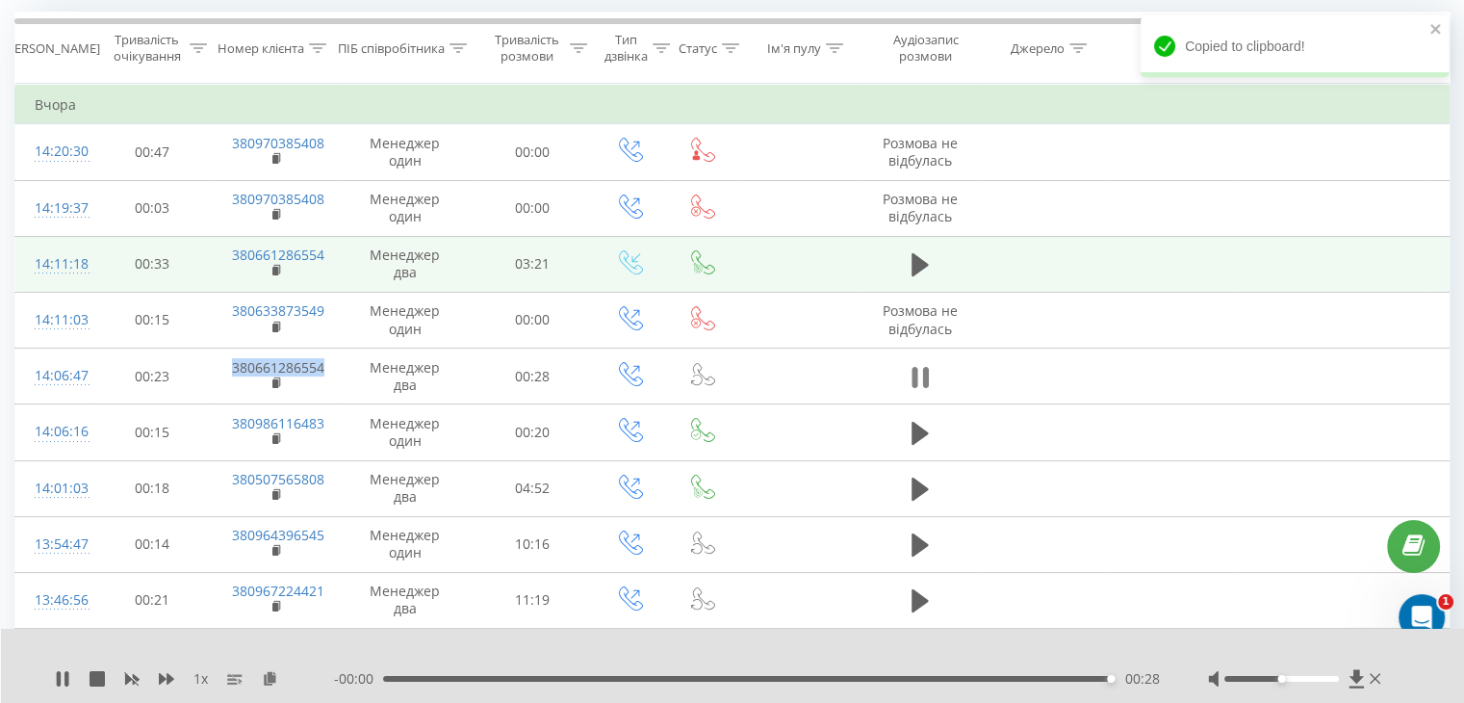
click at [926, 375] on icon at bounding box center [925, 377] width 6 height 21
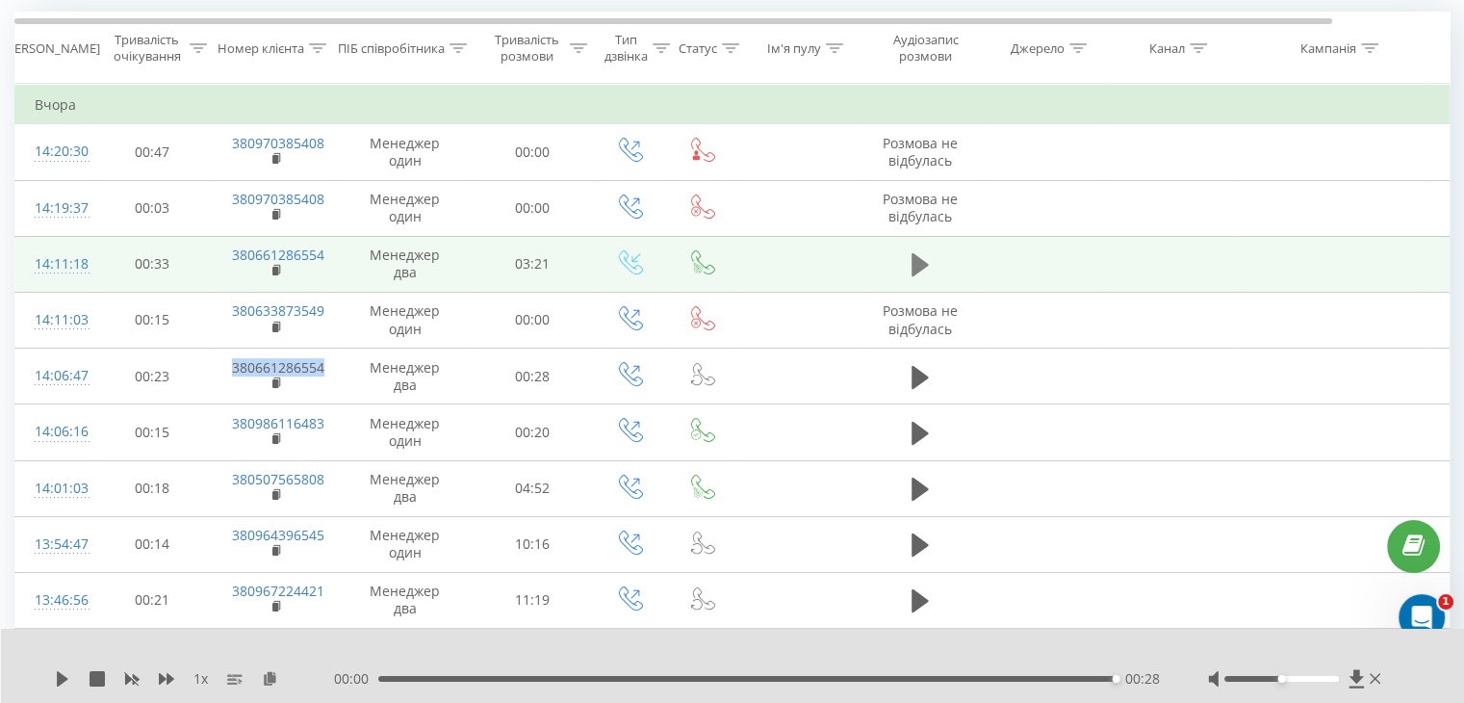
click at [917, 259] on icon at bounding box center [920, 264] width 17 height 23
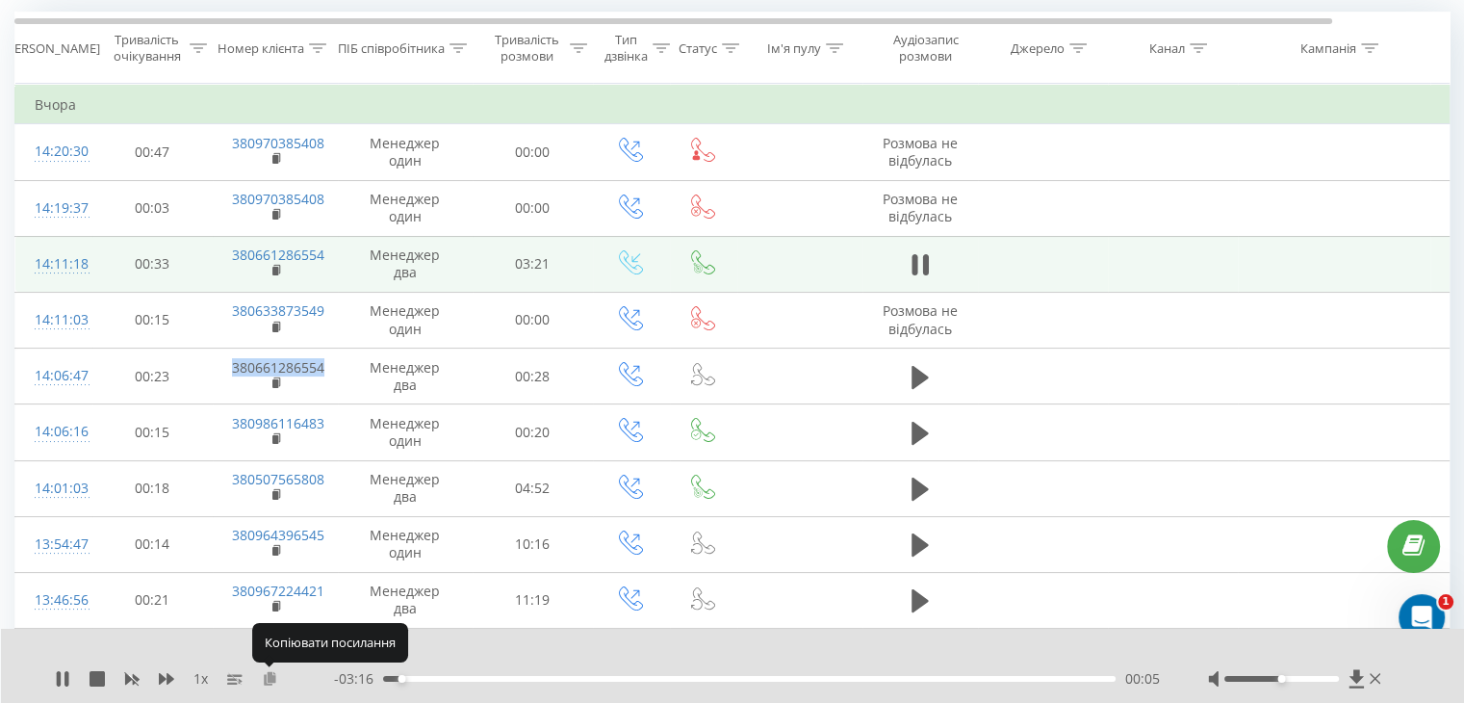
click at [271, 684] on icon at bounding box center [270, 677] width 16 height 13
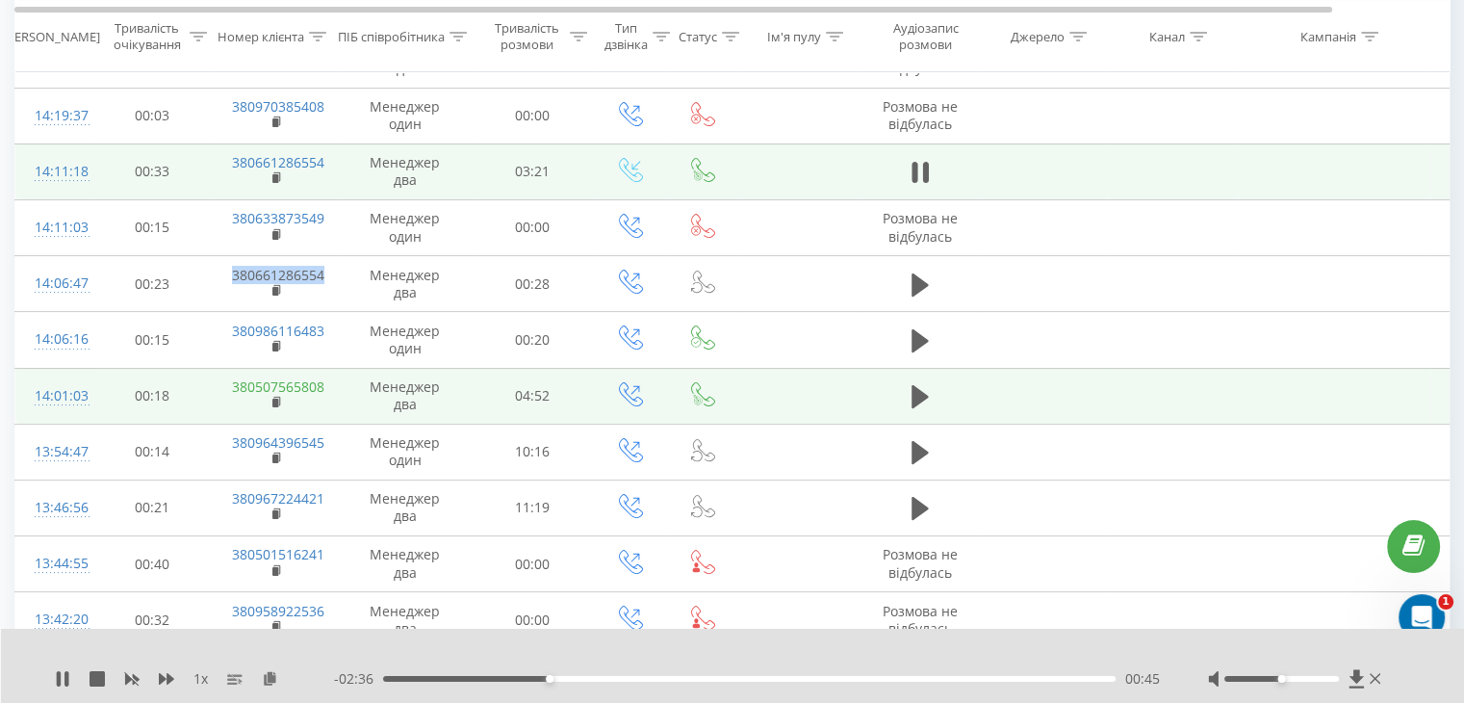
scroll to position [260, 0]
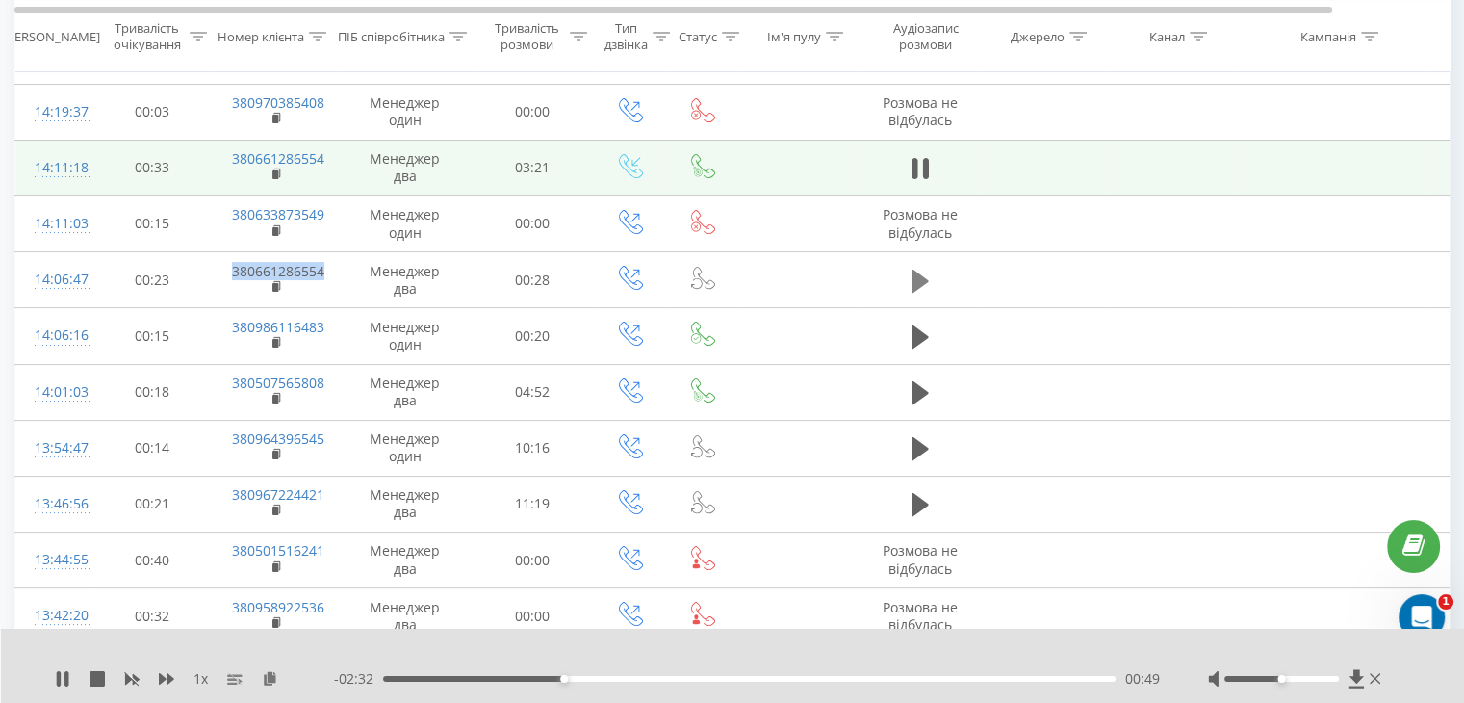
click at [923, 278] on icon at bounding box center [920, 280] width 17 height 23
click at [917, 277] on icon at bounding box center [915, 281] width 6 height 21
click at [919, 163] on icon at bounding box center [920, 168] width 17 height 23
click at [383, 676] on div "02:20" at bounding box center [749, 679] width 733 height 6
click at [420, 679] on div "00:10" at bounding box center [749, 679] width 733 height 6
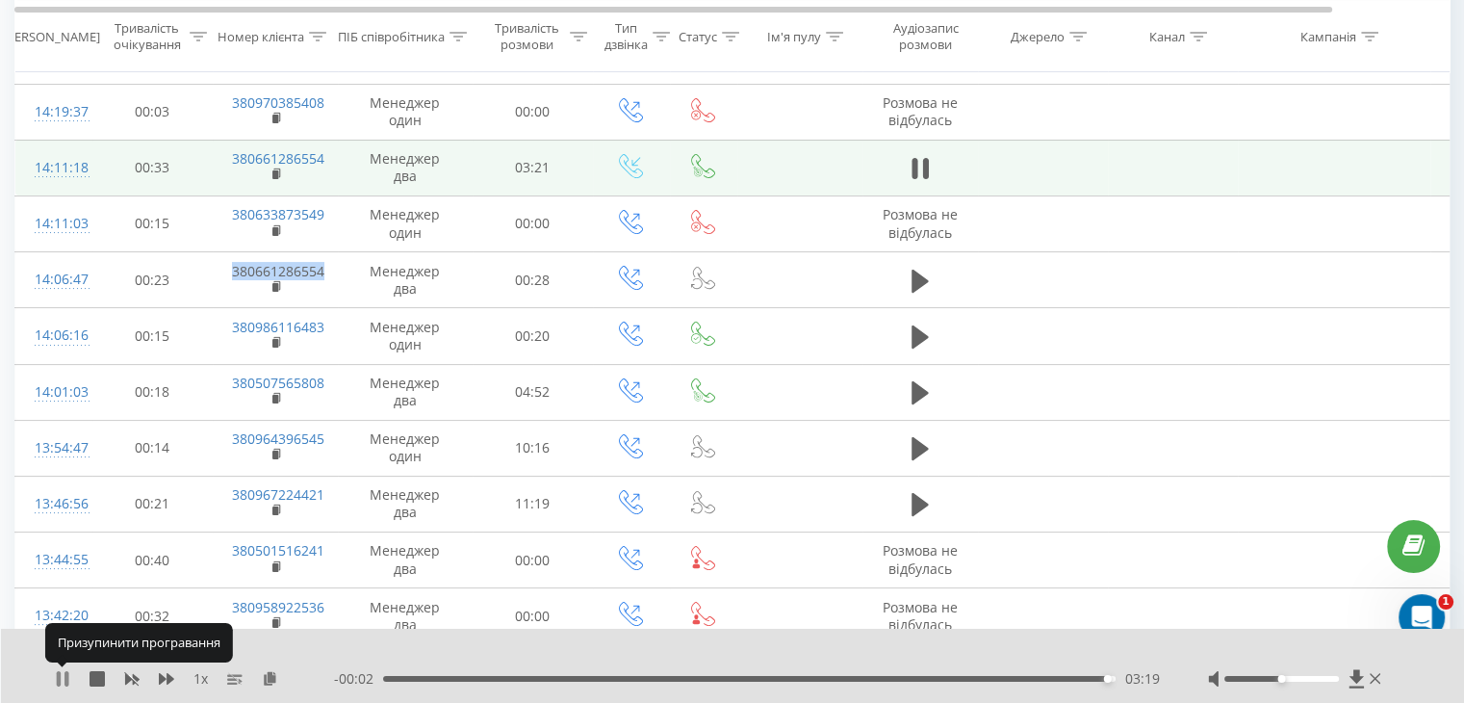
click at [61, 679] on icon at bounding box center [62, 678] width 15 height 15
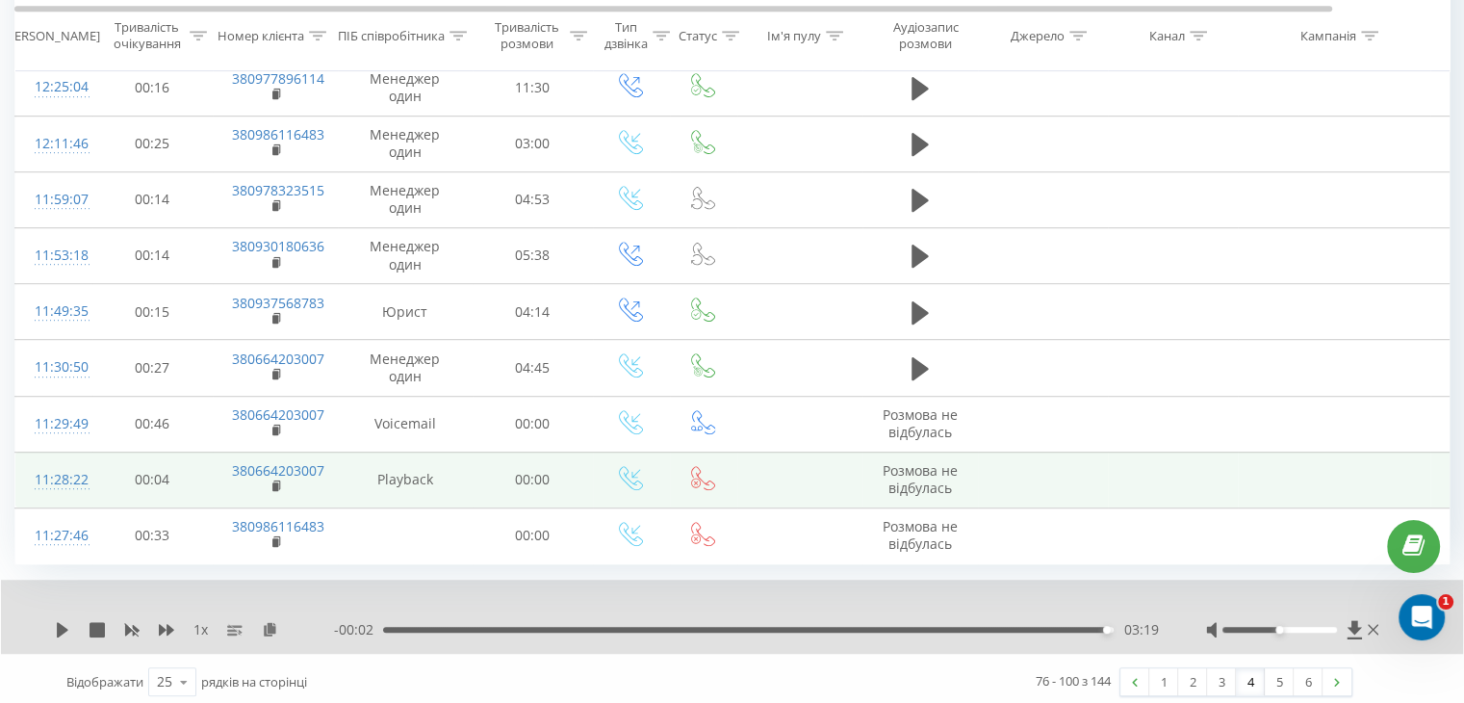
scroll to position [1126, 0]
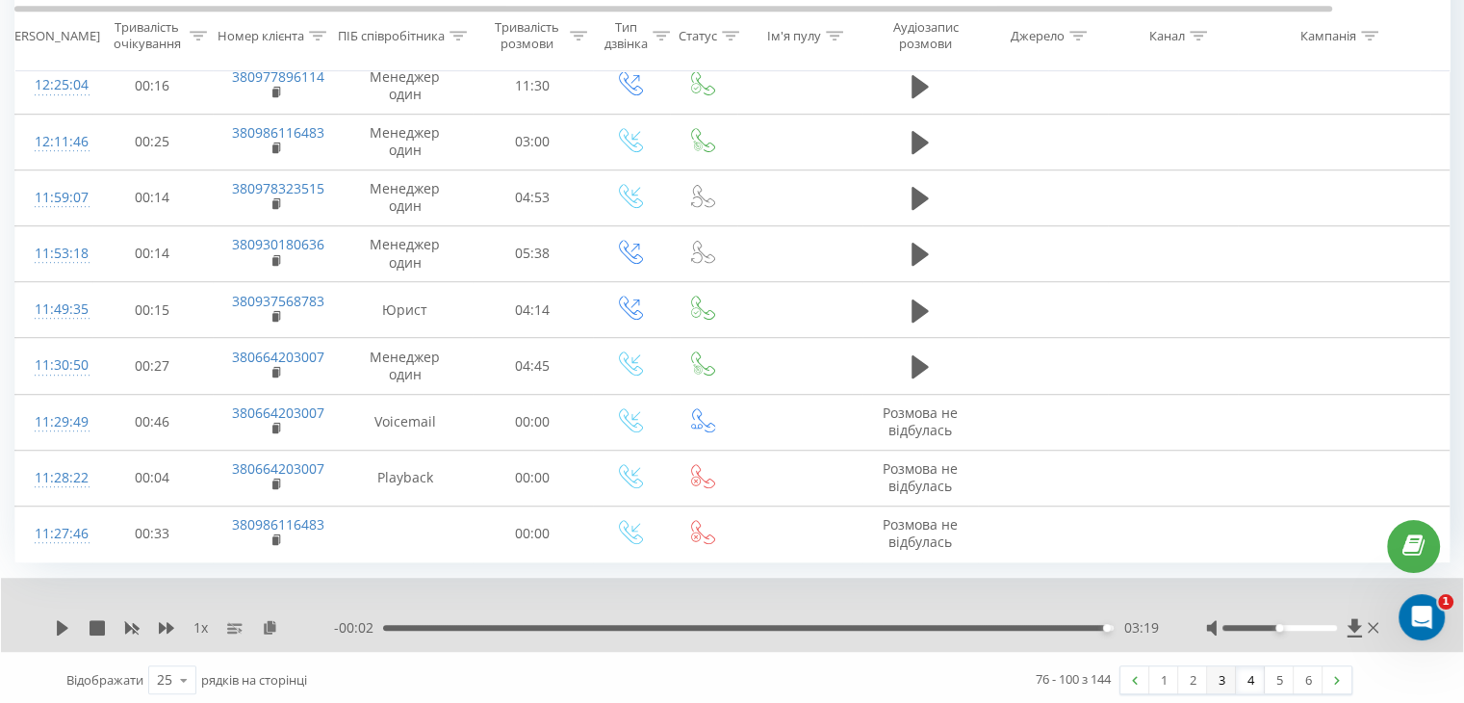
click at [1215, 673] on link "3" at bounding box center [1221, 679] width 29 height 27
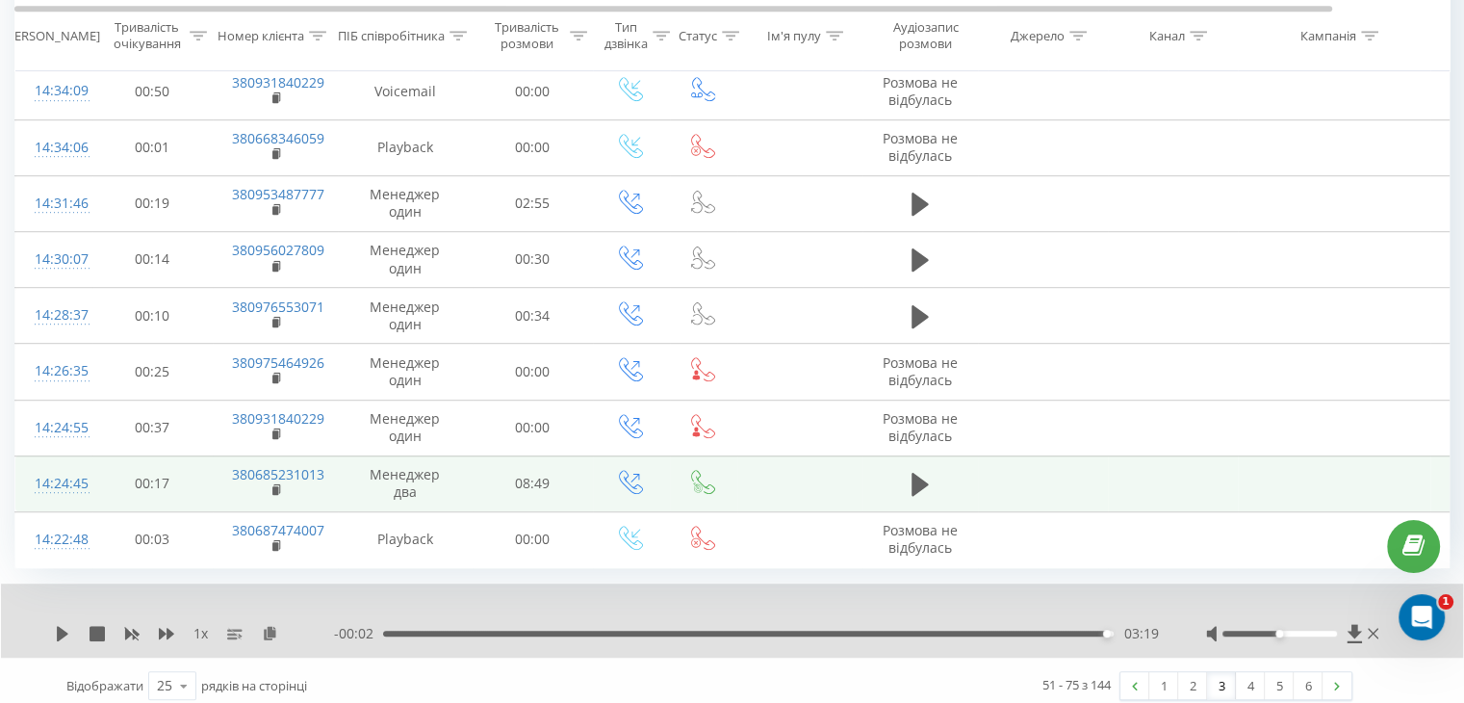
scroll to position [1126, 0]
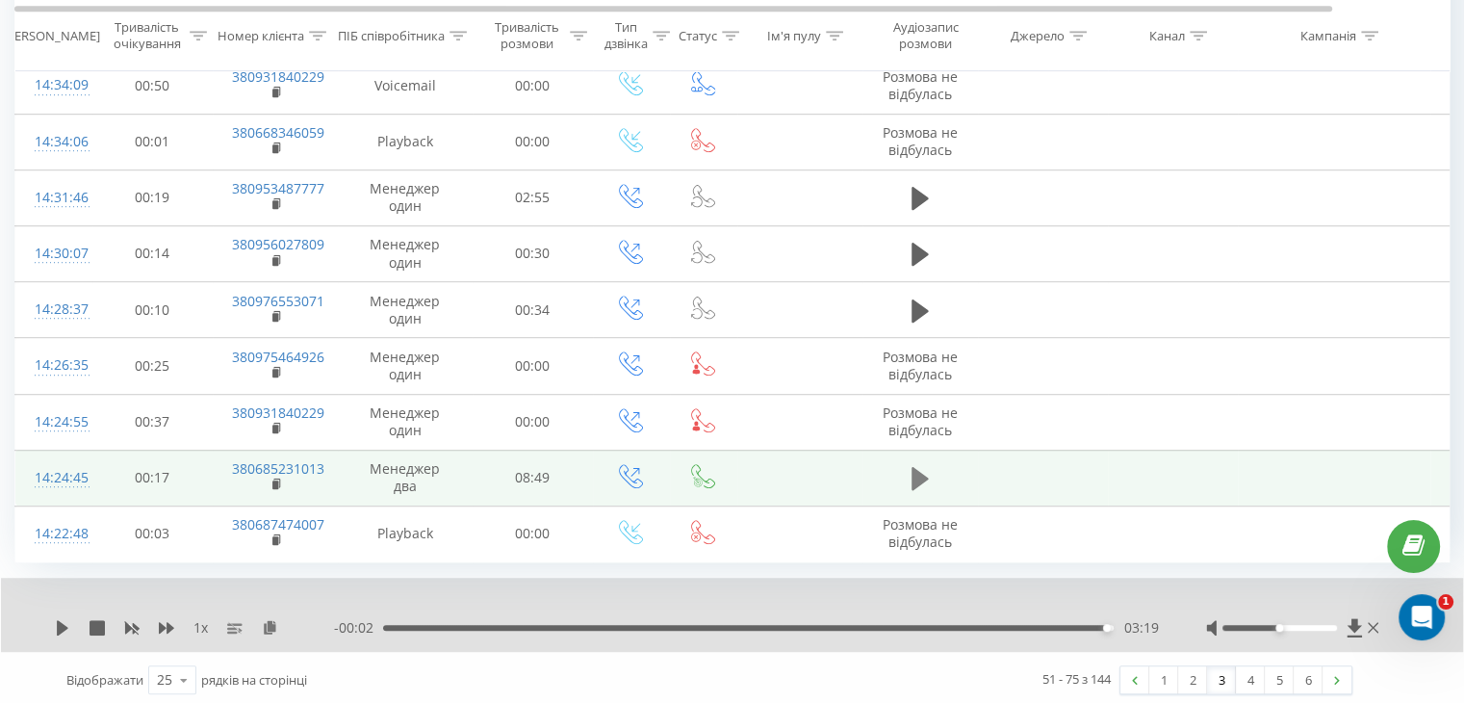
click at [917, 470] on icon at bounding box center [920, 478] width 17 height 23
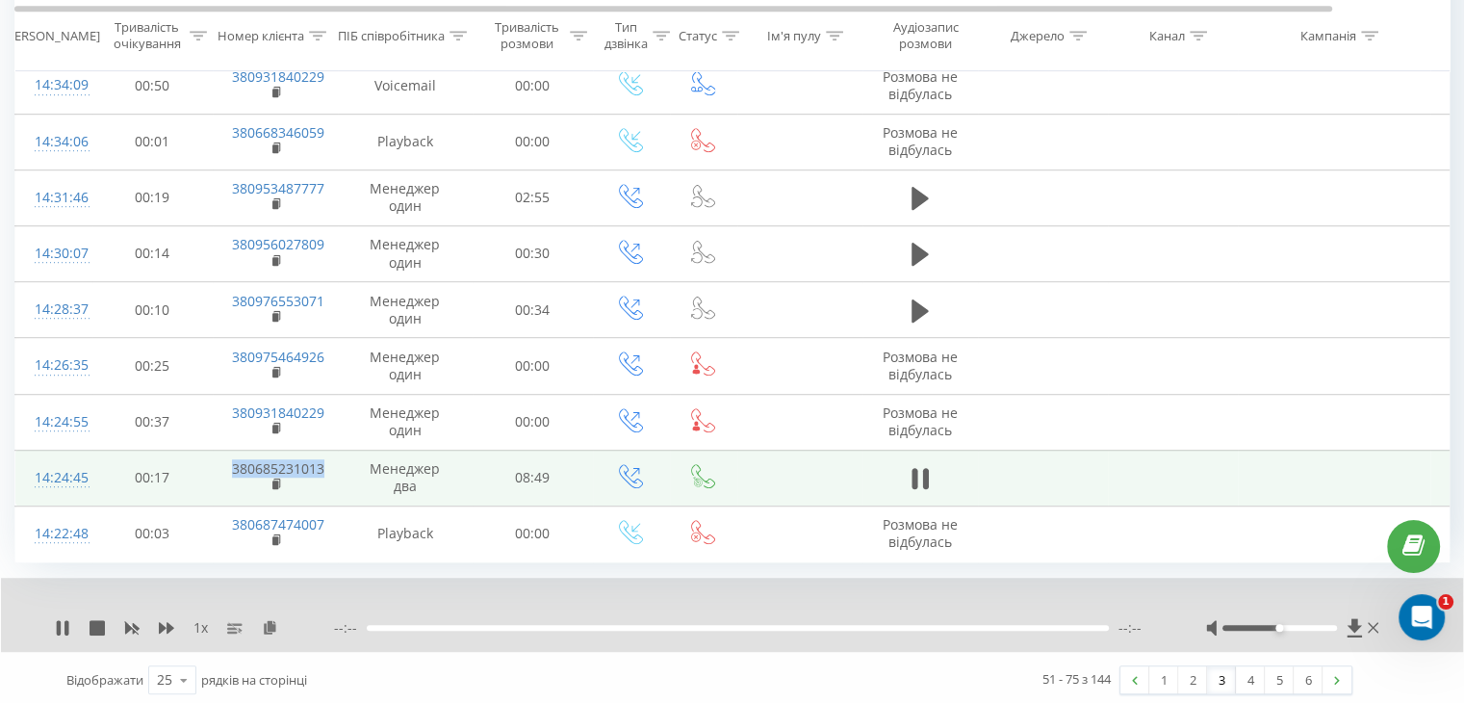
drag, startPoint x: 223, startPoint y: 461, endPoint x: 324, endPoint y: 464, distance: 101.1
click at [324, 464] on td "380685231013" at bounding box center [275, 478] width 125 height 56
copy link "380685231013"
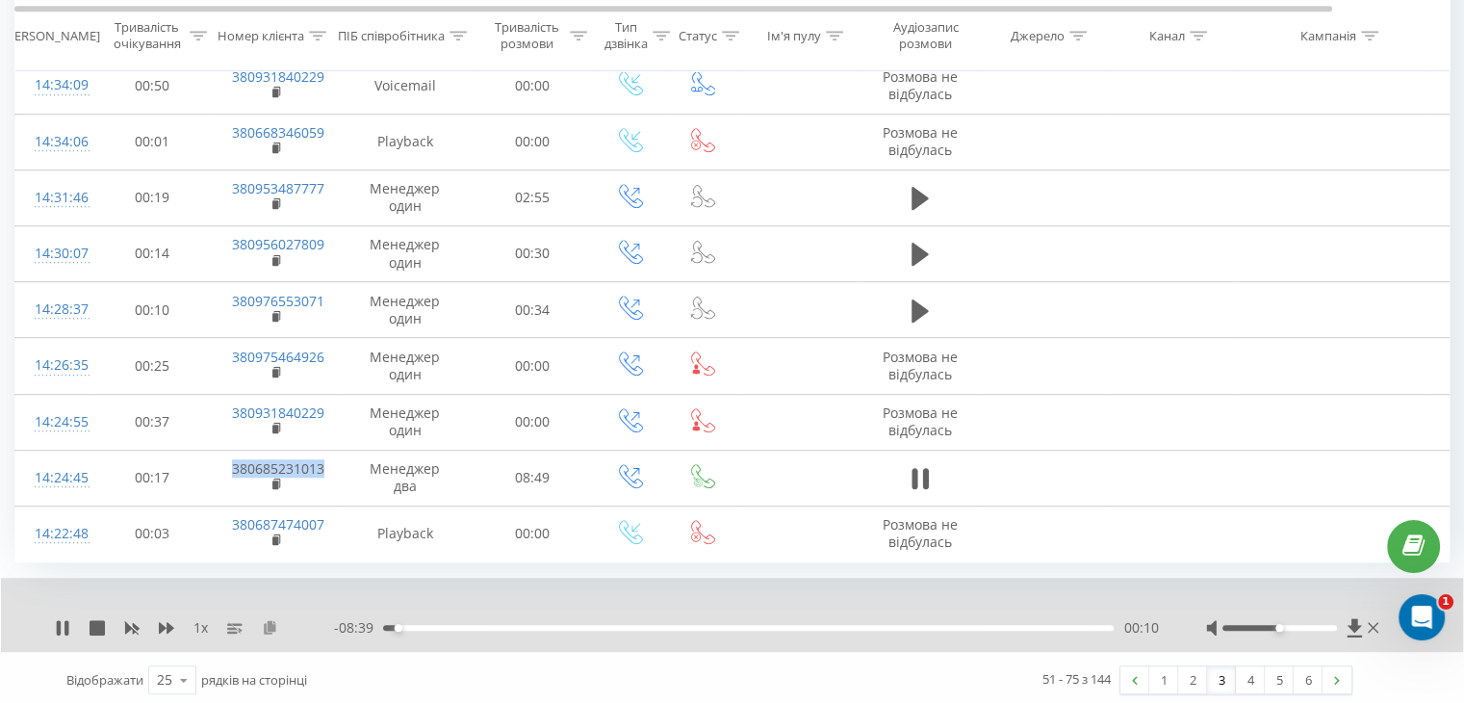
click at [268, 623] on icon at bounding box center [270, 626] width 16 height 13
click at [385, 625] on div "00:01" at bounding box center [748, 628] width 731 height 6
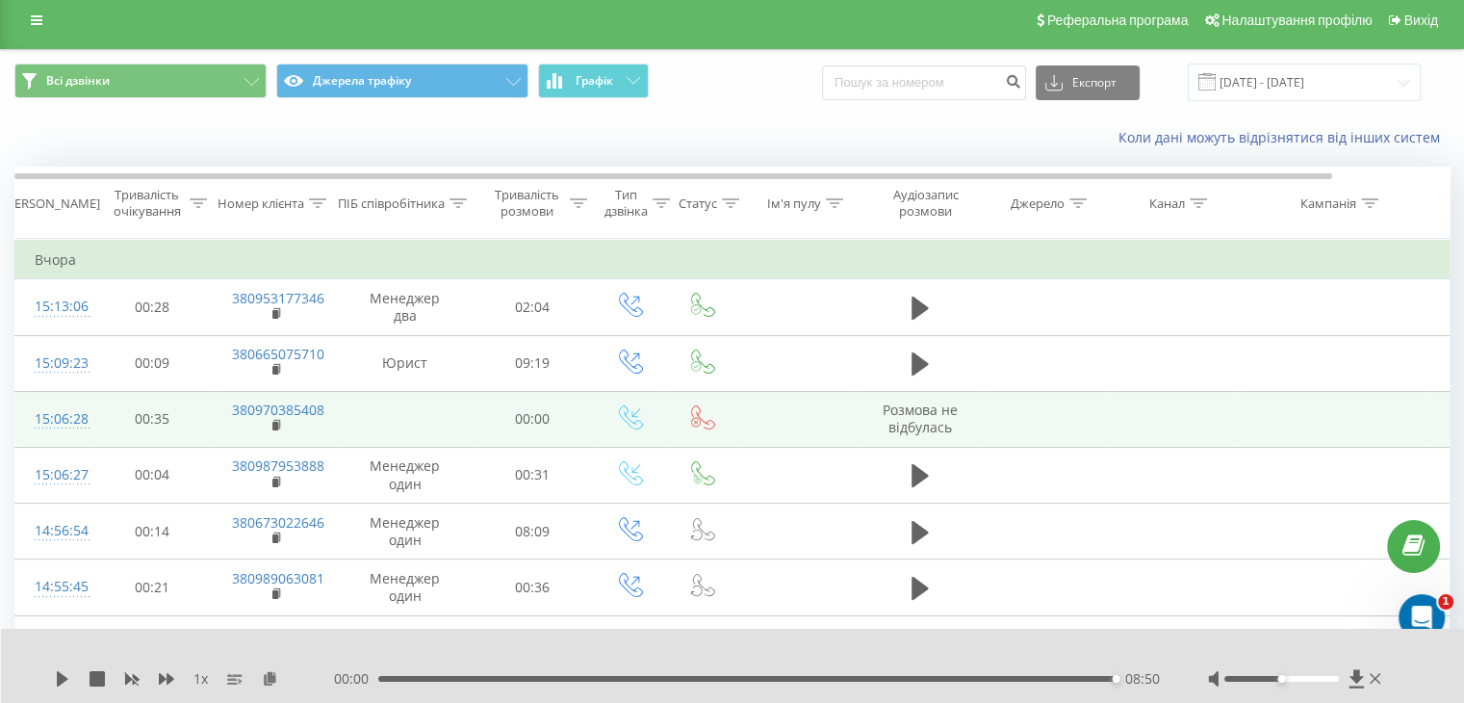
scroll to position [0, 0]
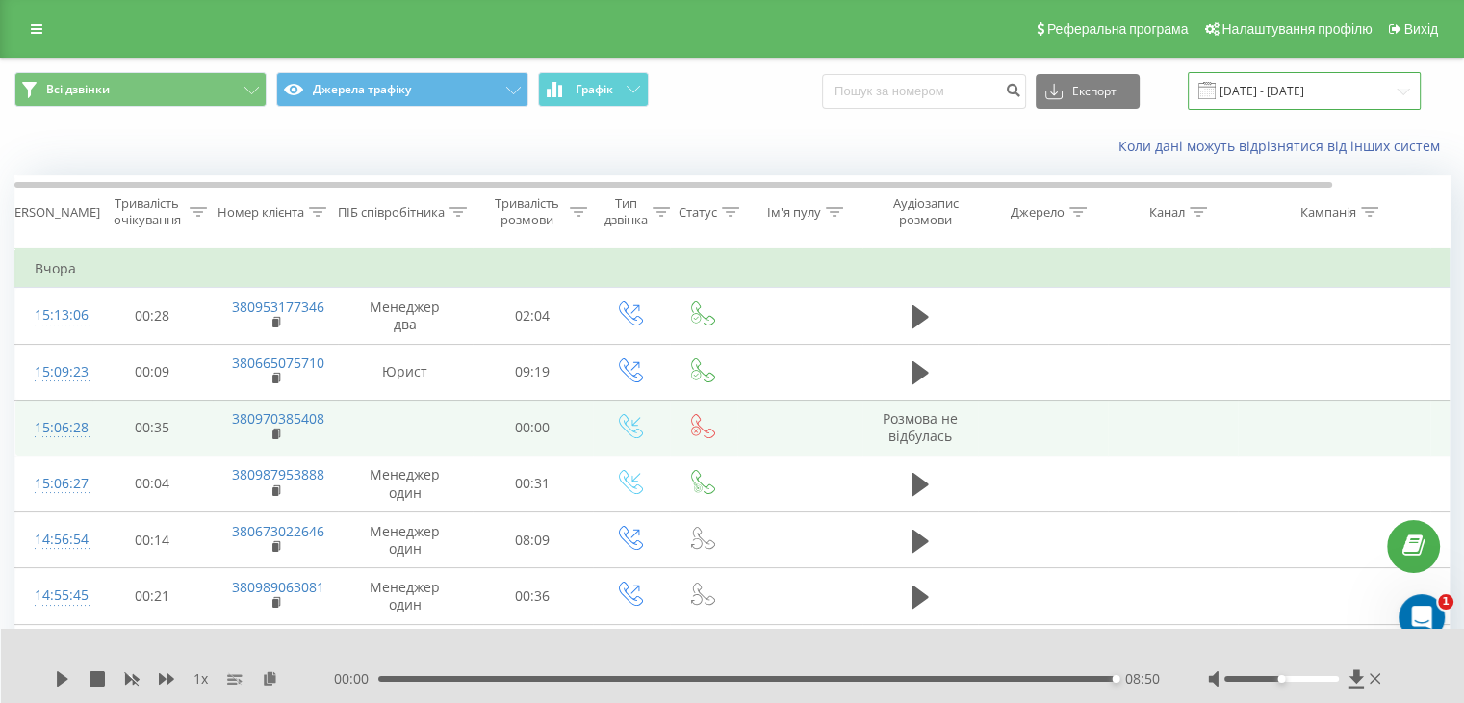
click at [1264, 90] on input "[DATE] - [DATE]" at bounding box center [1304, 91] width 233 height 38
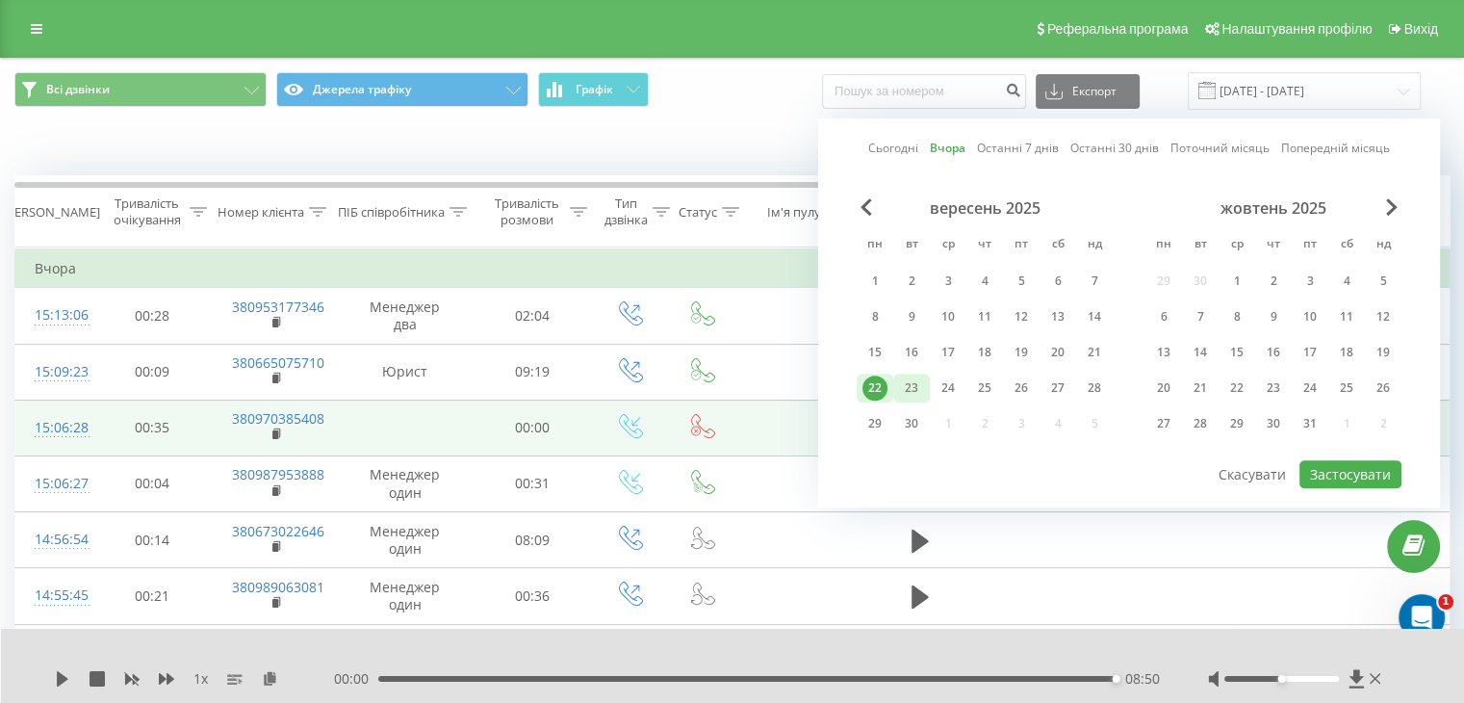
click at [909, 380] on div "23" at bounding box center [911, 387] width 25 height 25
click at [1365, 460] on button "Застосувати" at bounding box center [1351, 474] width 102 height 28
type input "[DATE] - [DATE]"
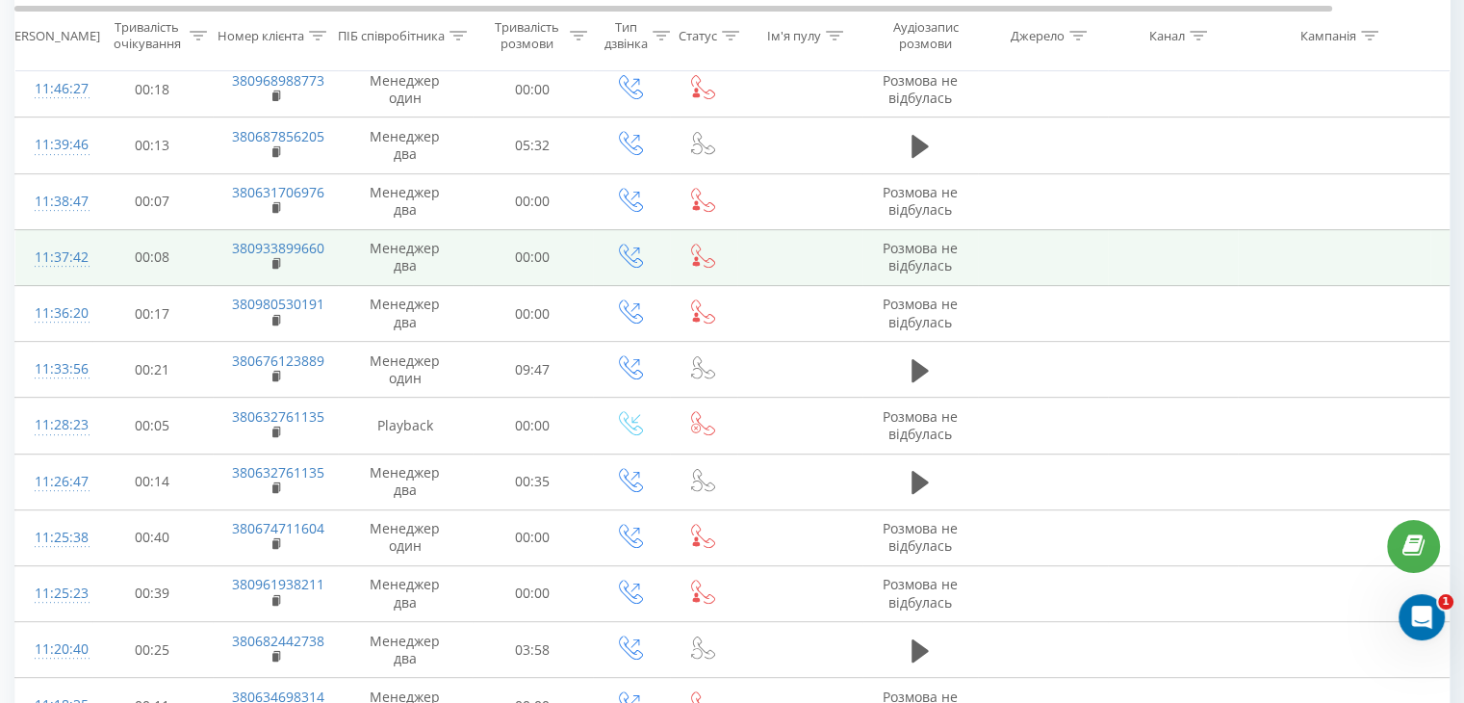
scroll to position [1052, 0]
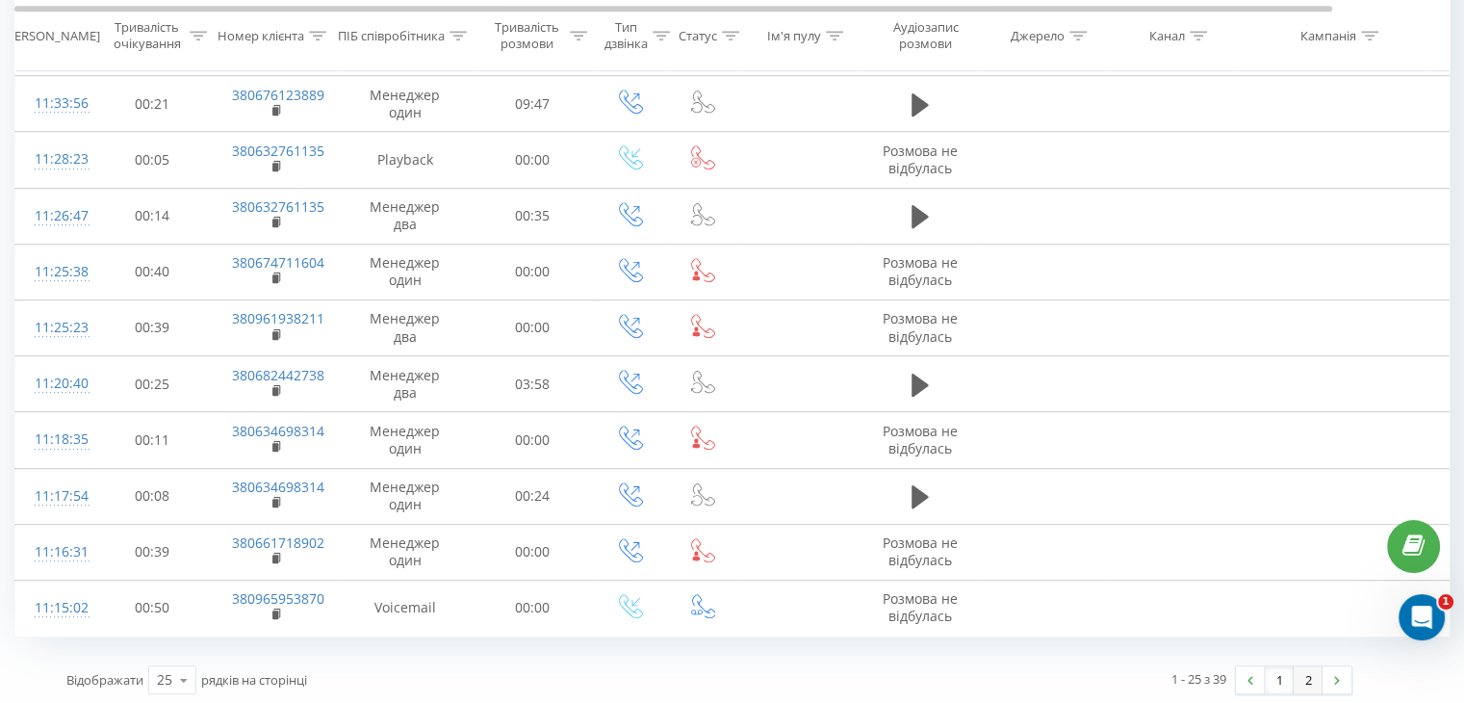
click at [1302, 679] on link "2" at bounding box center [1308, 679] width 29 height 27
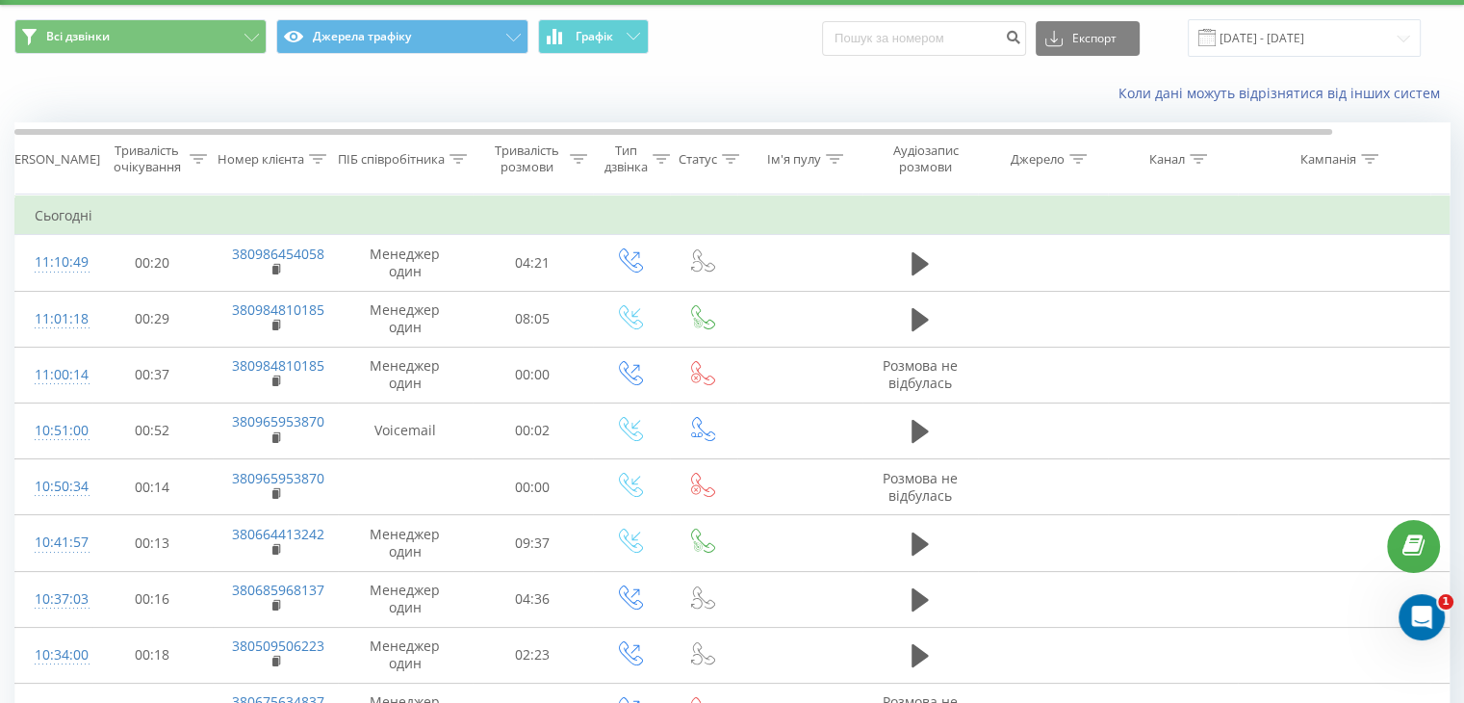
scroll to position [438, 0]
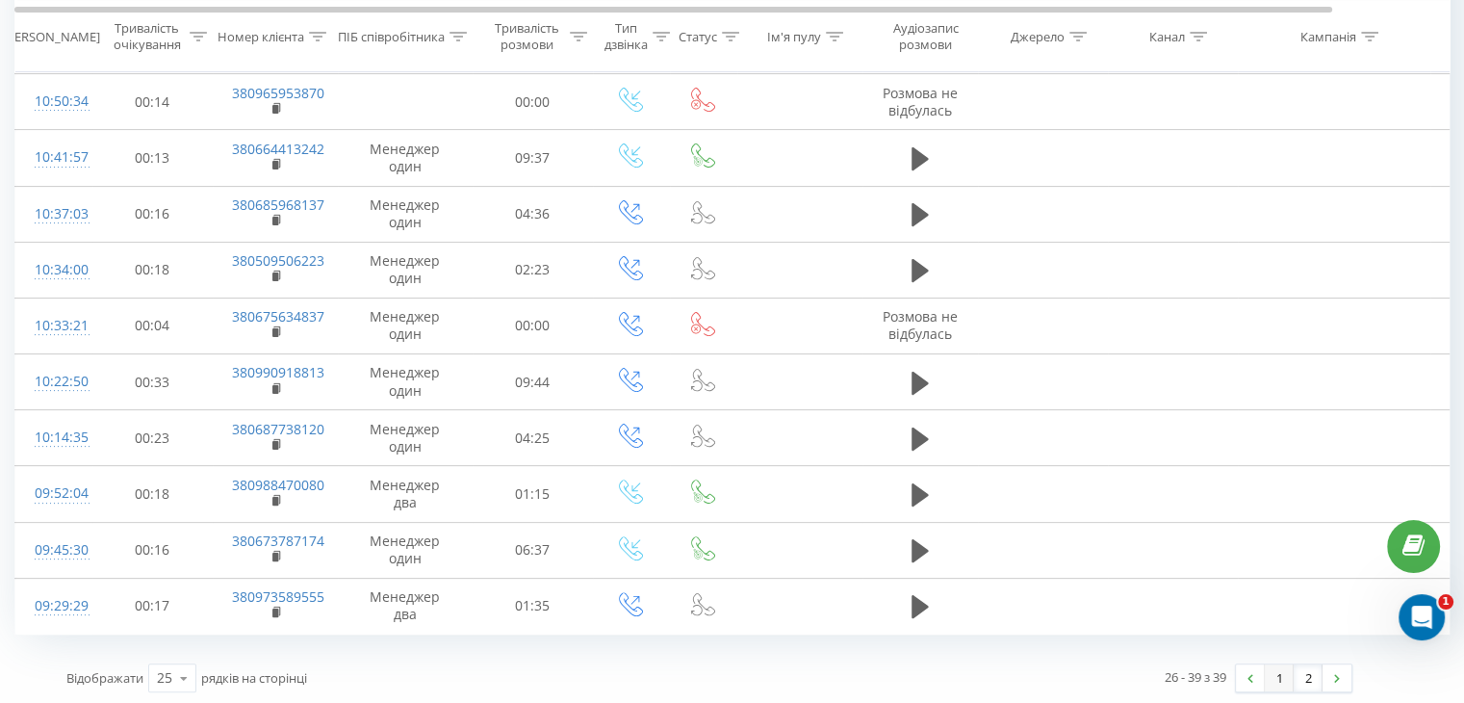
click at [1271, 678] on link "1" at bounding box center [1279, 677] width 29 height 27
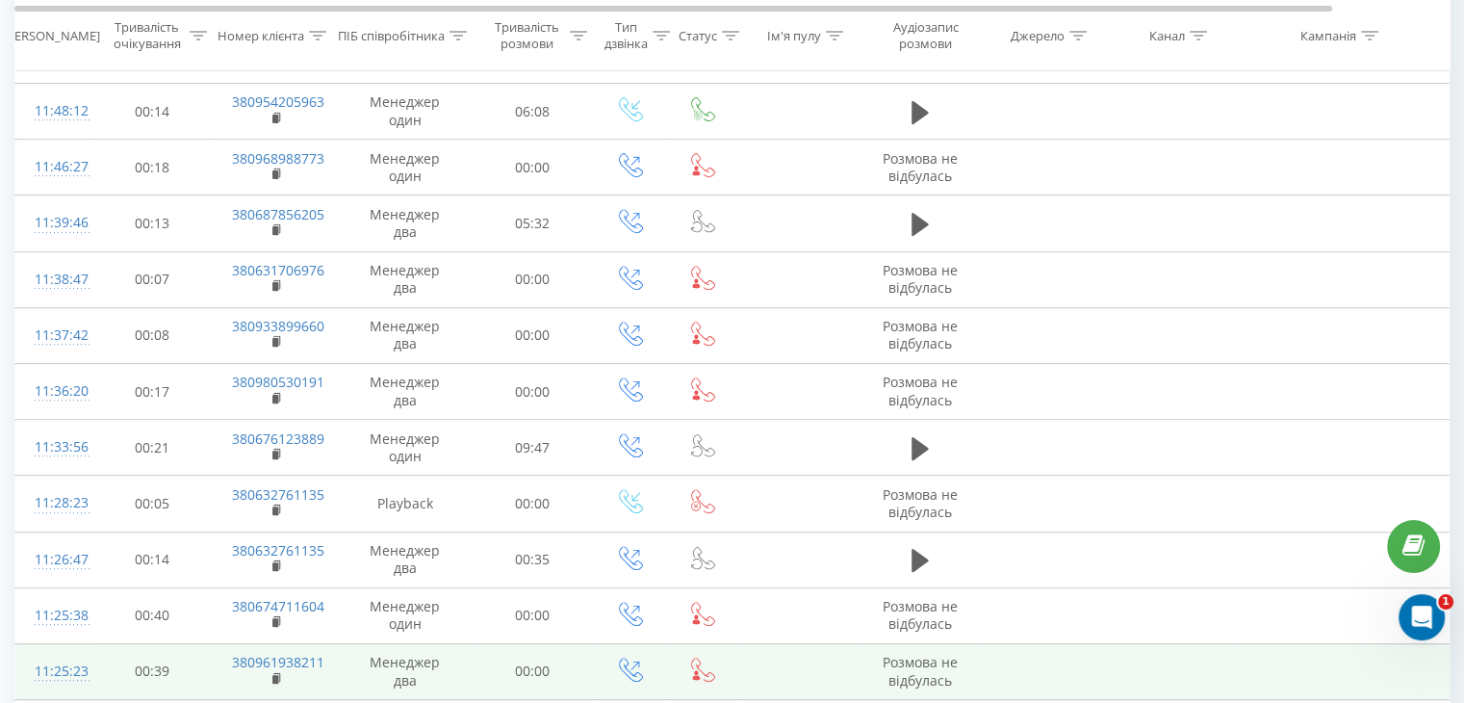
scroll to position [667, 0]
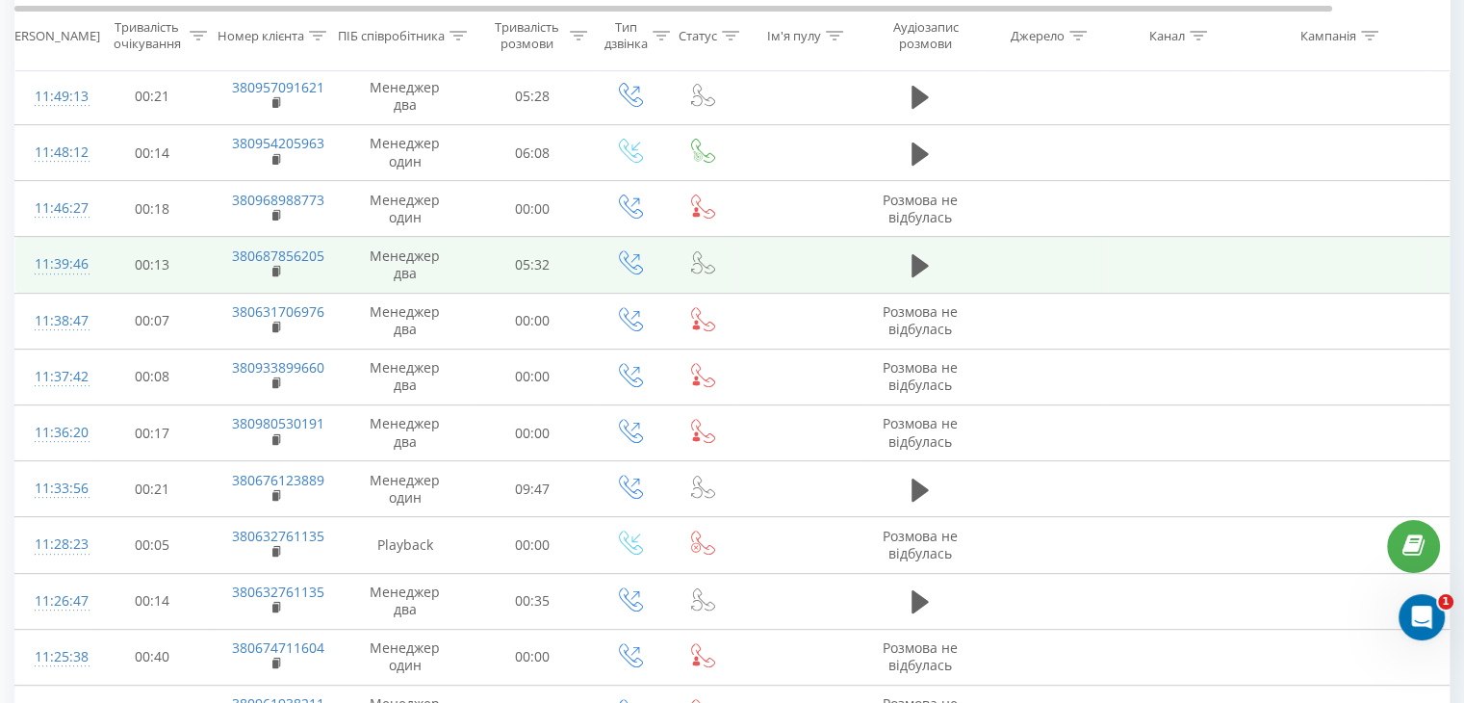
click at [917, 245] on td at bounding box center [921, 265] width 116 height 56
click at [924, 265] on icon at bounding box center [920, 265] width 17 height 23
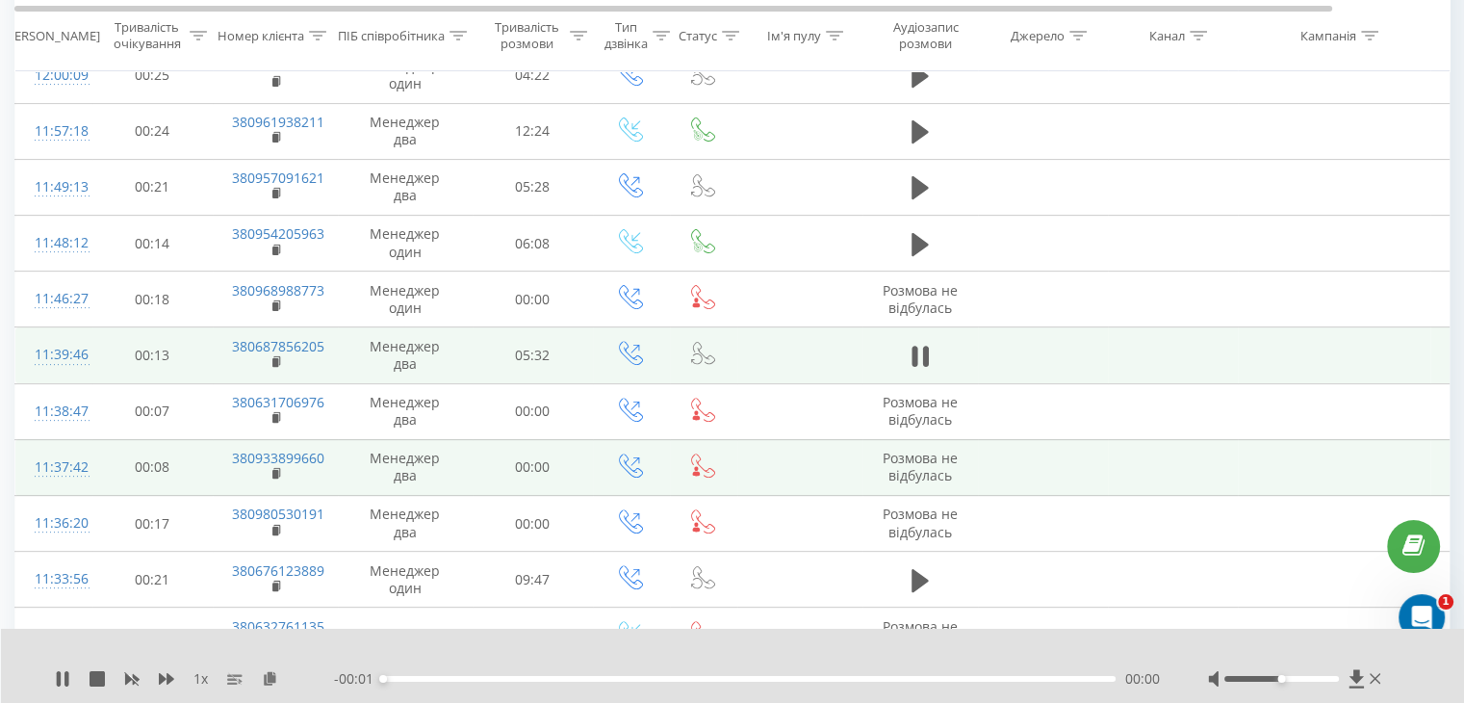
scroll to position [571, 0]
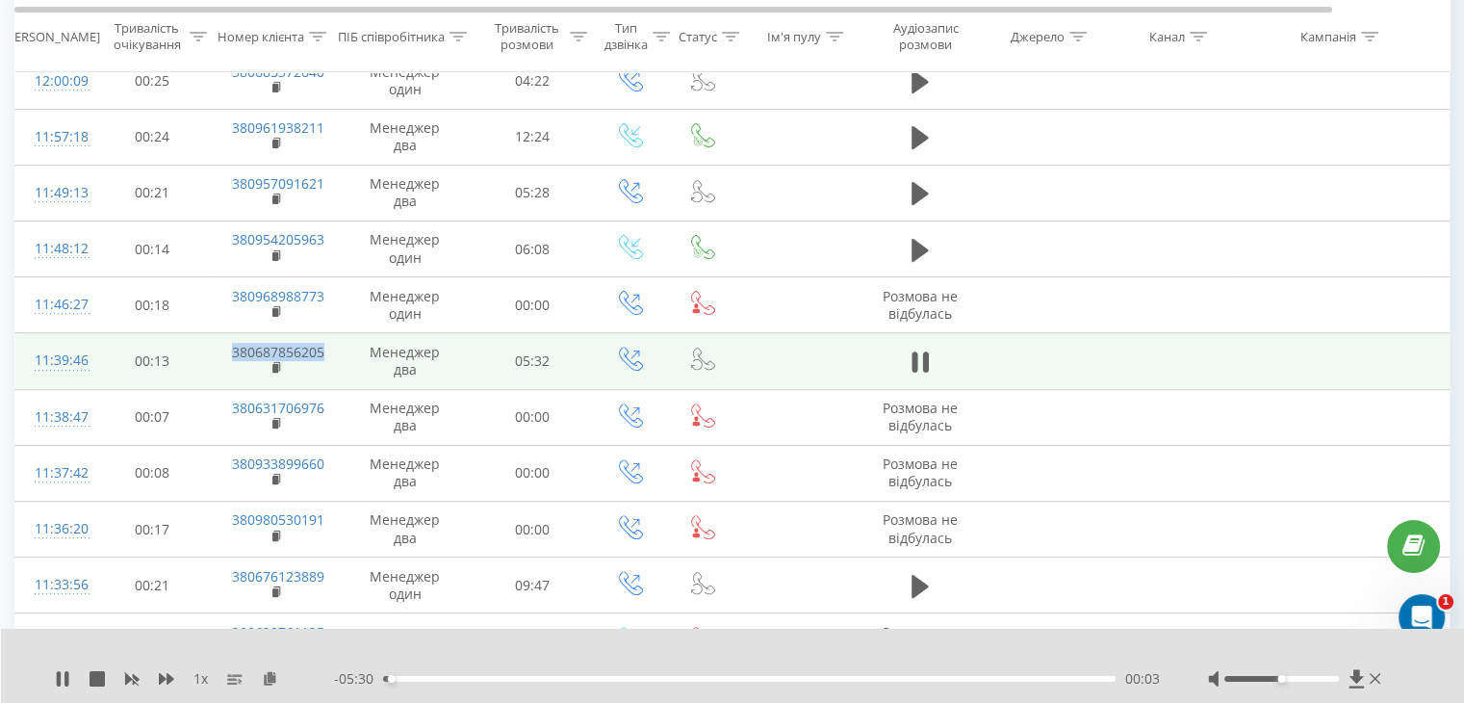
drag, startPoint x: 209, startPoint y: 346, endPoint x: 325, endPoint y: 349, distance: 116.5
click at [325, 349] on tr "11:39:46 00:13 380687856205 Менеджер два 05:32" at bounding box center [795, 361] width 1560 height 56
copy tr "380687856205"
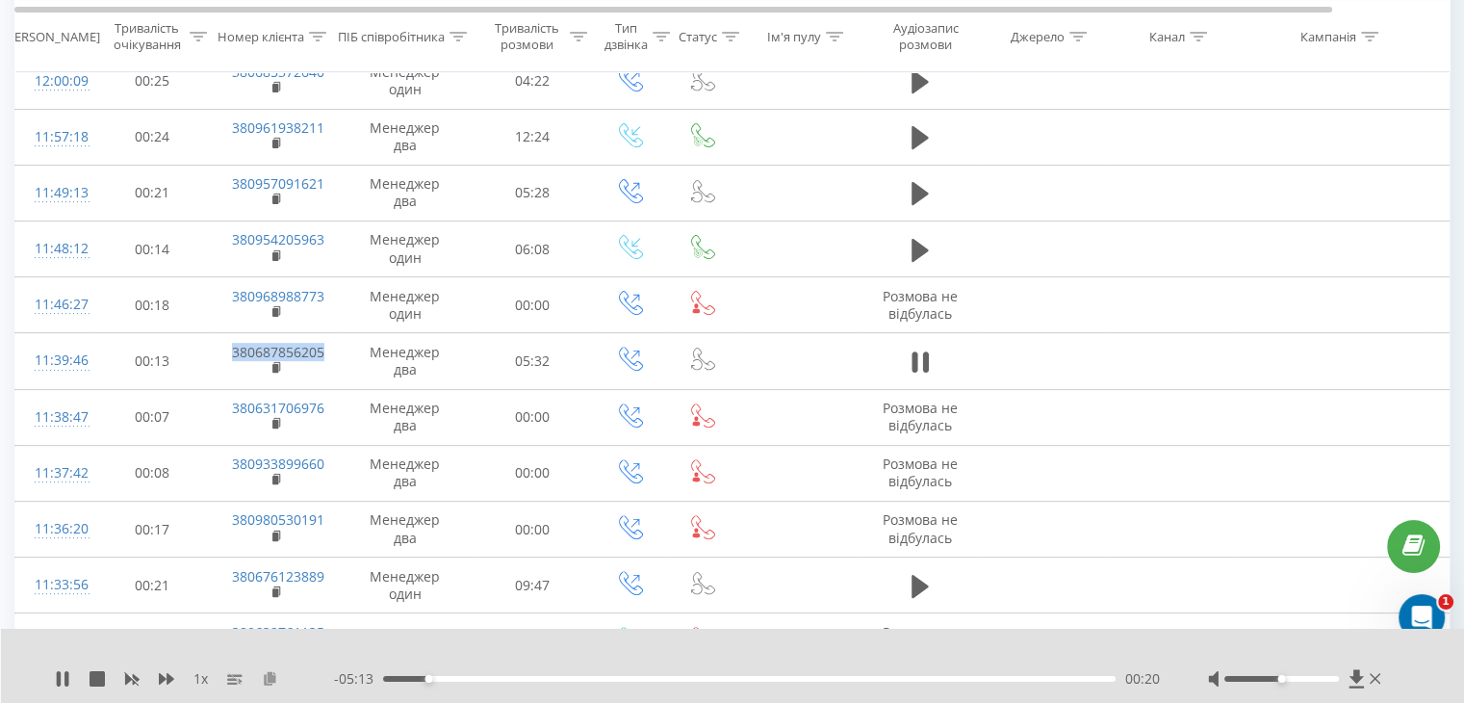
click at [269, 675] on icon at bounding box center [270, 677] width 16 height 13
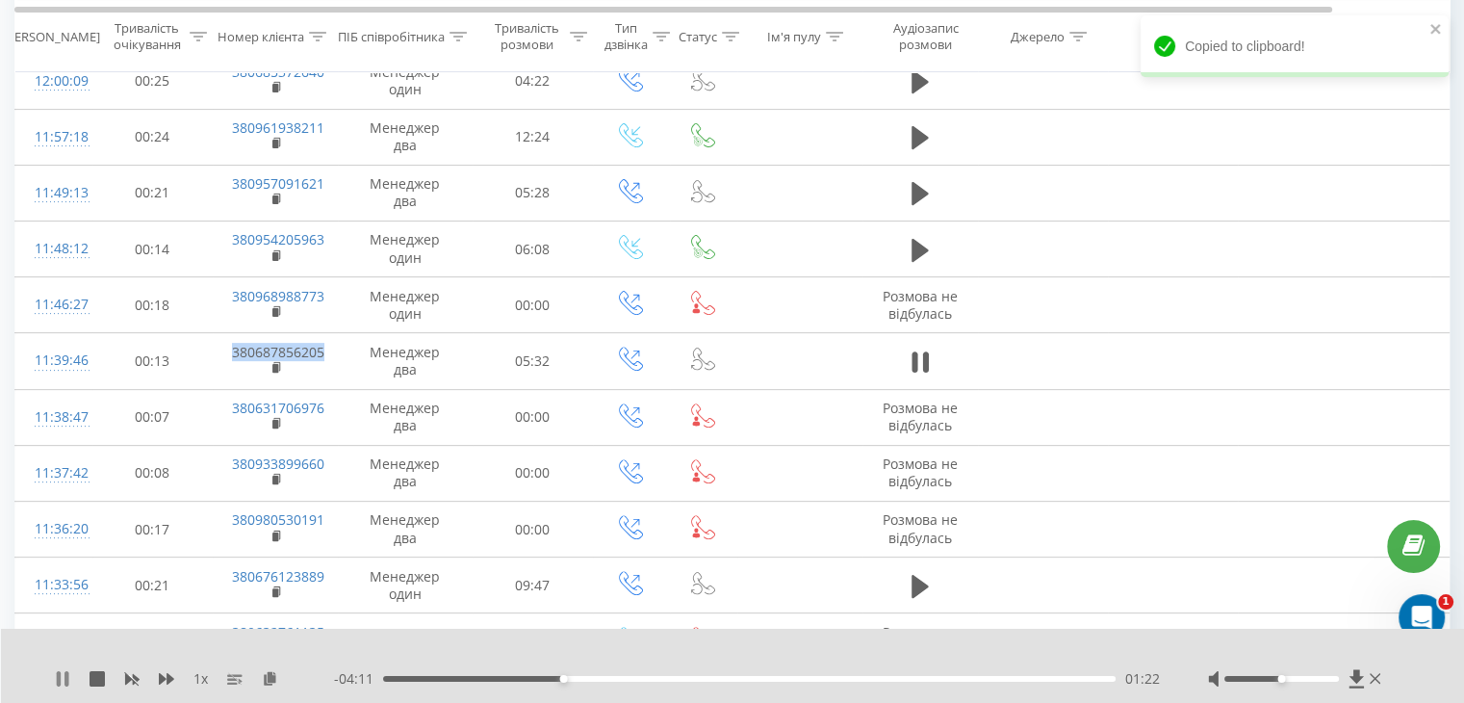
click at [58, 680] on icon at bounding box center [62, 678] width 15 height 15
click at [60, 678] on icon at bounding box center [63, 678] width 12 height 15
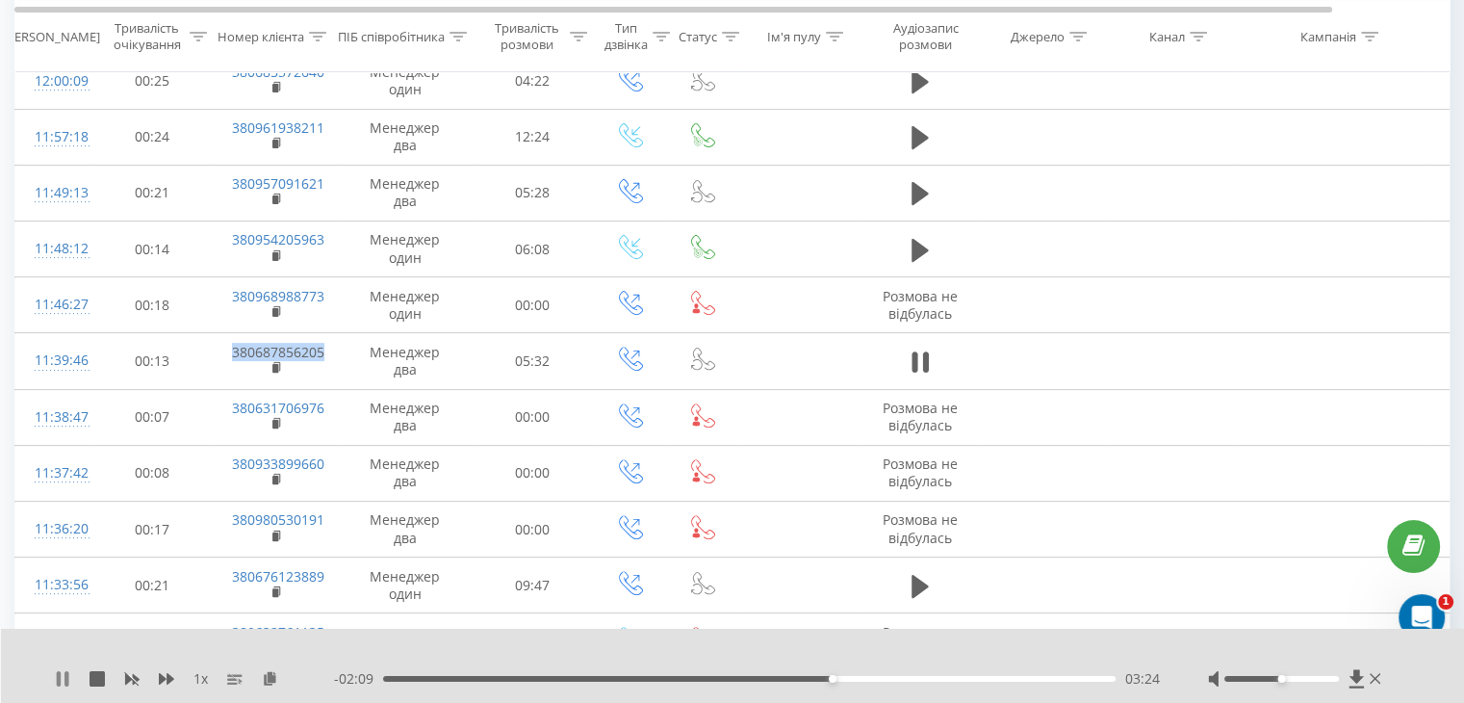
click at [62, 673] on icon at bounding box center [62, 678] width 15 height 15
click at [388, 680] on div "03:25" at bounding box center [749, 679] width 733 height 6
click at [57, 678] on icon at bounding box center [63, 678] width 12 height 15
click at [388, 682] on div "- 05:13 00:20 00:20" at bounding box center [747, 678] width 826 height 19
click at [389, 680] on div "00:20" at bounding box center [749, 679] width 733 height 6
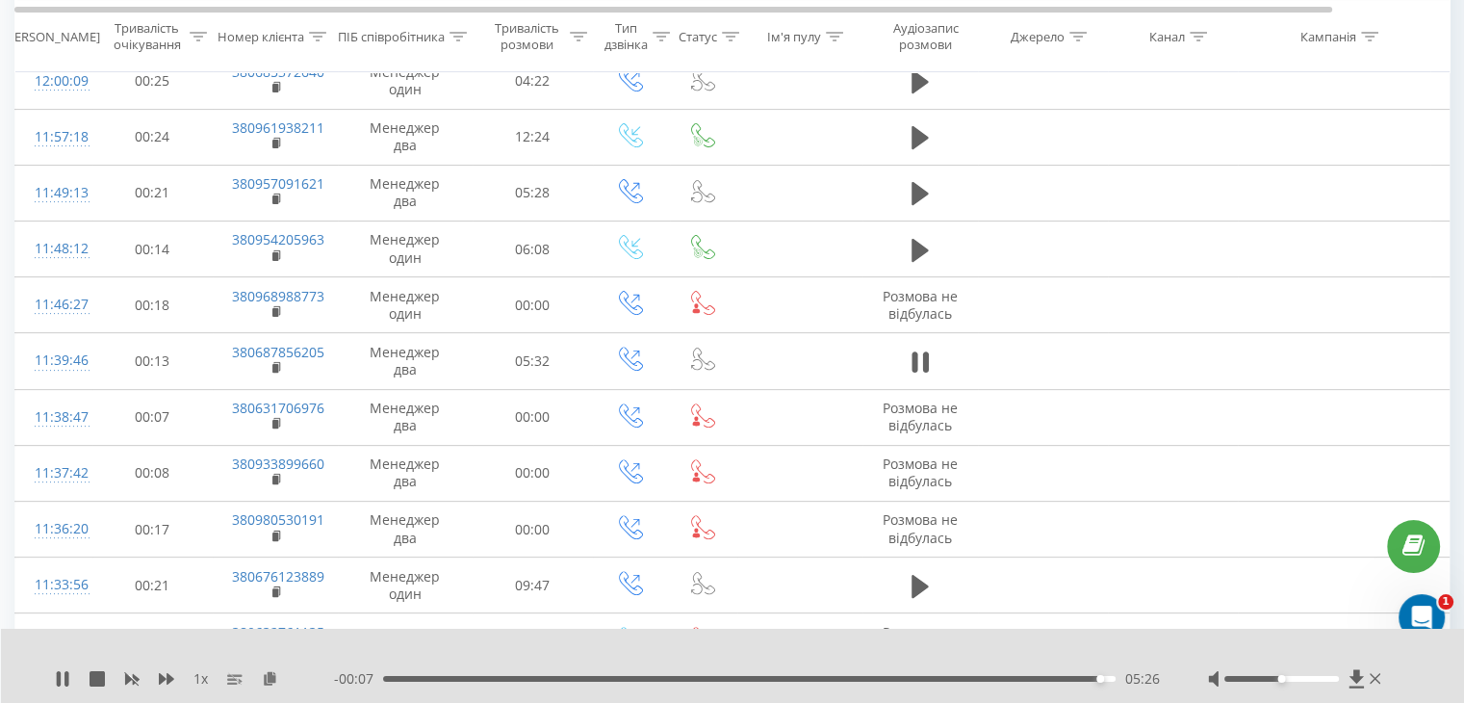
click at [1049, 679] on div "05:26" at bounding box center [749, 679] width 733 height 6
